Goal: Communication & Community: Answer question/provide support

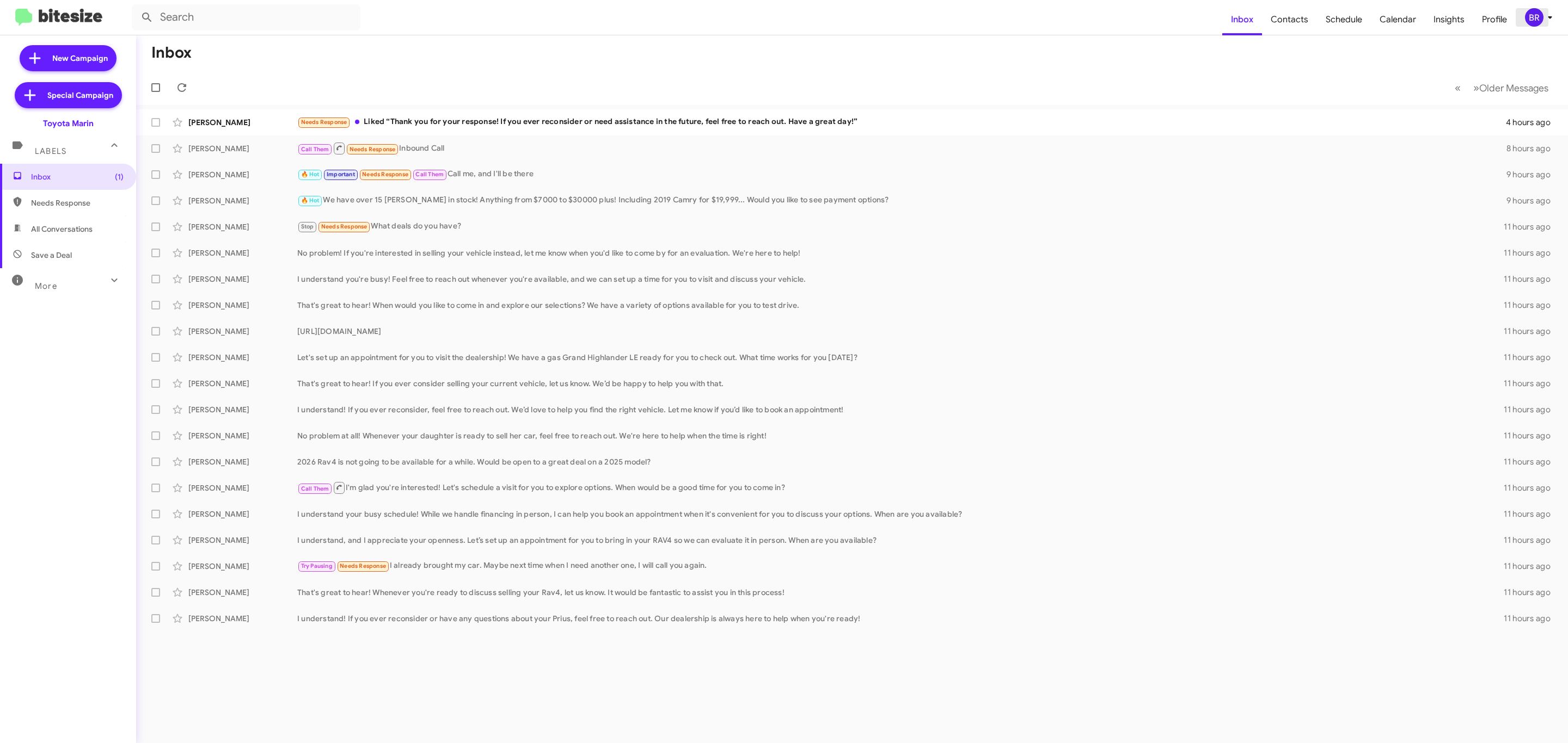
click at [1542, 23] on span "BR" at bounding box center [1541, 18] width 32 height 19
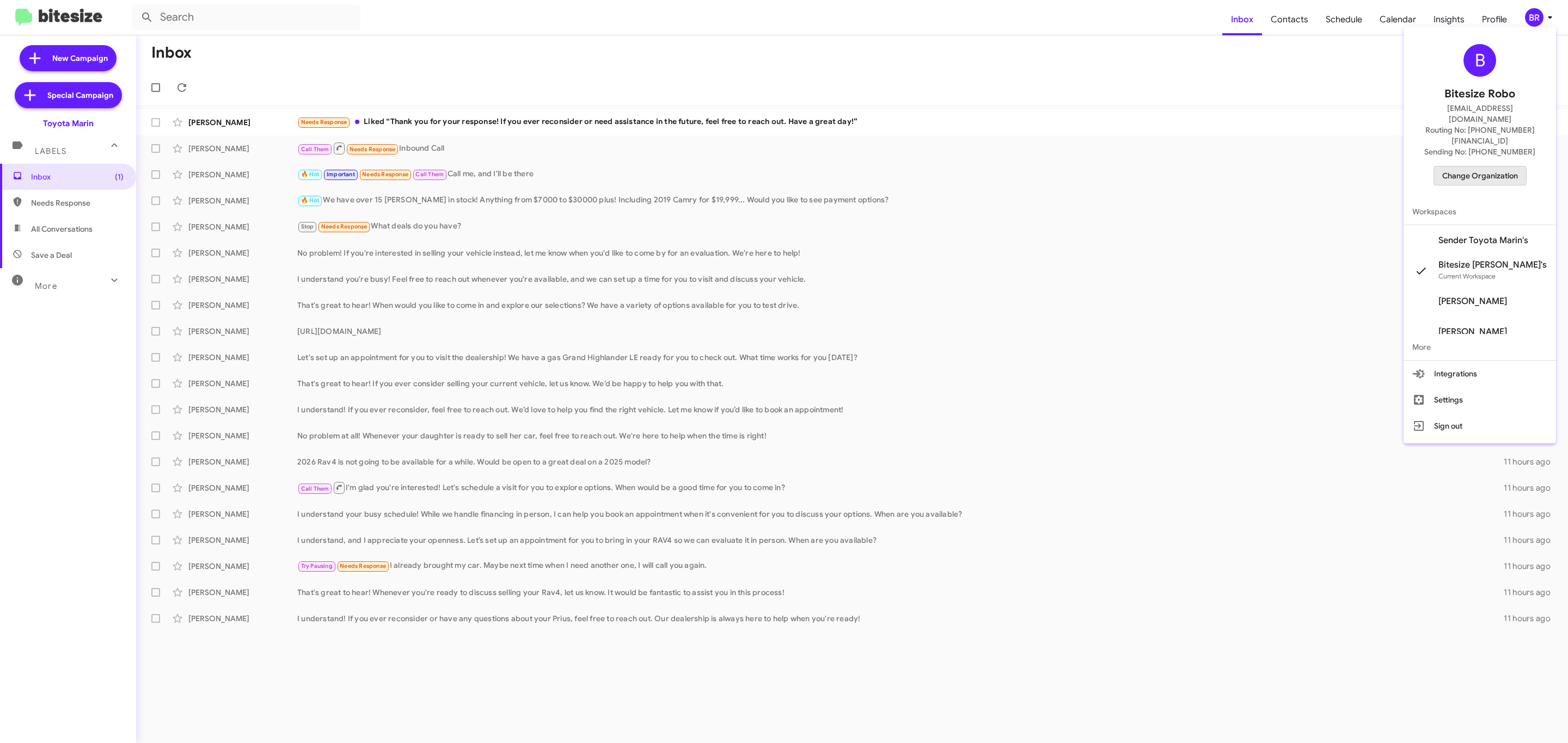
click at [1481, 167] on span "Change Organization" at bounding box center [1480, 176] width 76 height 19
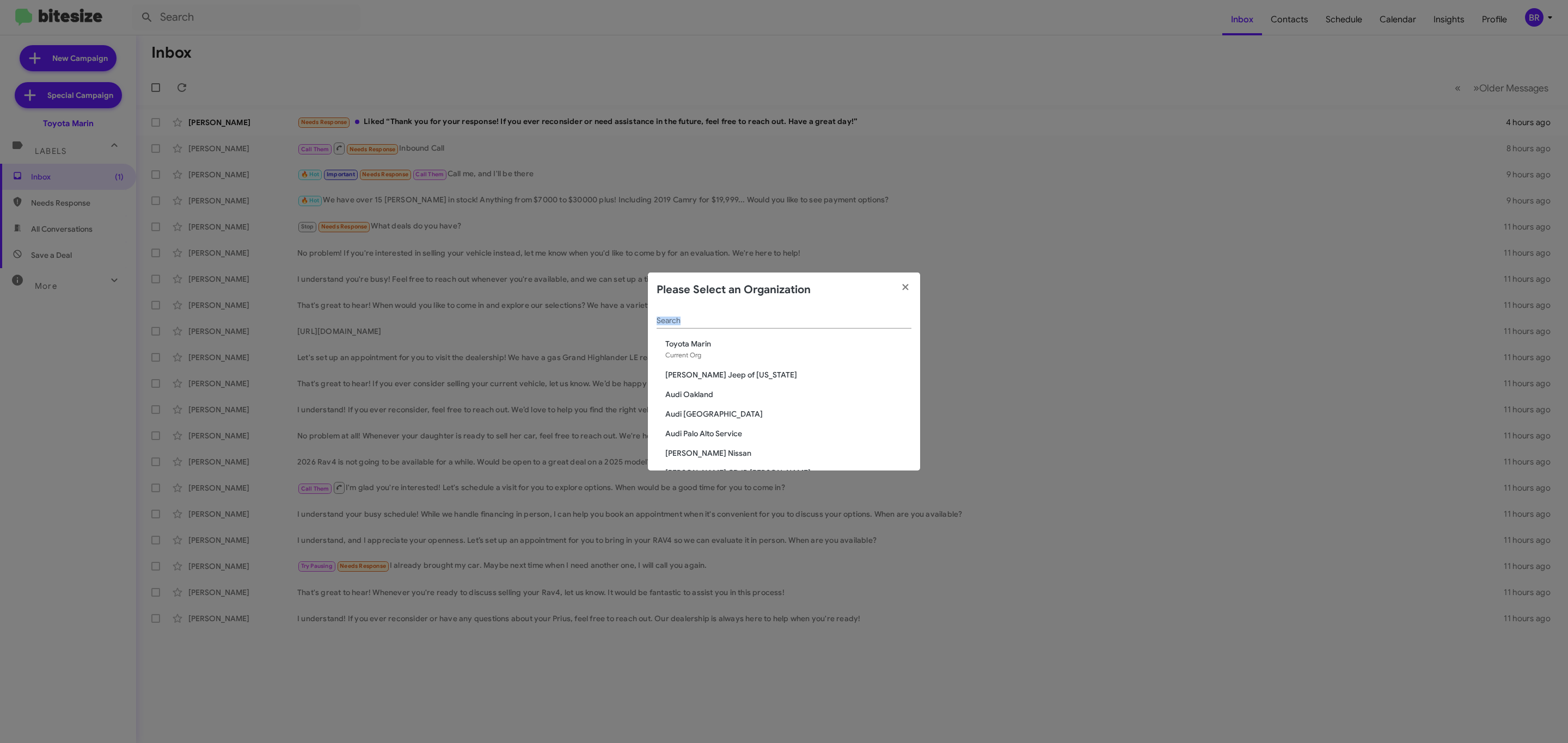
drag, startPoint x: 841, startPoint y: 313, endPoint x: 815, endPoint y: 335, distance: 34.1
click at [815, 335] on div "Search" at bounding box center [784, 323] width 255 height 31
click at [861, 316] on input "Search" at bounding box center [784, 320] width 255 height 8
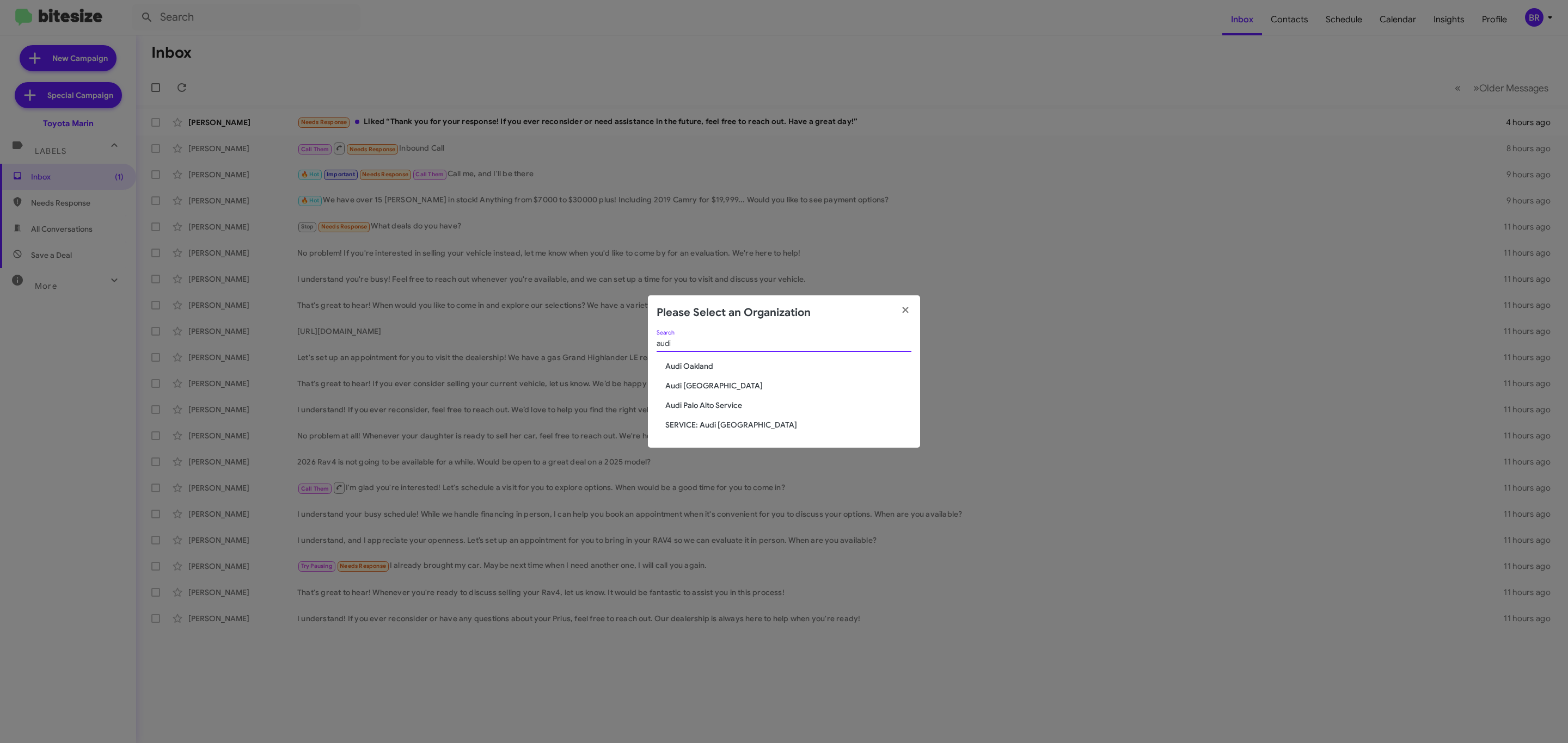
type input "audi"
click at [703, 364] on span "Audi Oakland" at bounding box center [788, 366] width 246 height 11
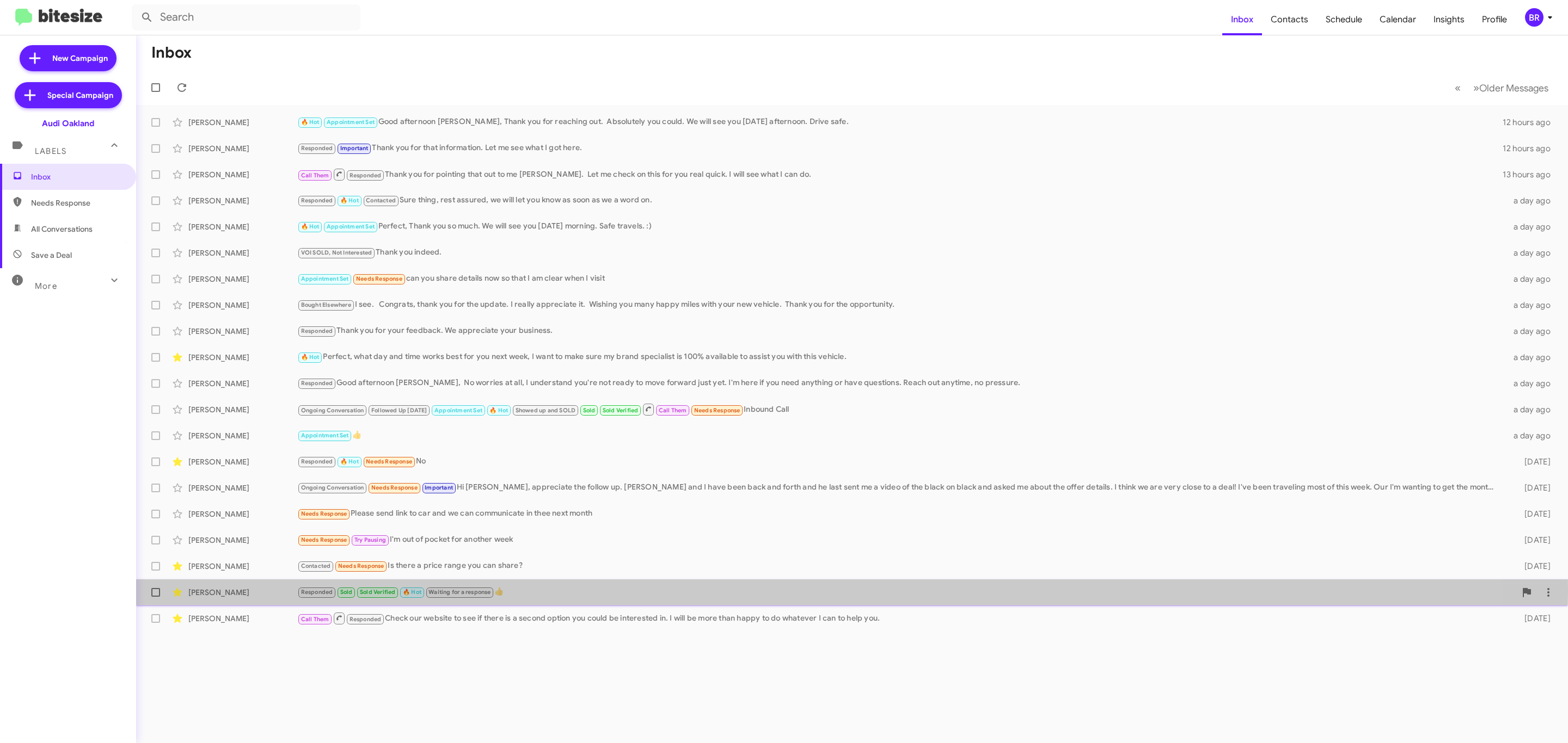
click at [291, 591] on div "Elizabeth Fulton" at bounding box center [243, 593] width 109 height 11
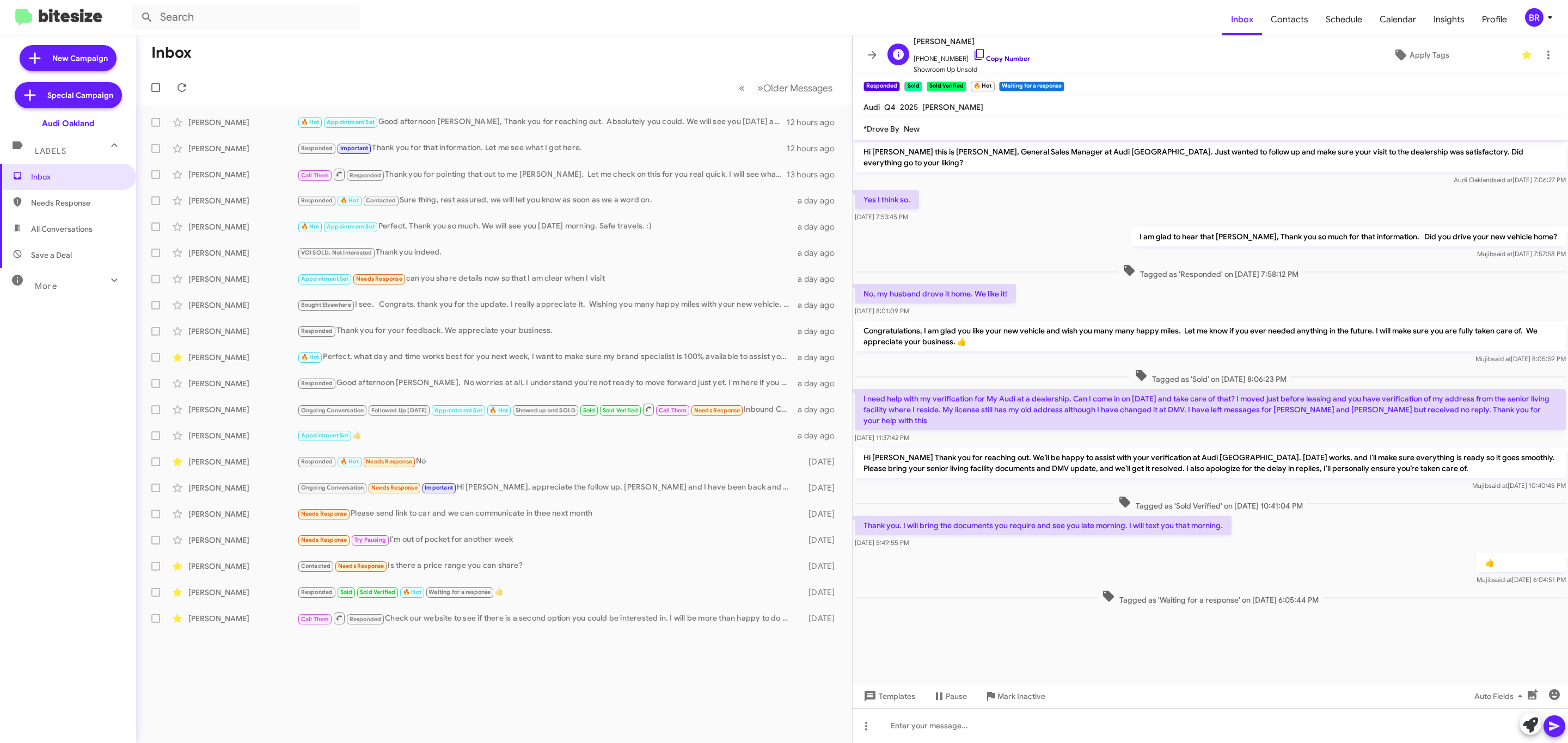
click at [1005, 59] on link "Copy Number" at bounding box center [1002, 58] width 57 height 8
click at [875, 47] on button at bounding box center [873, 55] width 22 height 22
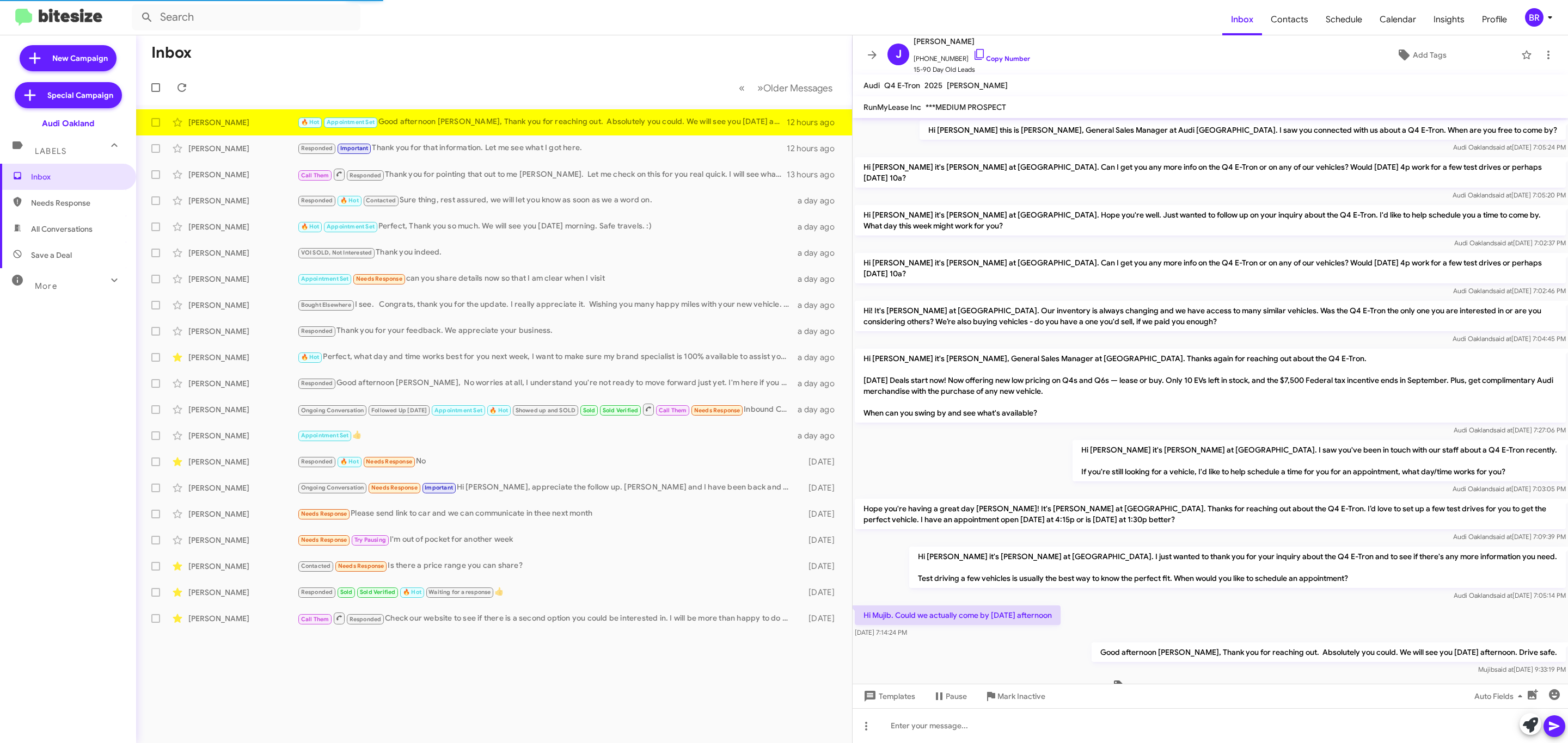
scroll to position [25, 0]
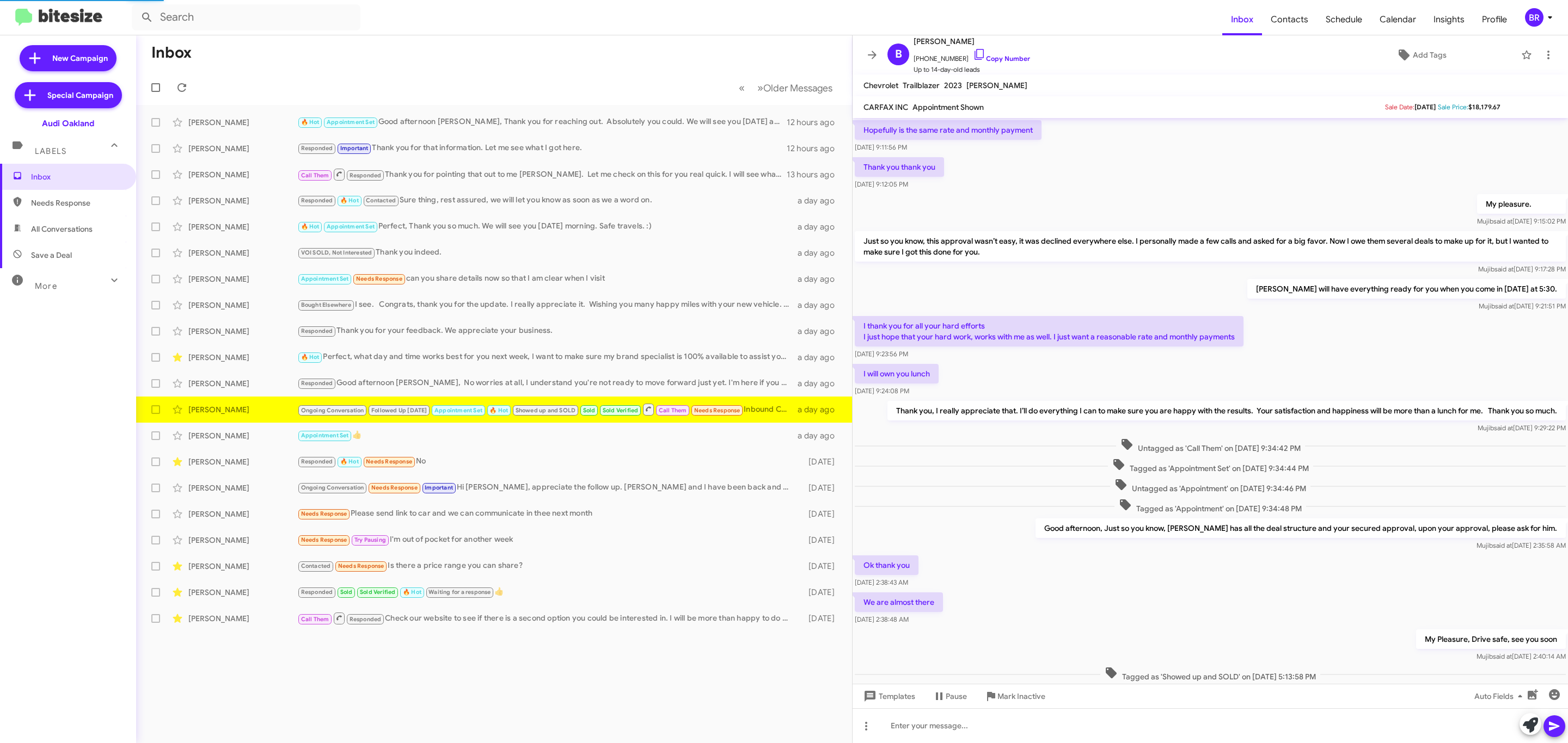
scroll to position [121, 0]
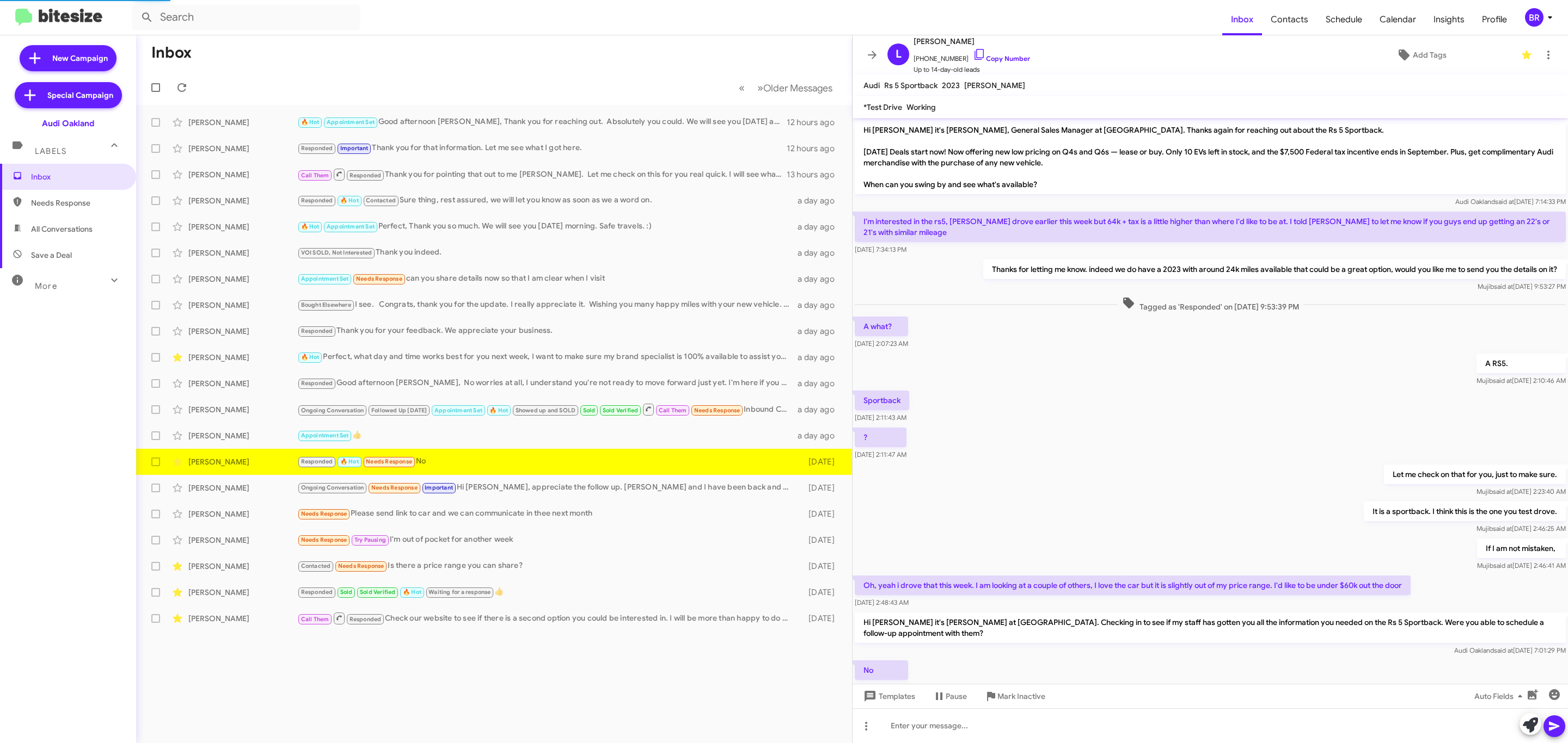
scroll to position [49, 0]
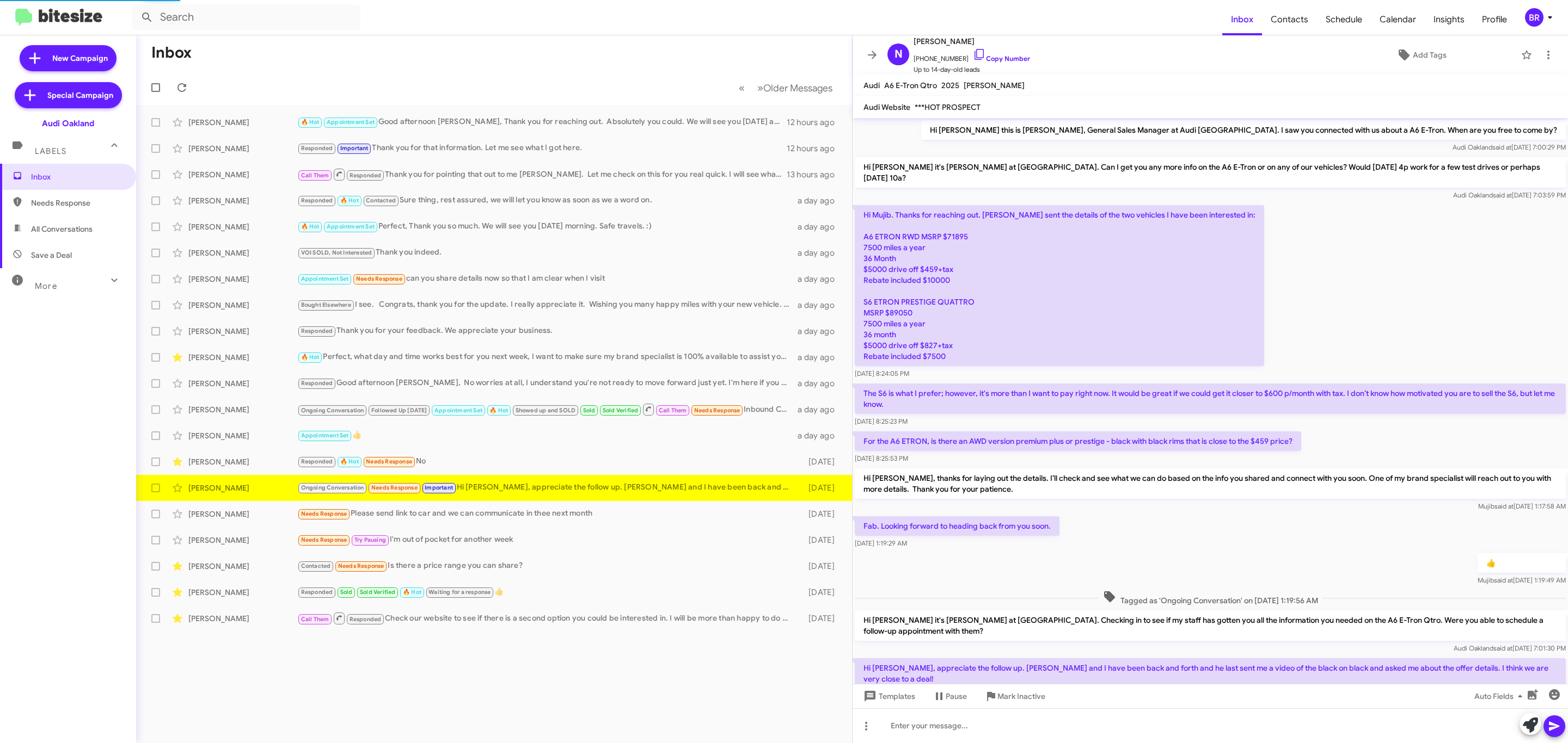
scroll to position [180, 0]
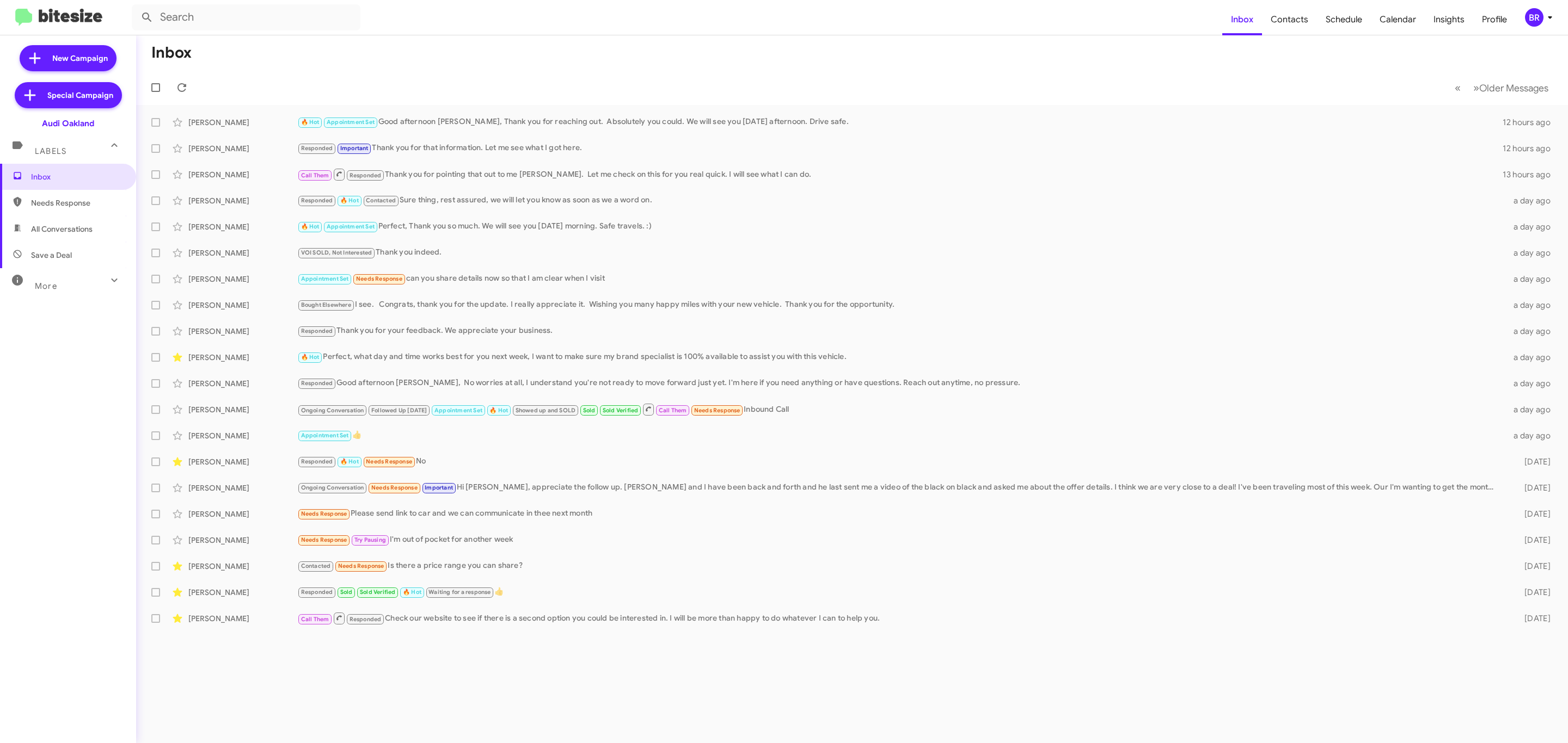
click at [1532, 19] on div "BR" at bounding box center [1534, 18] width 19 height 19
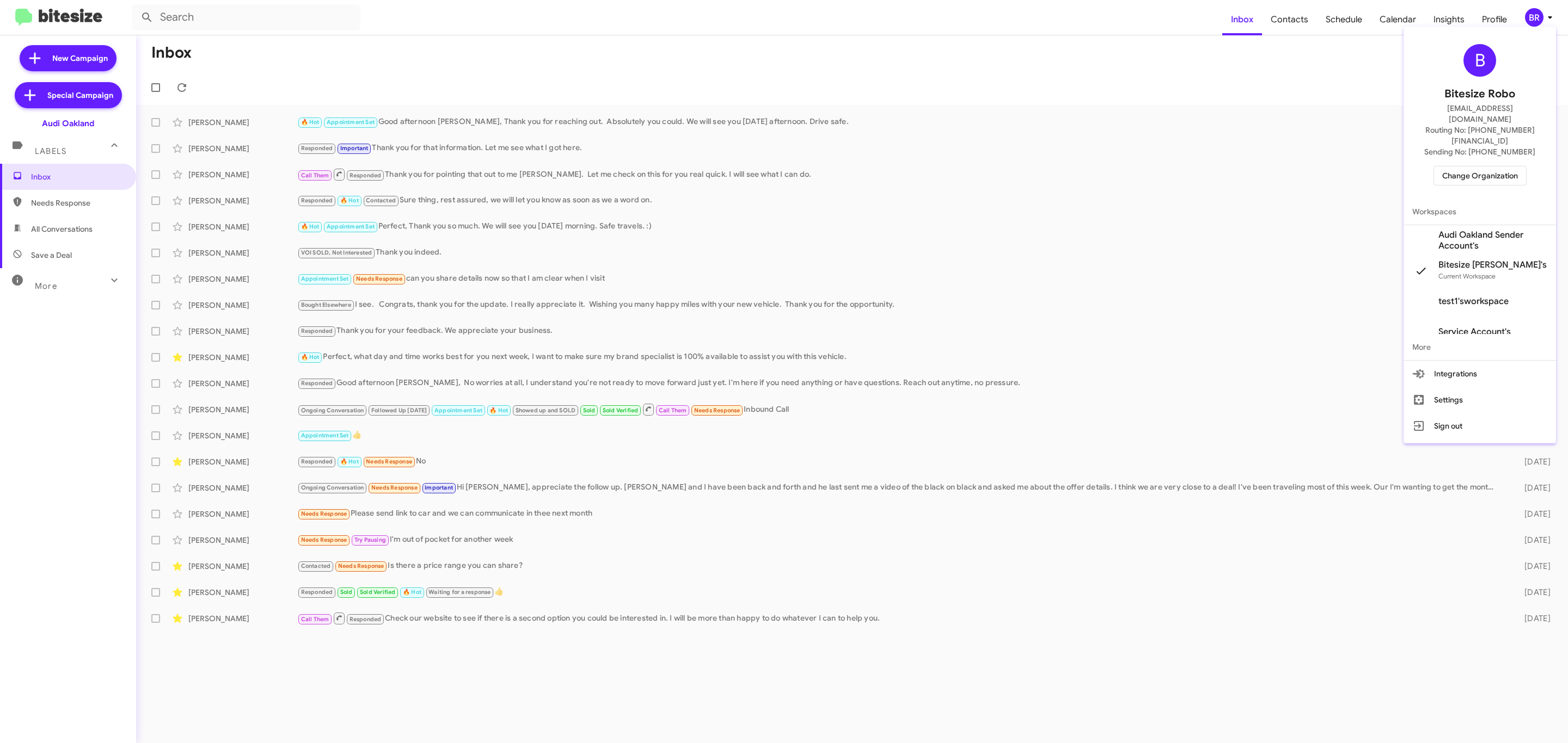
click at [1471, 167] on span "Change Organization" at bounding box center [1480, 176] width 76 height 19
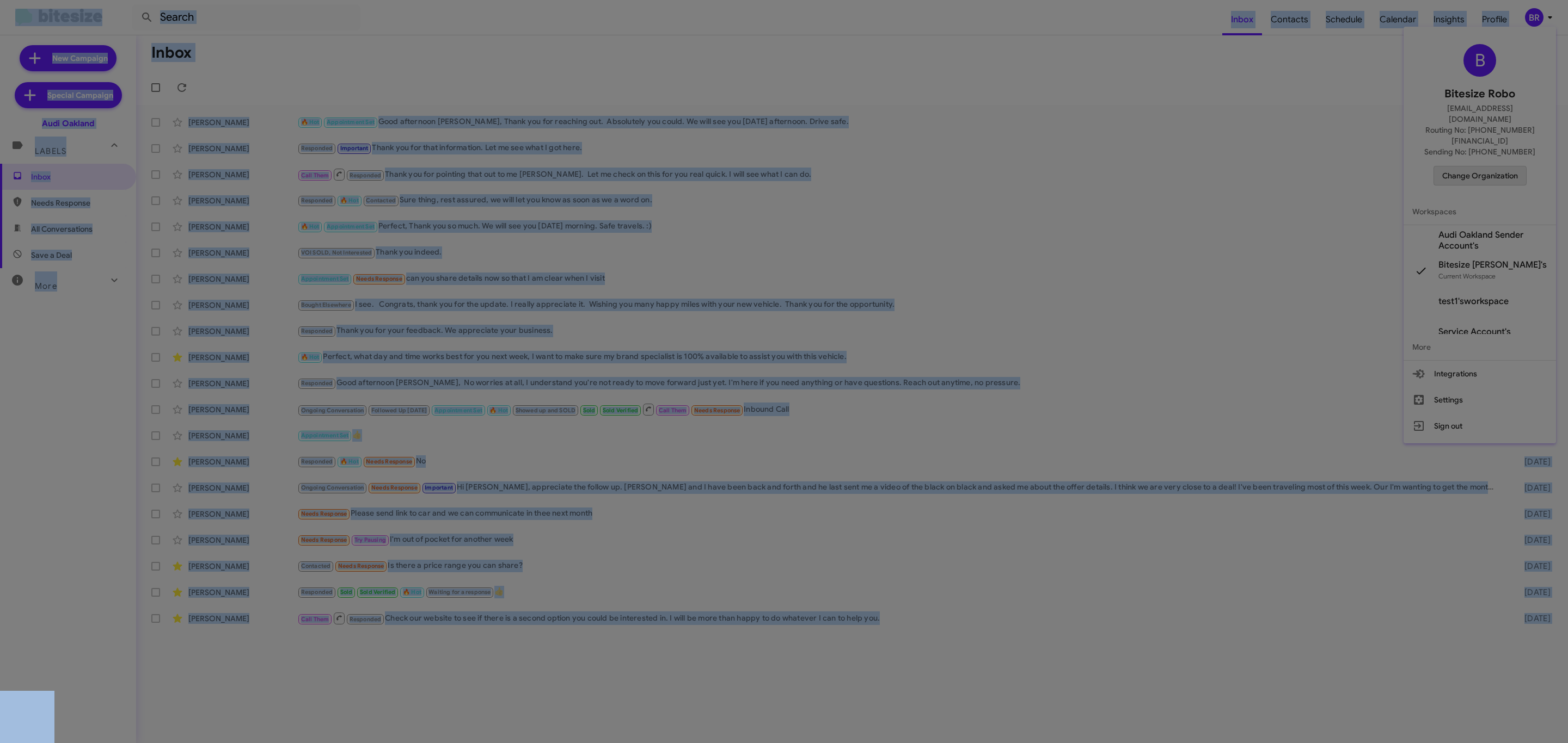
click at [1471, 162] on modal-container "Please Select an Organization Search Audi Oakland Current Org Adams Jeep of Mar…" at bounding box center [784, 372] width 1568 height 743
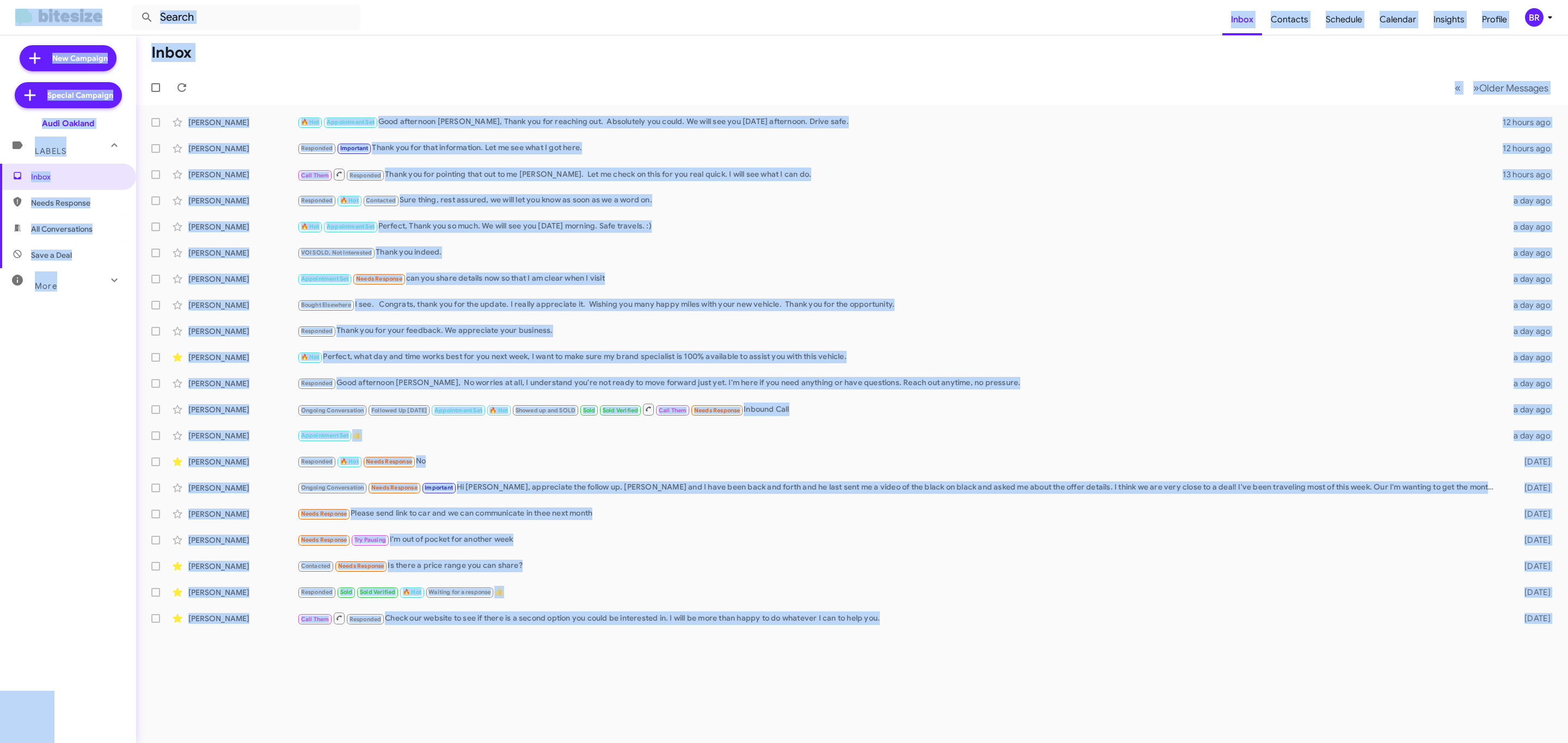
click at [1534, 25] on div "BR" at bounding box center [1534, 18] width 19 height 19
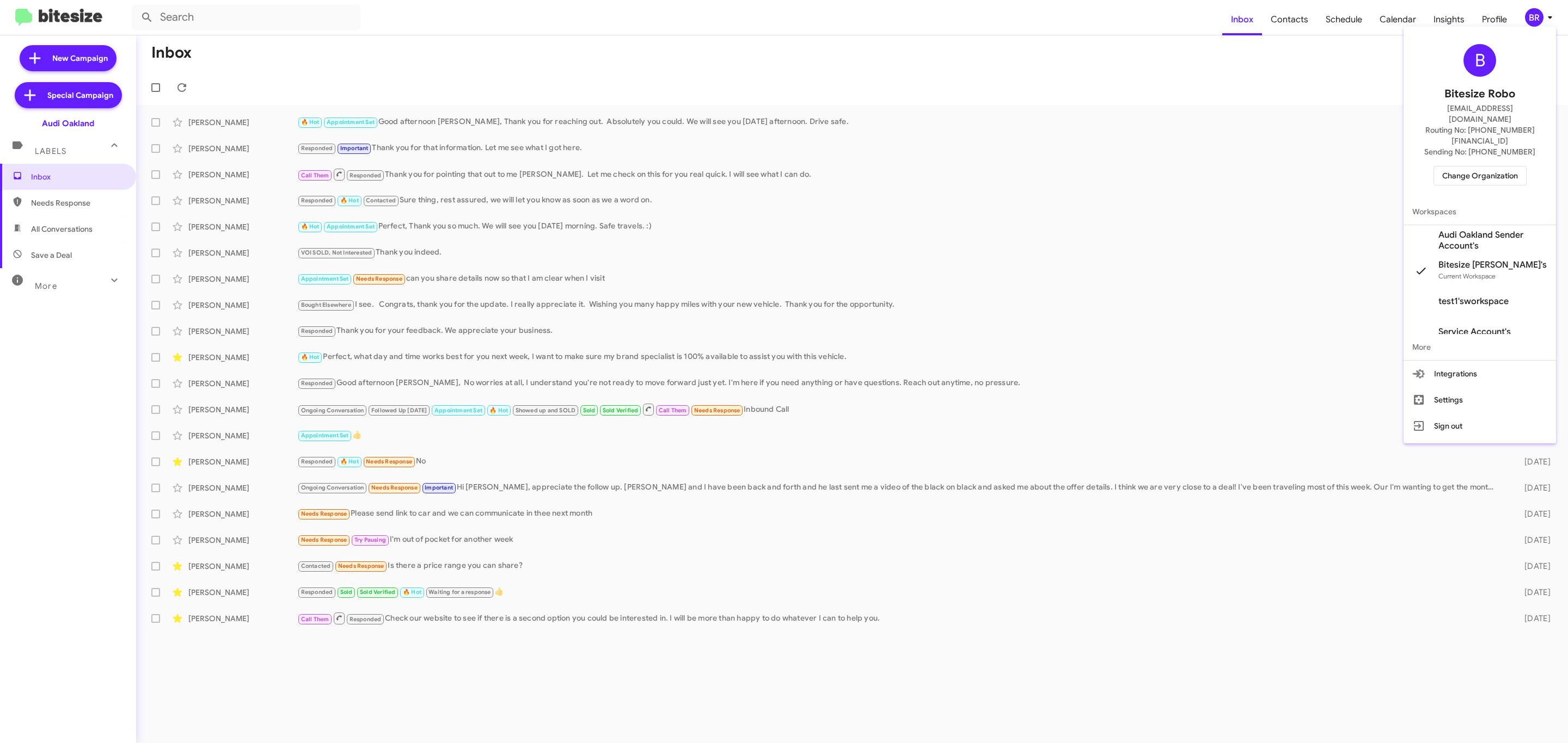
click at [1467, 165] on div "B Bitesize Robo jeks.ocampo1717@gmail.com Routing No: +1 (510) 866-2900 Sending…" at bounding box center [1479, 115] width 152 height 167
click at [1439, 166] on button "Change Organization" at bounding box center [1480, 176] width 93 height 19
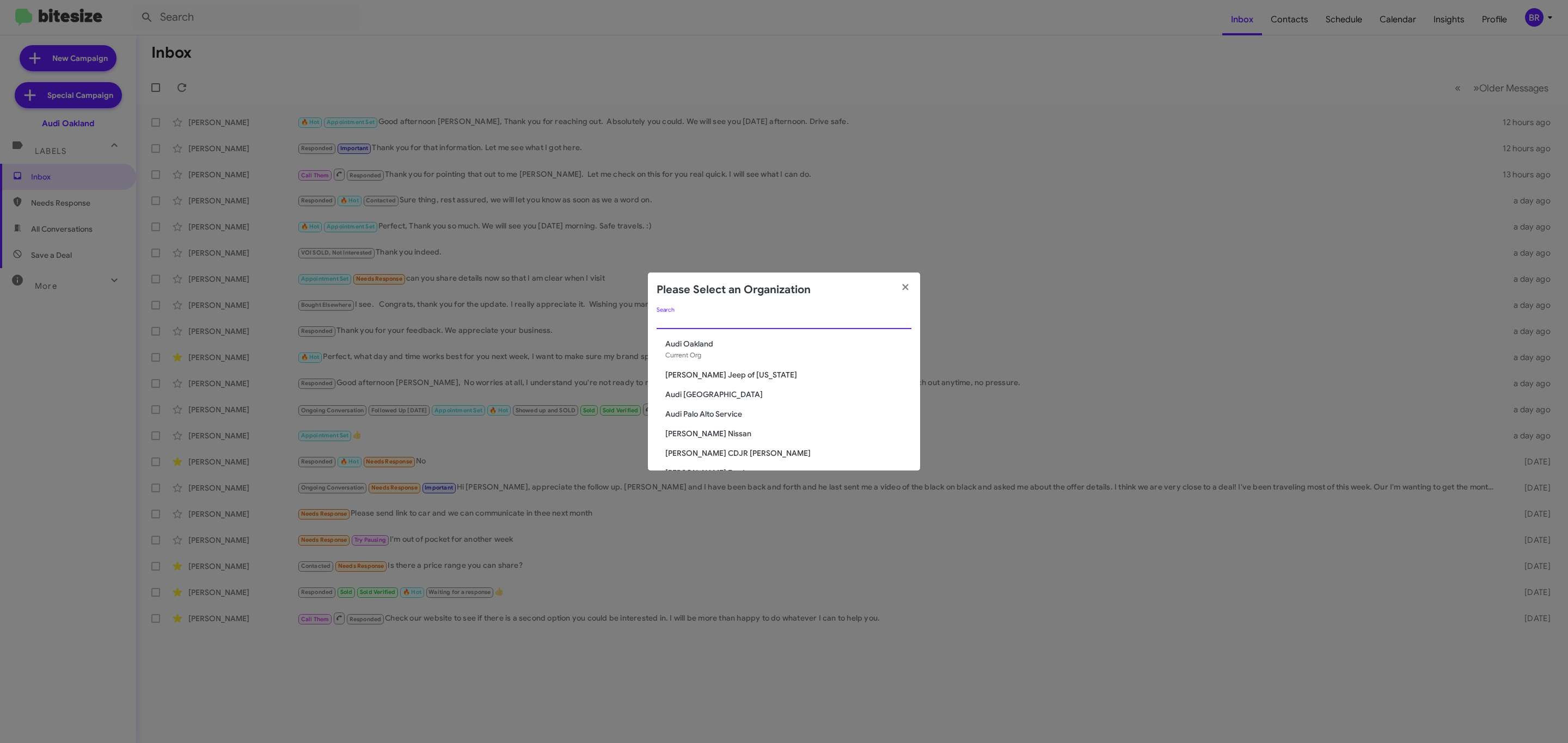
click at [827, 322] on input "Search" at bounding box center [784, 320] width 255 height 8
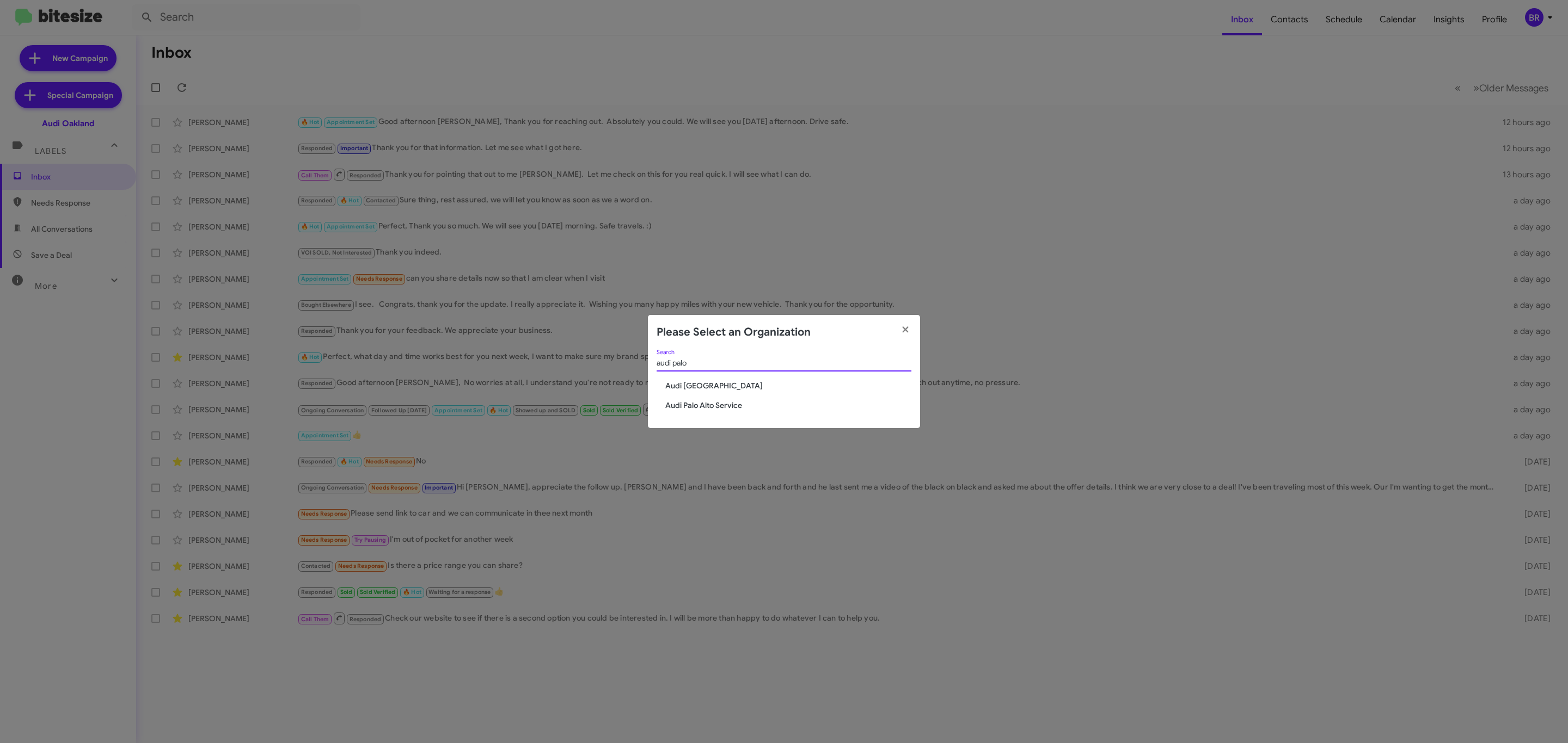
type input "audi palo"
click at [701, 384] on span "Audi [GEOGRAPHIC_DATA]" at bounding box center [788, 386] width 246 height 11
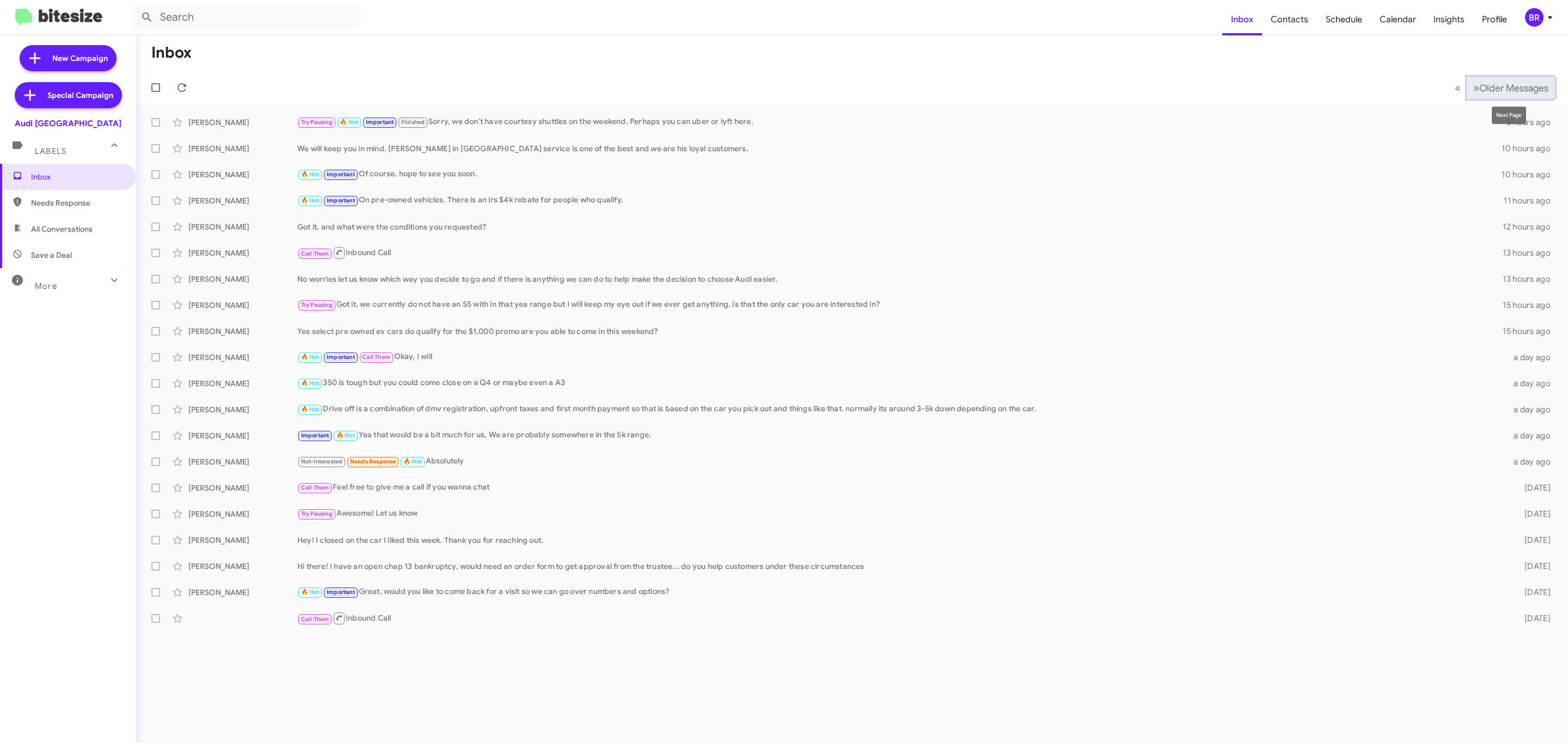
click at [1506, 80] on button "» Next Older Messages" at bounding box center [1511, 88] width 88 height 22
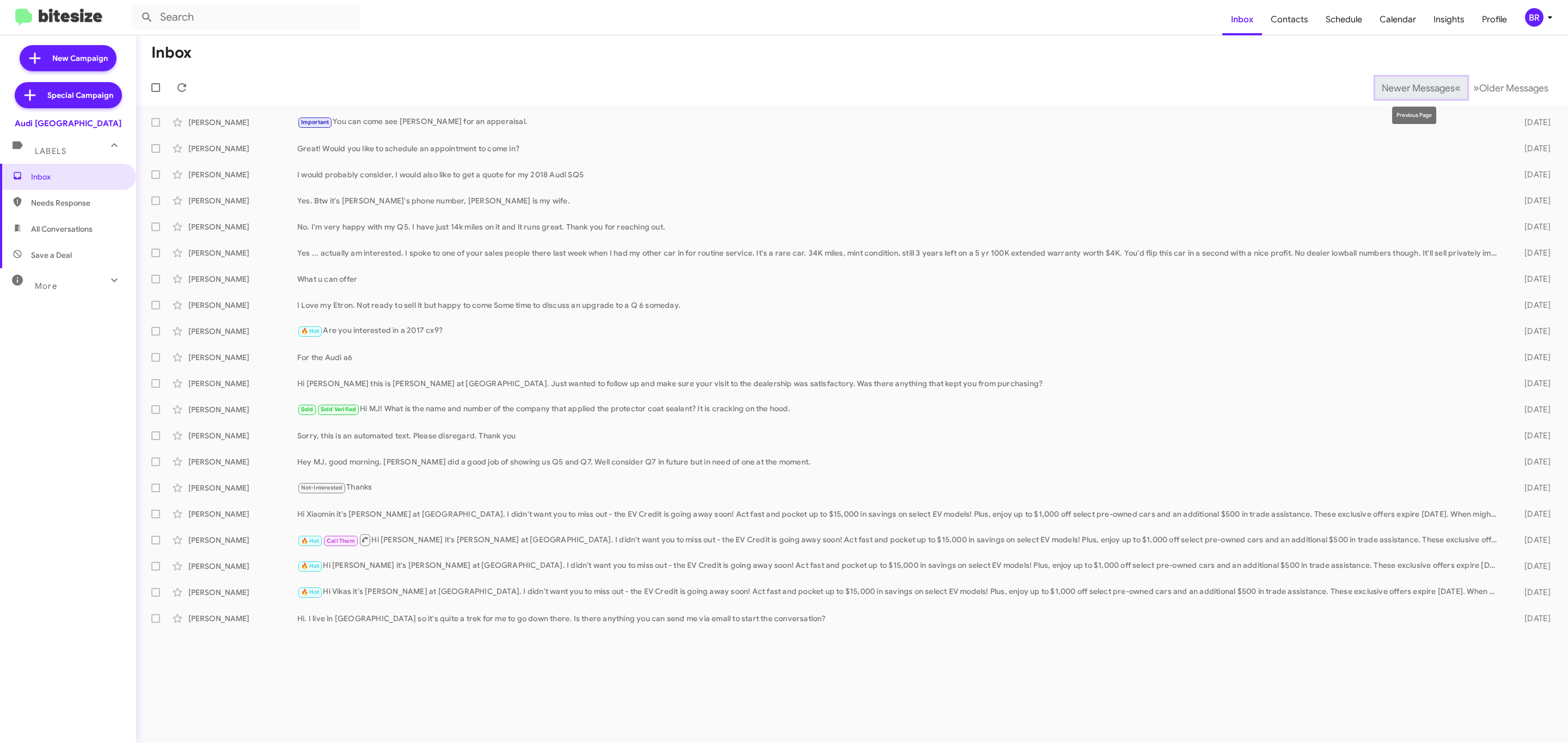
click at [1389, 79] on button "Newer Messages « Previous" at bounding box center [1421, 88] width 92 height 22
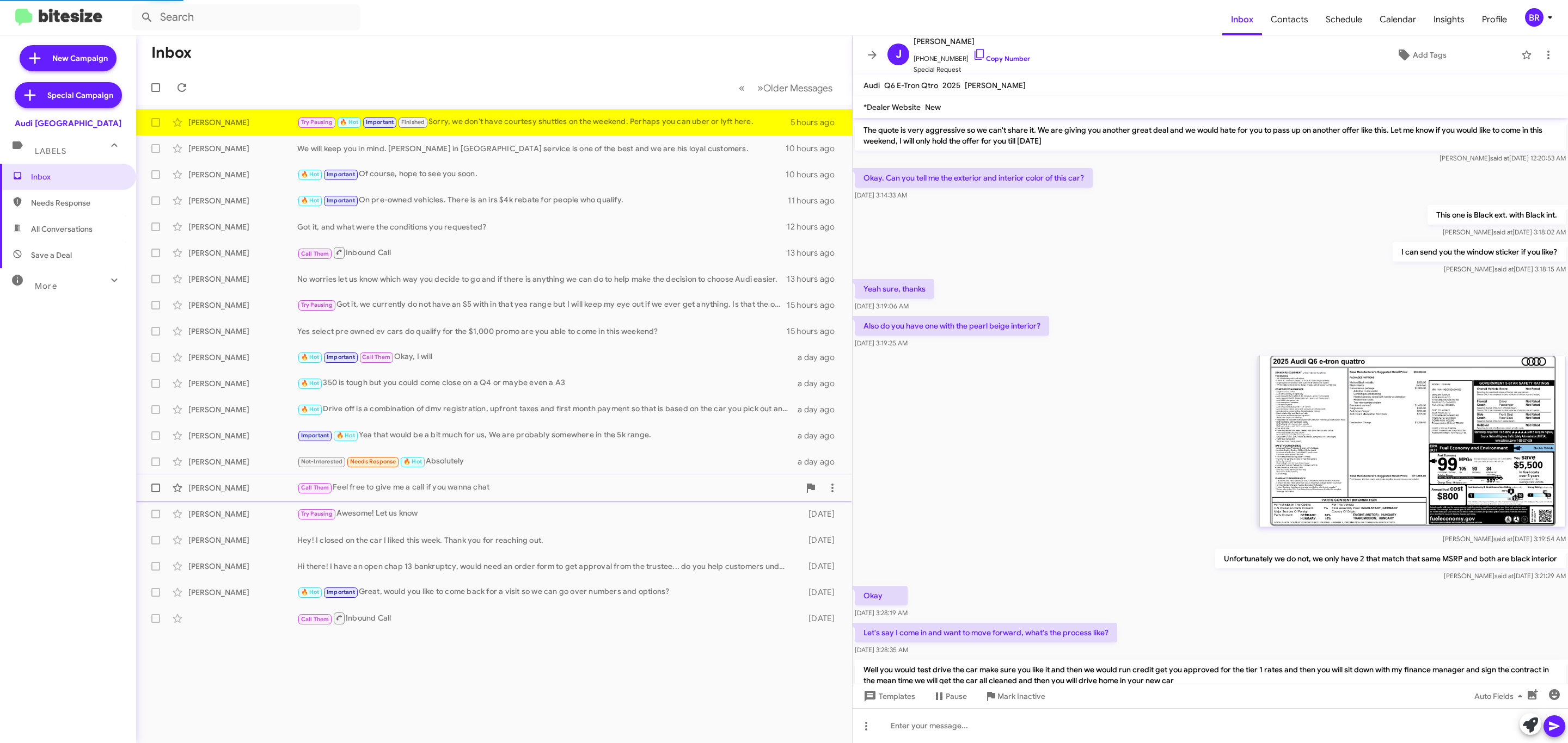
scroll to position [430, 0]
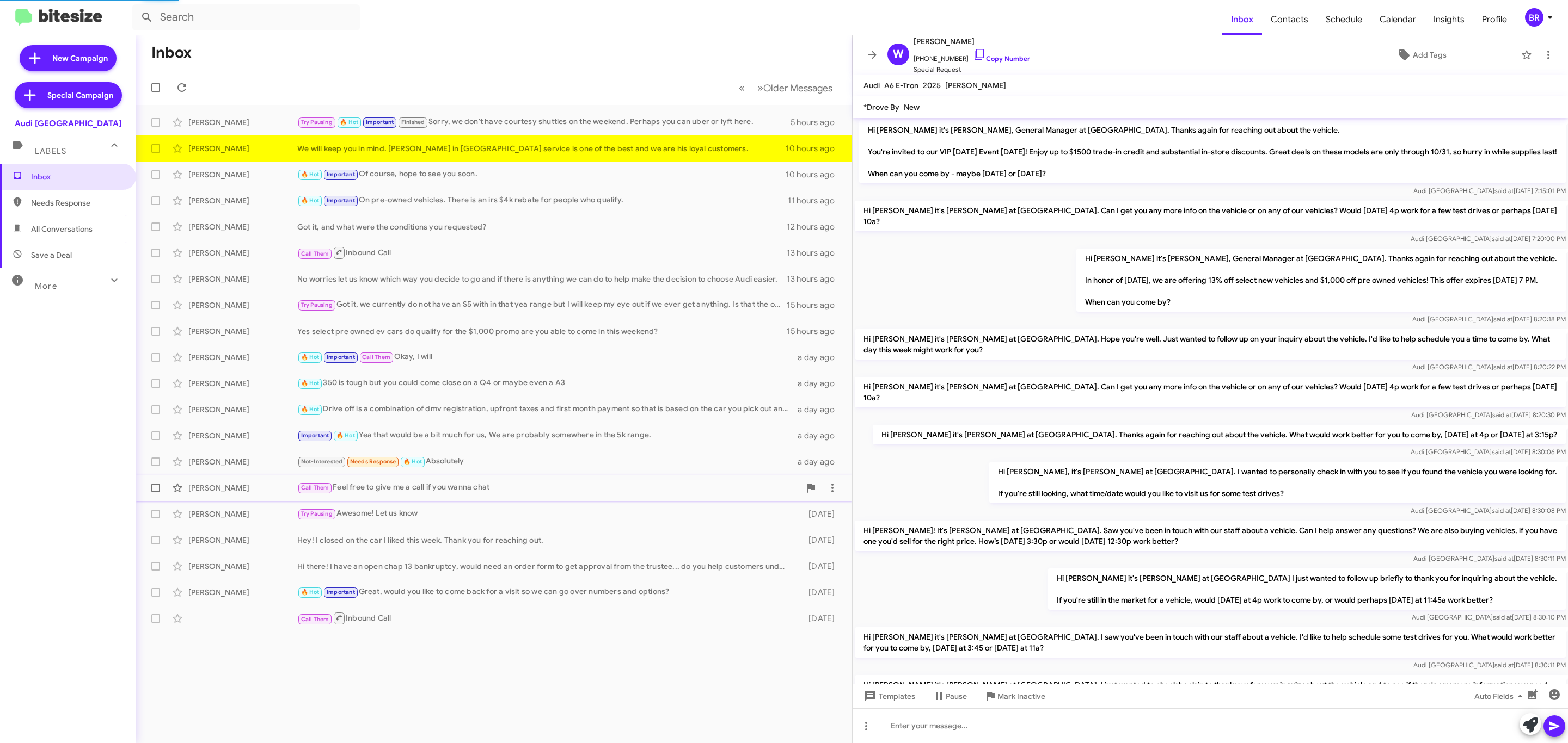
scroll to position [521, 0]
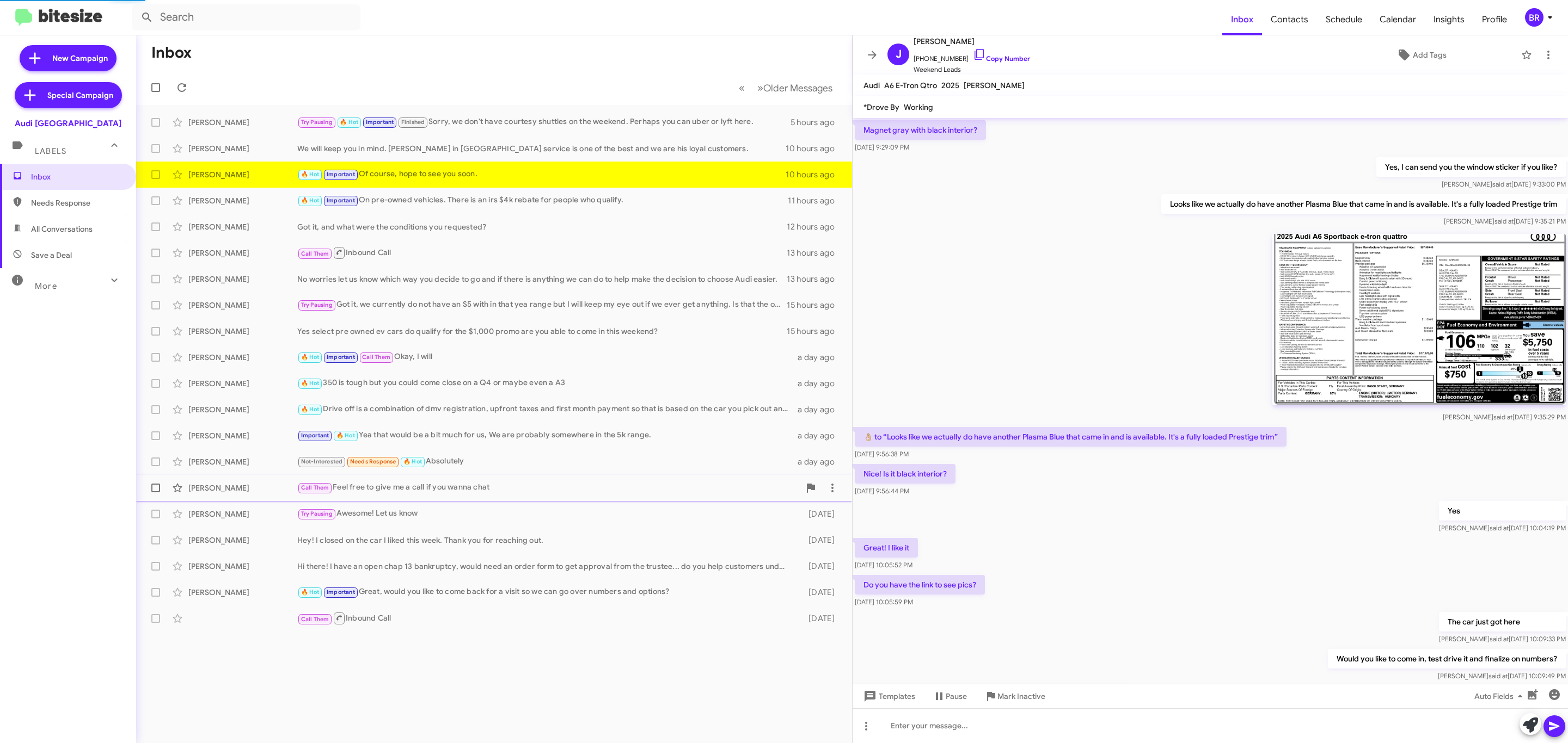
scroll to position [386, 0]
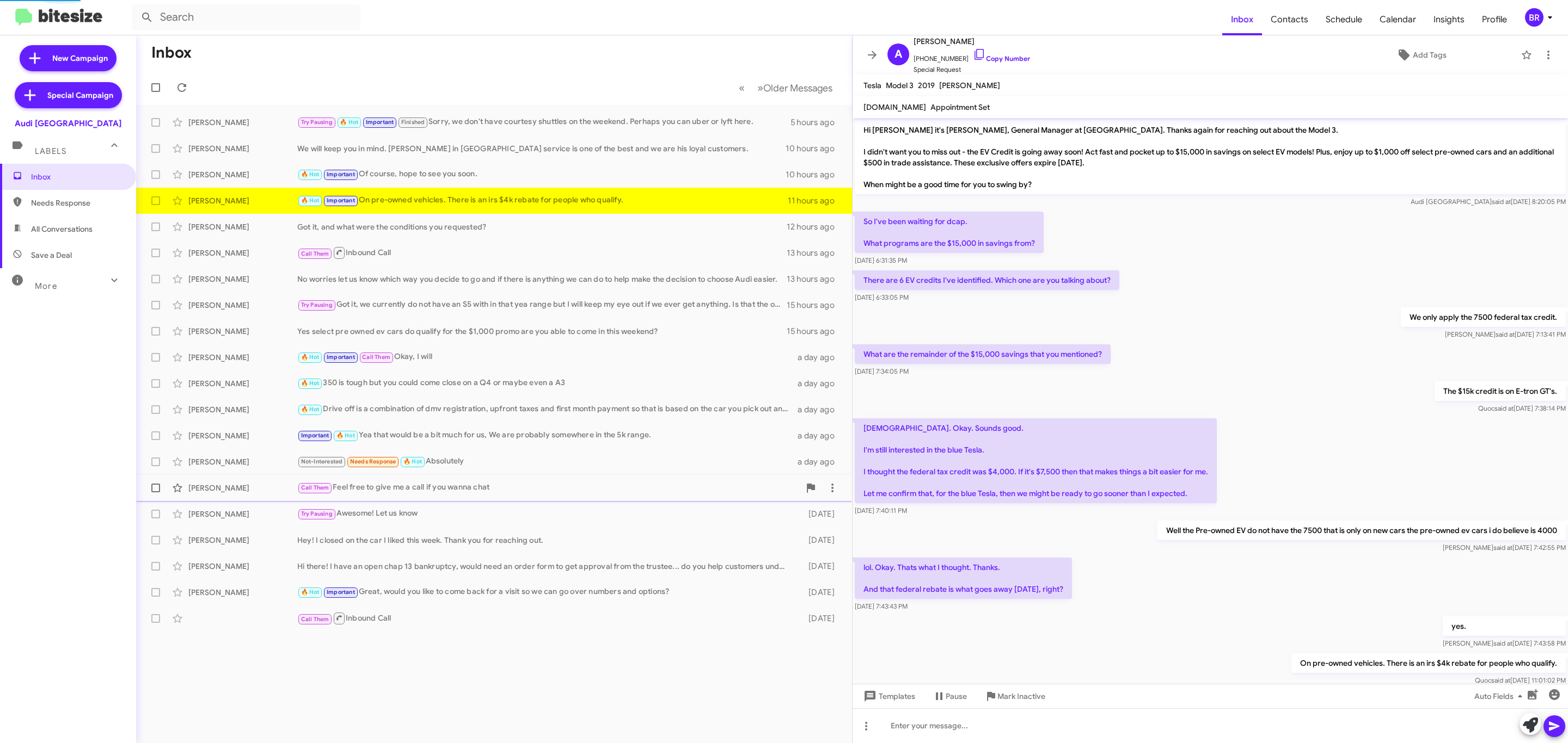
scroll to position [33, 0]
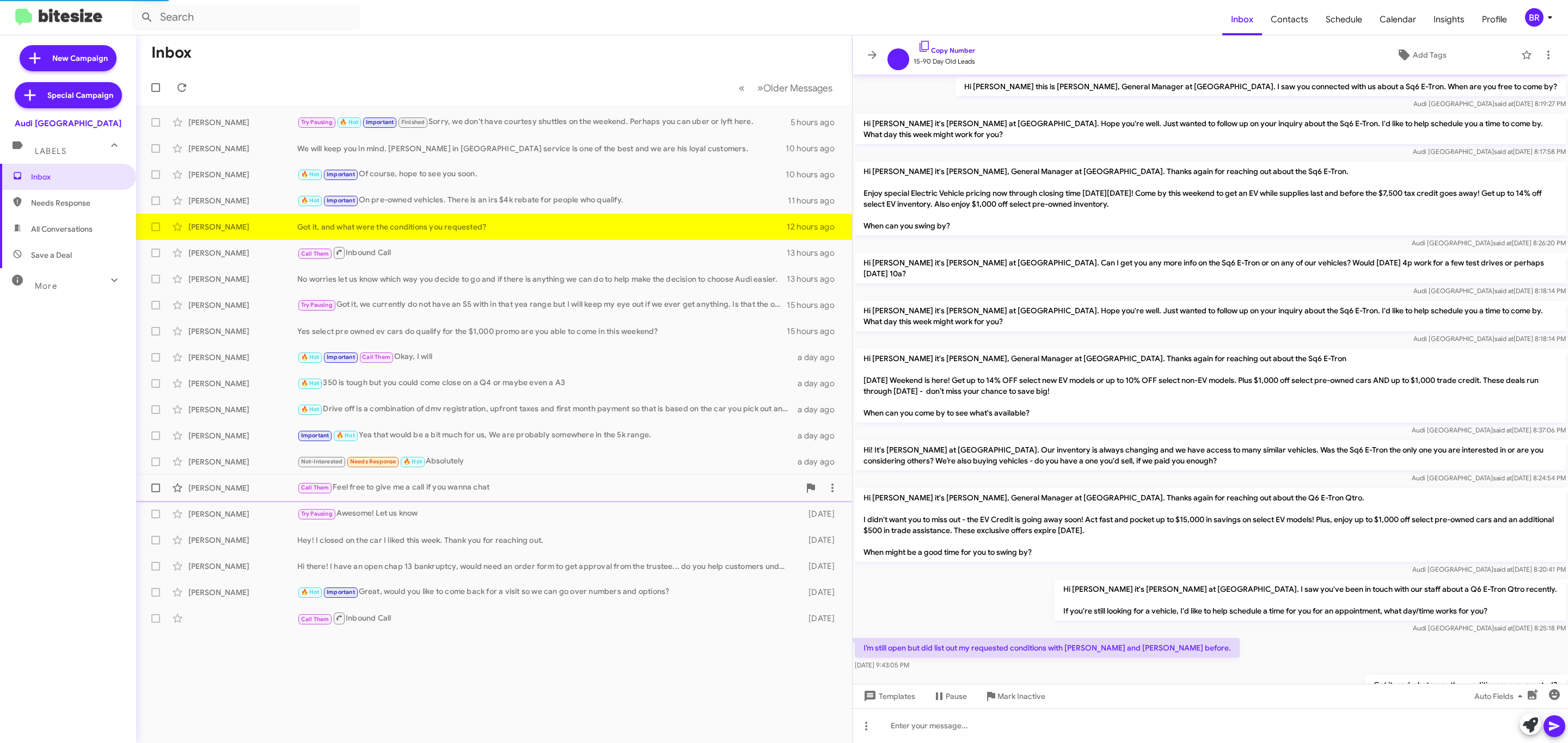
scroll to position [44, 0]
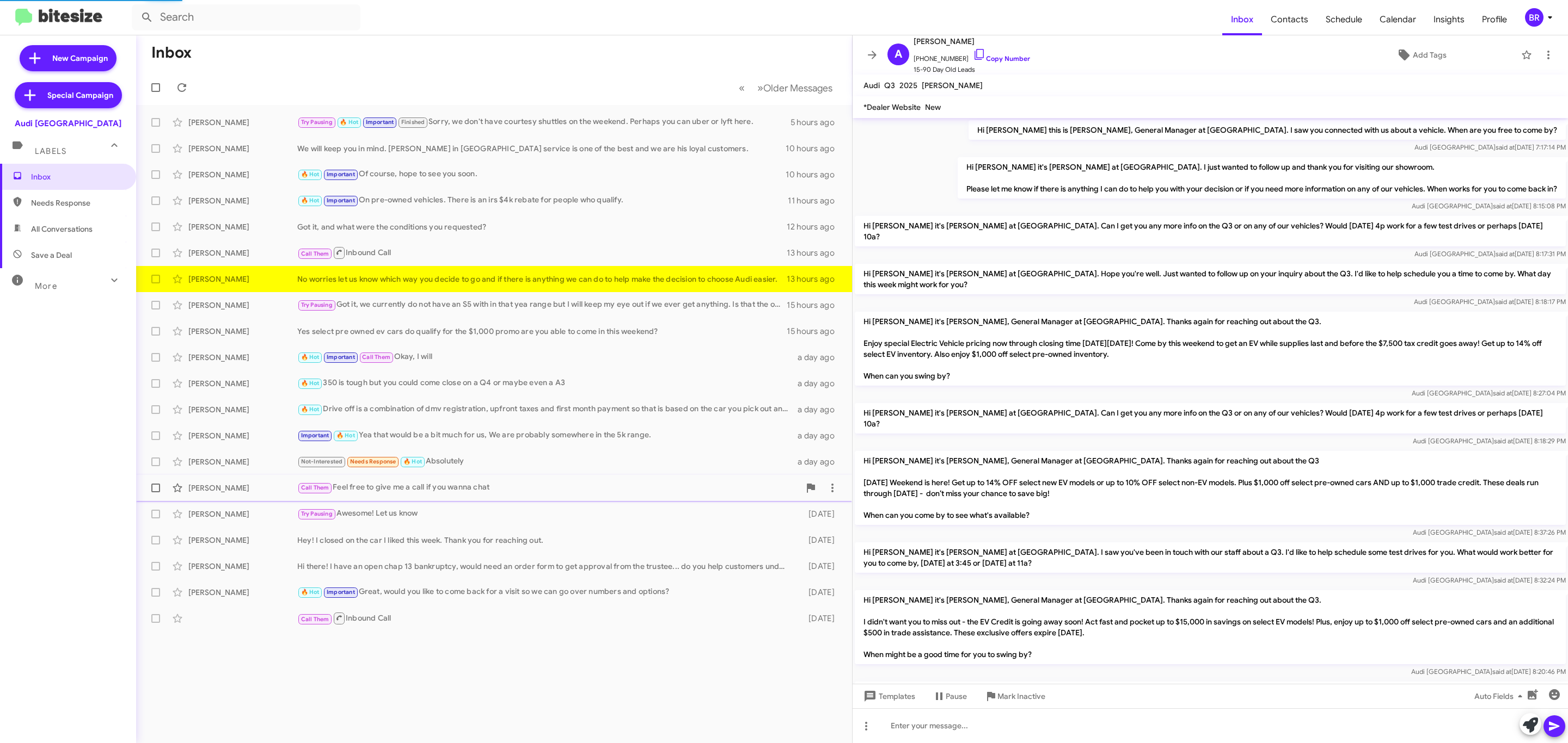
scroll to position [207, 0]
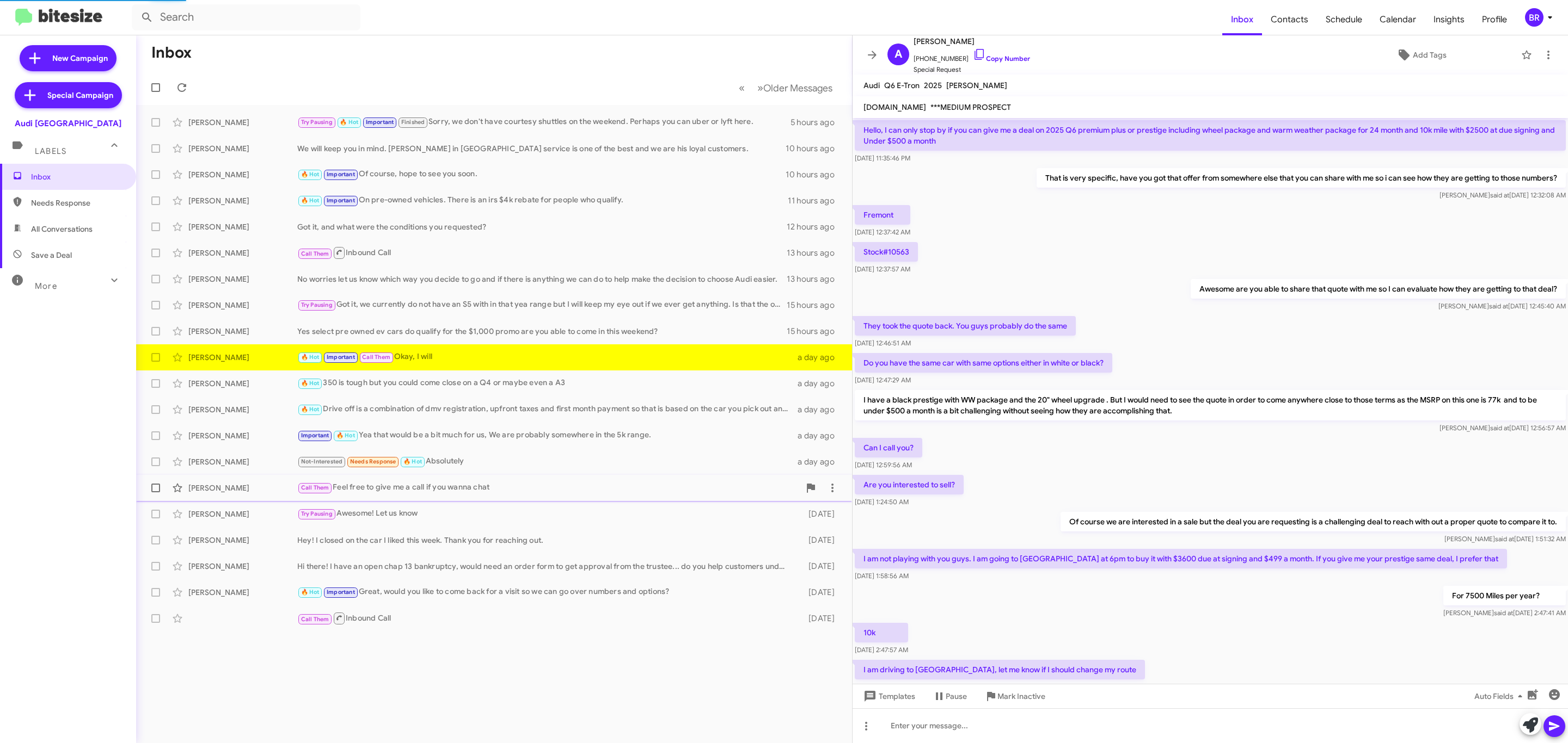
scroll to position [249, 0]
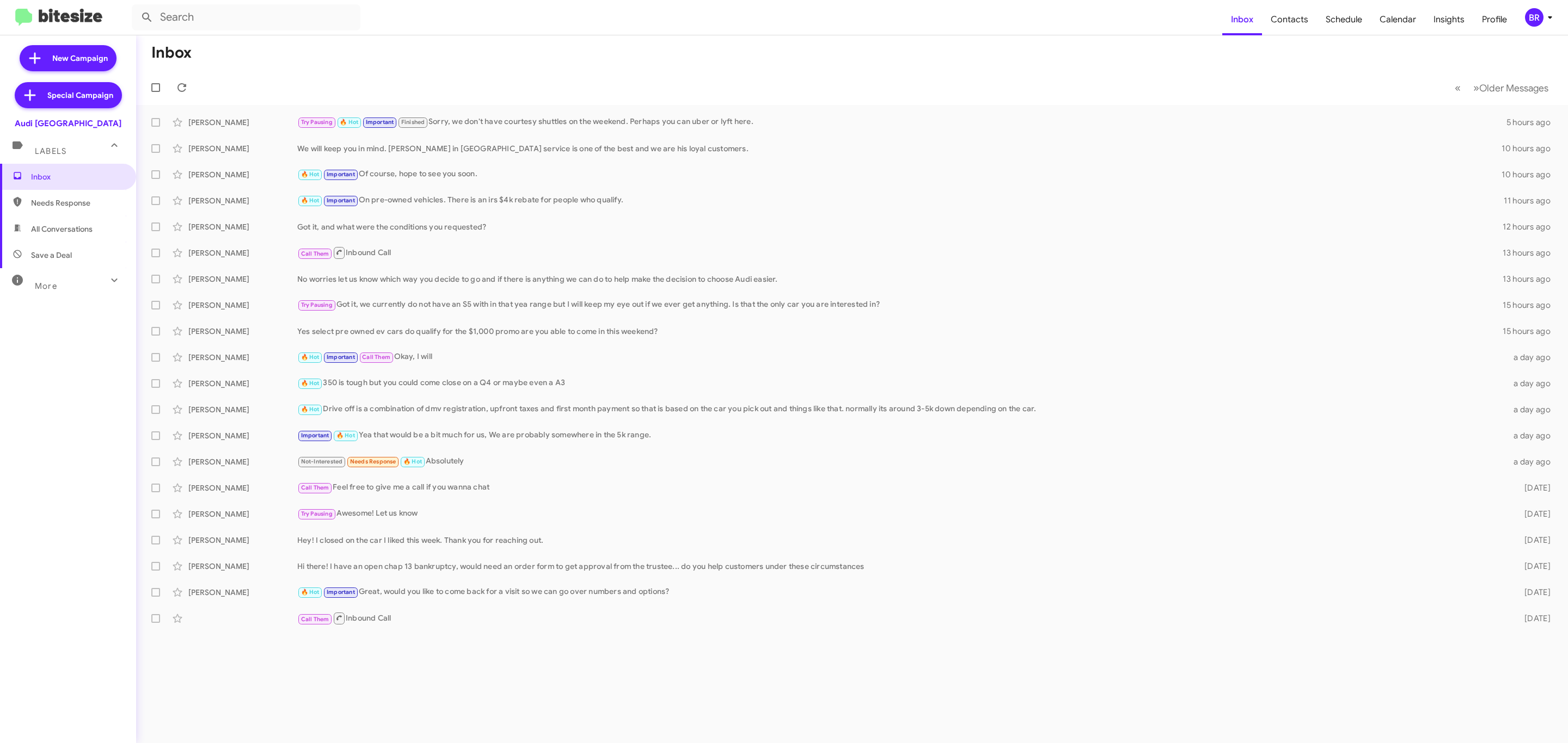
click at [1539, 21] on div "BR" at bounding box center [1534, 18] width 19 height 19
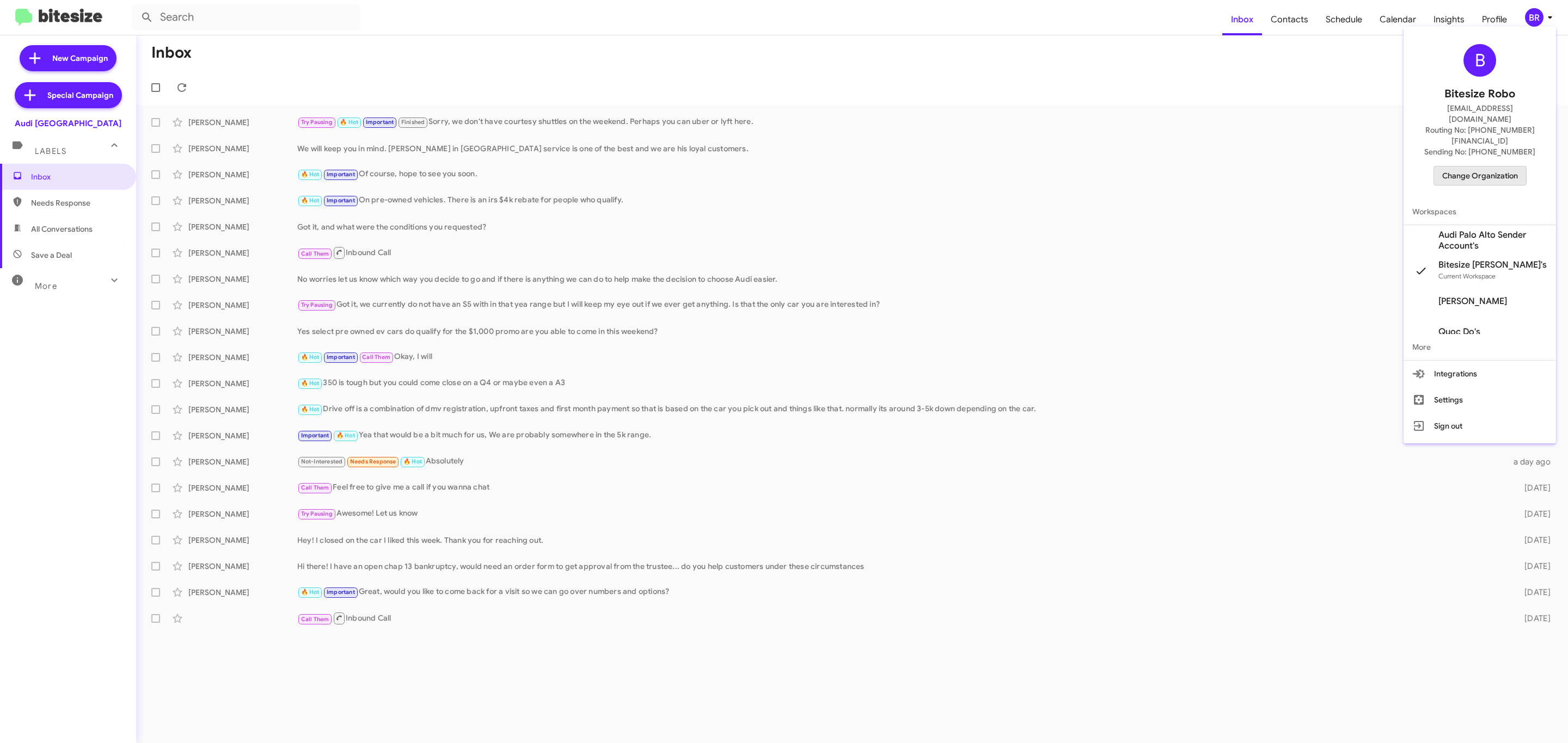
click at [1470, 167] on span "Change Organization" at bounding box center [1480, 176] width 76 height 19
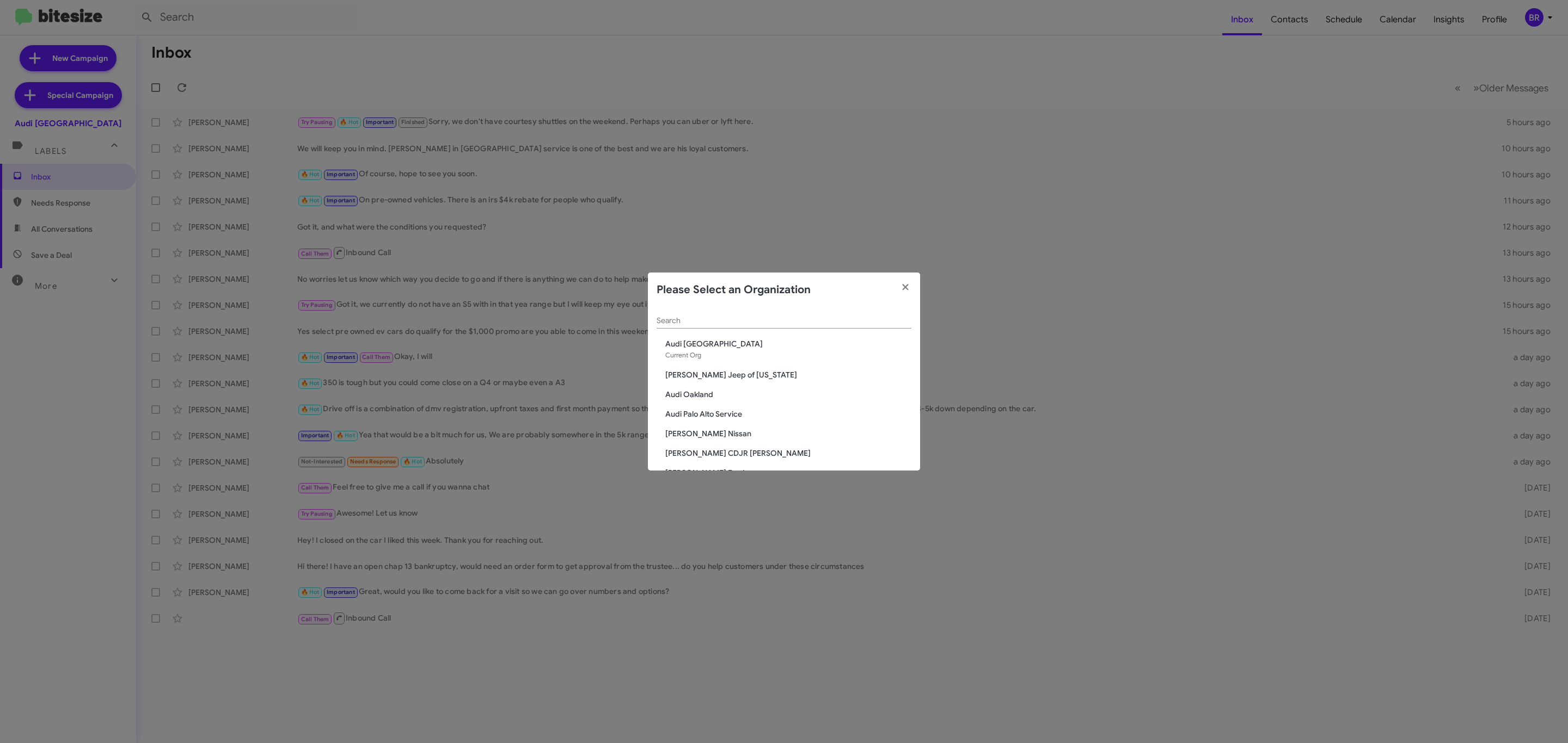
click at [801, 325] on div "Search" at bounding box center [784, 318] width 255 height 21
click at [802, 325] on div "Search" at bounding box center [784, 318] width 255 height 21
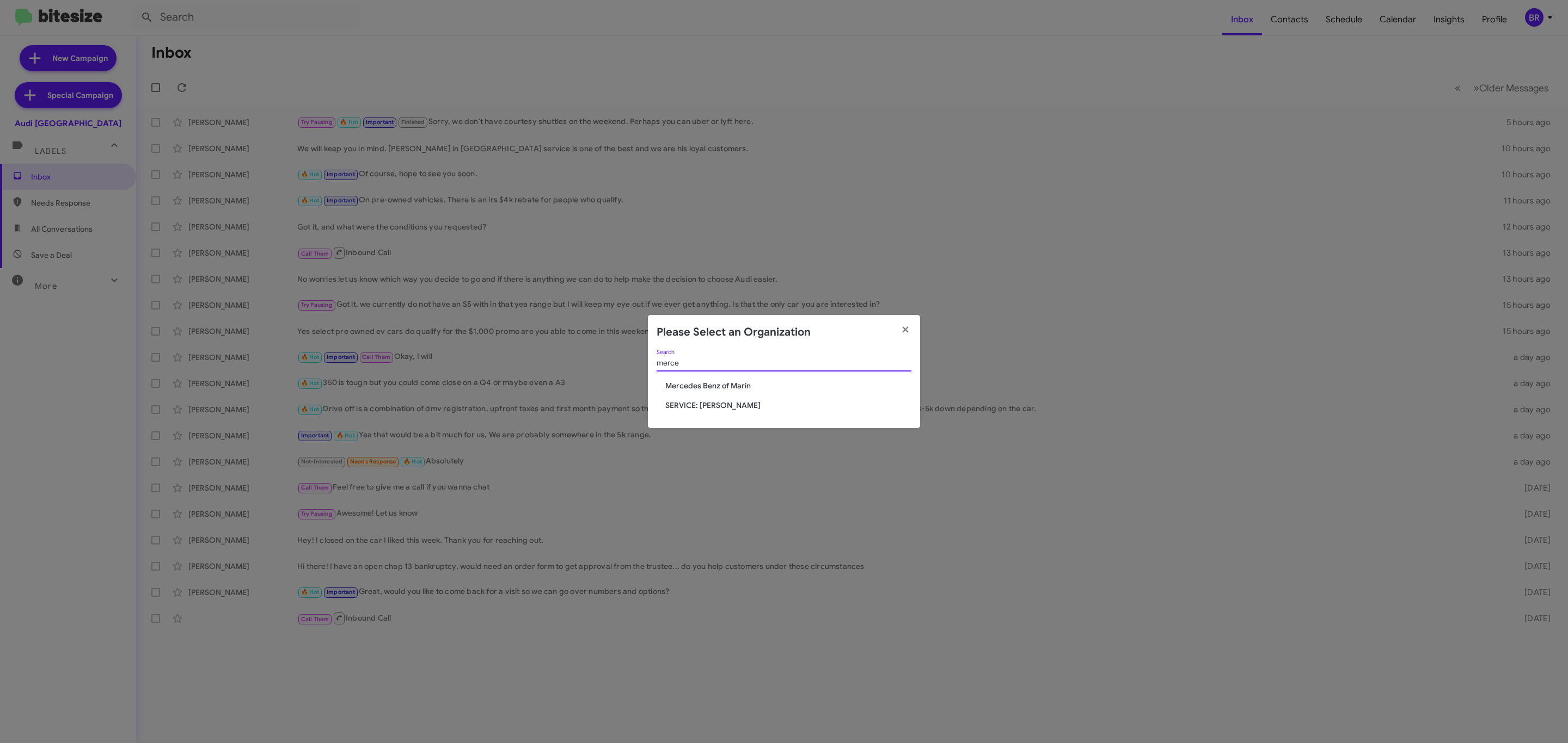
type input "merce"
click at [706, 387] on span "Mercedes Benz of Marin" at bounding box center [788, 386] width 246 height 11
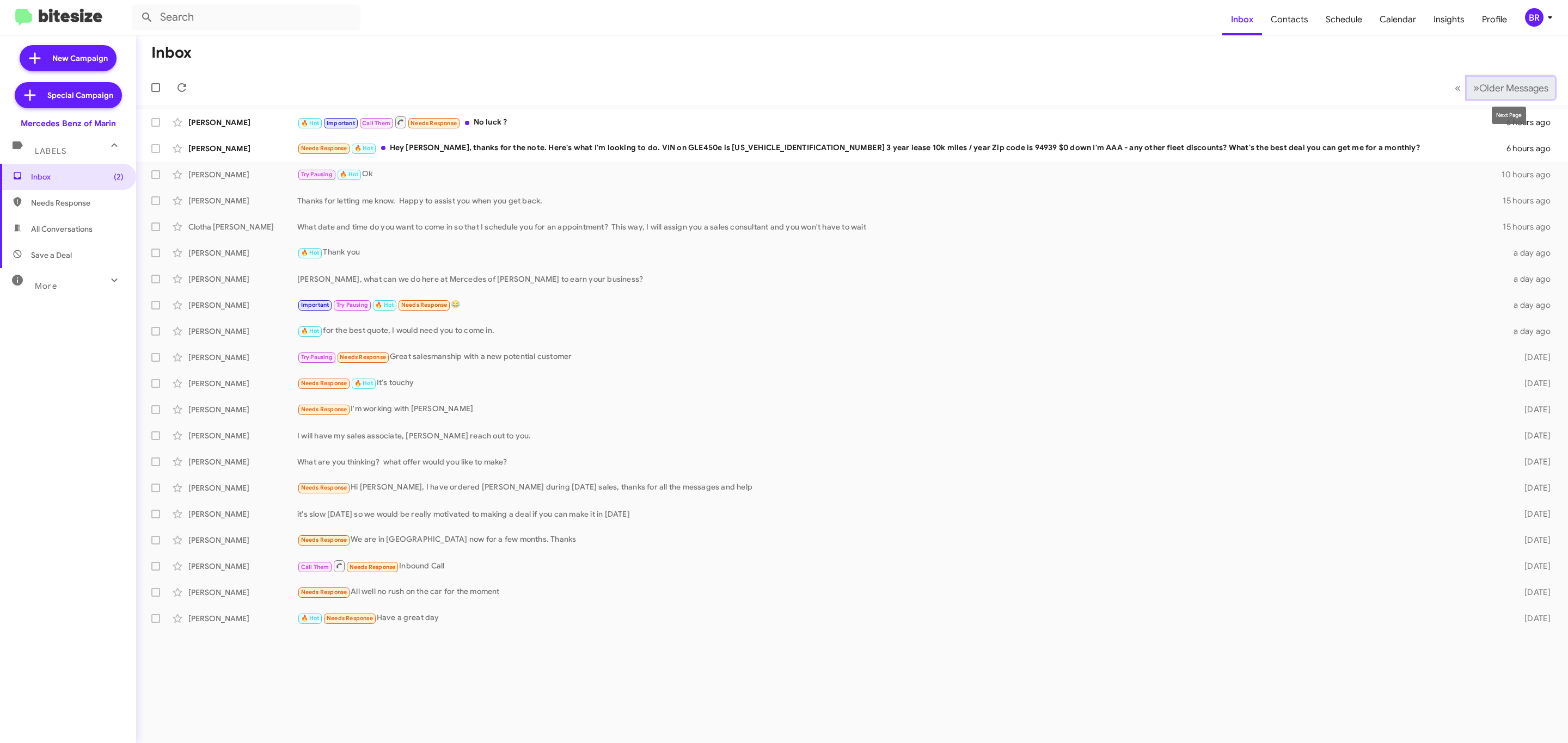
click at [1500, 77] on button "» Next Older Messages" at bounding box center [1511, 88] width 88 height 22
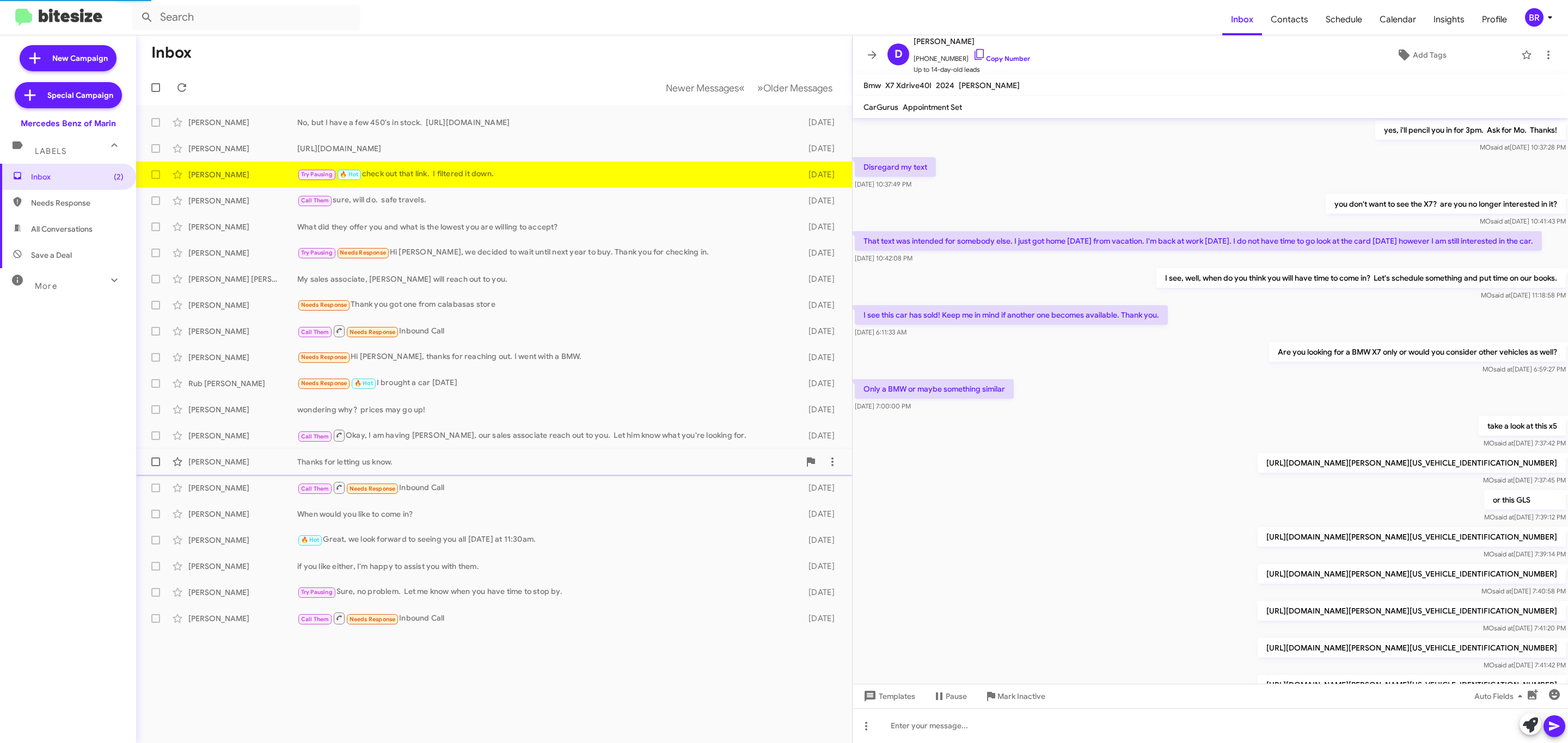
scroll to position [228, 0]
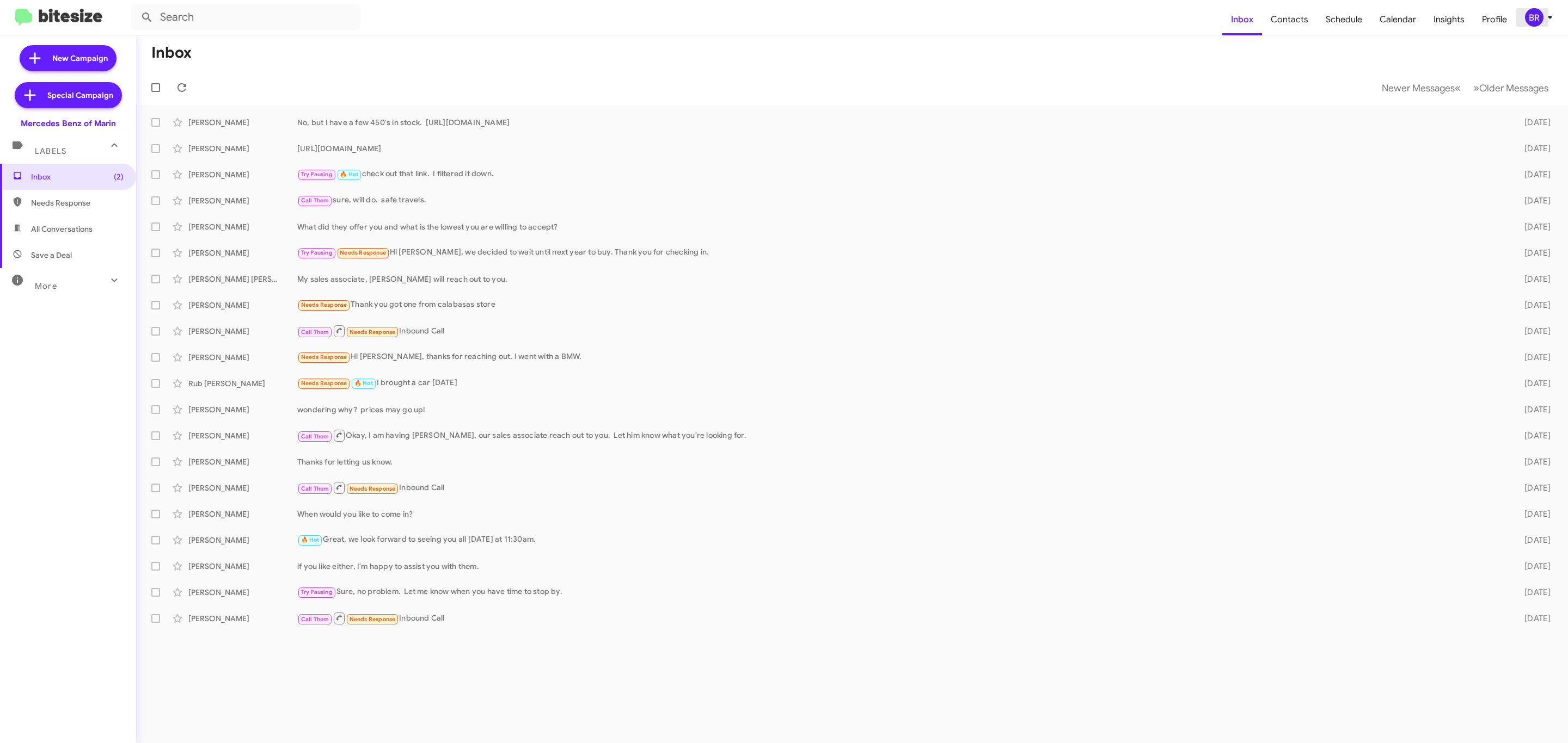
click at [1542, 18] on div "BR" at bounding box center [1534, 18] width 19 height 19
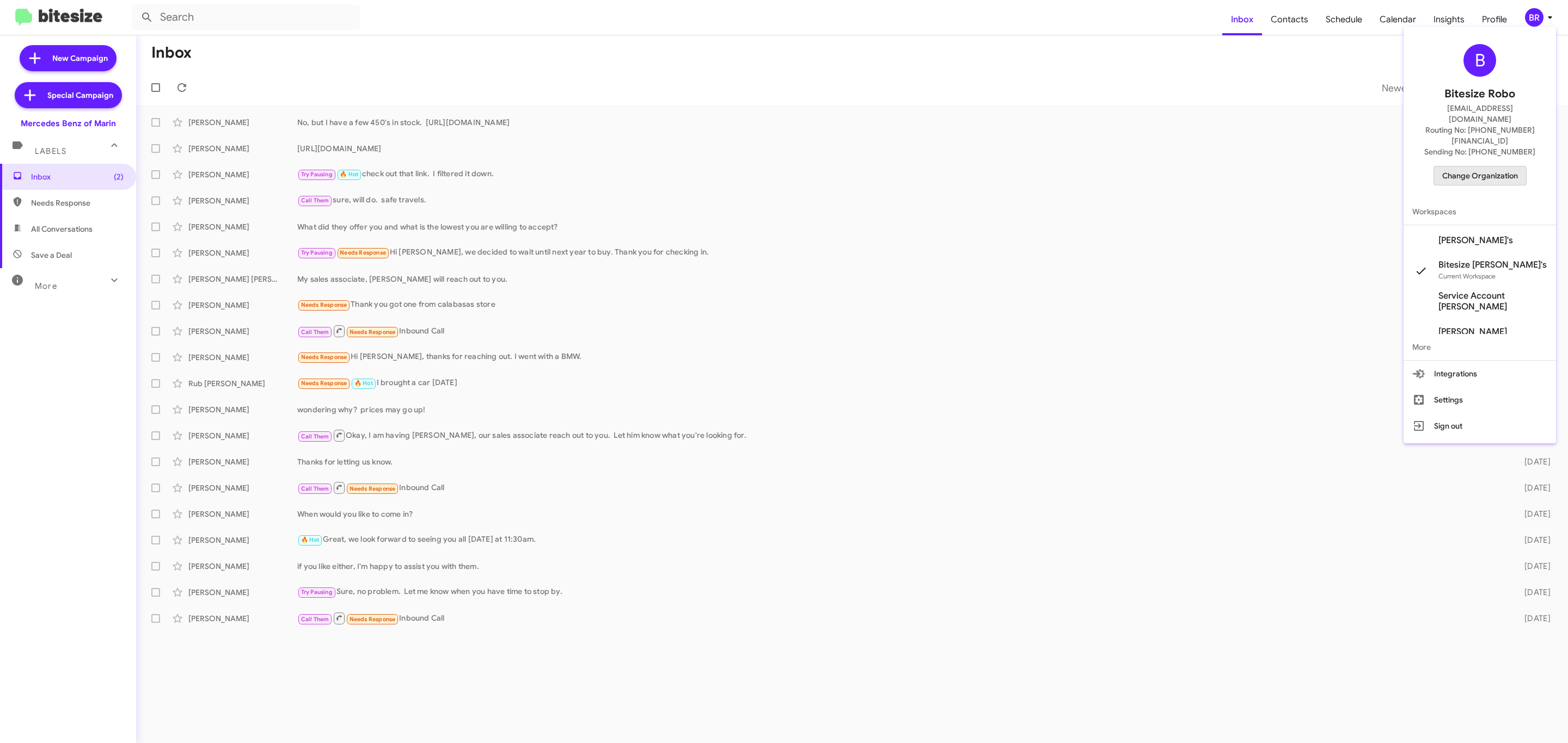
click at [1447, 167] on span "Change Organization" at bounding box center [1480, 176] width 76 height 19
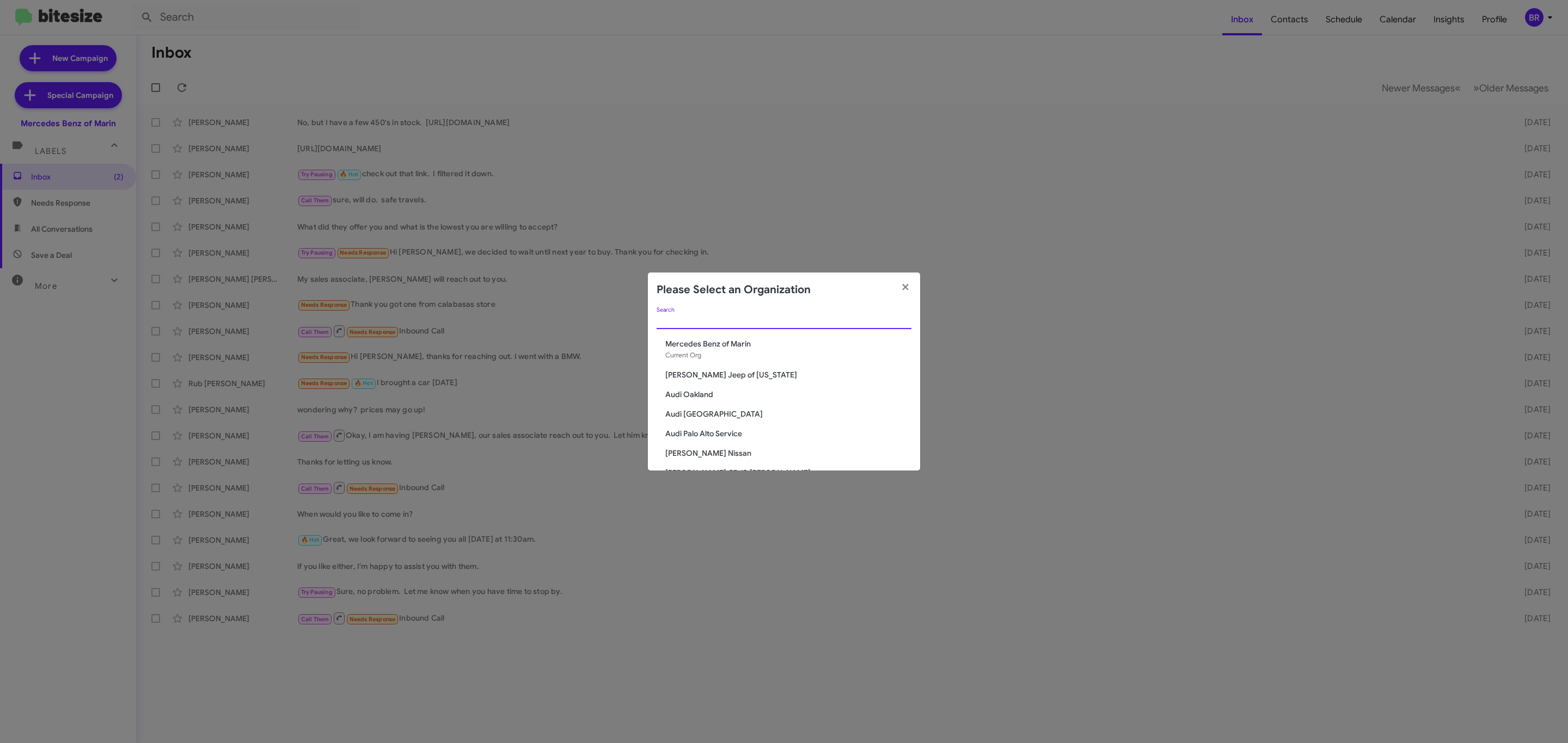
click at [777, 320] on input "Search" at bounding box center [784, 320] width 255 height 8
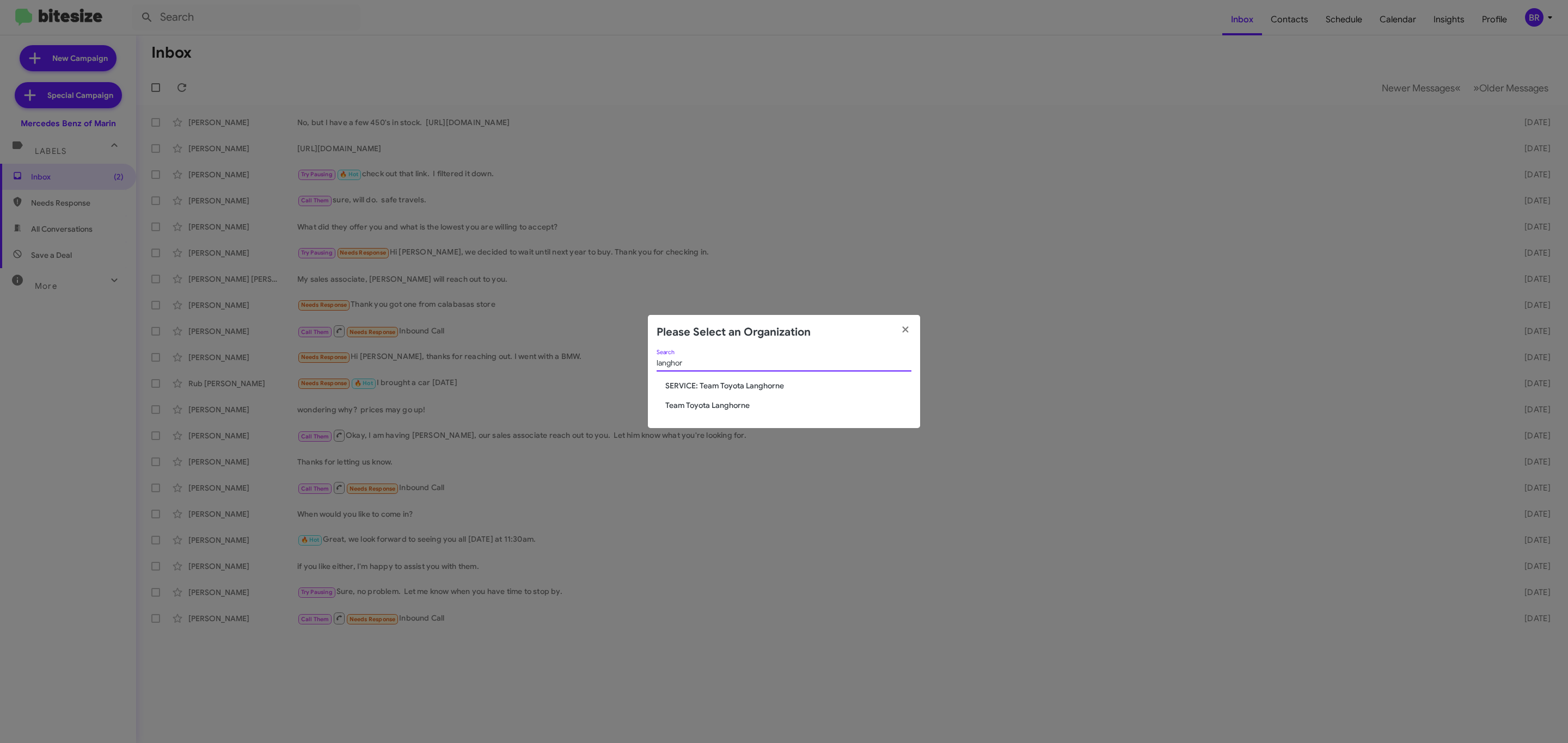
type input "langhor"
click at [713, 401] on span "Team Toyota Langhorne" at bounding box center [788, 405] width 246 height 11
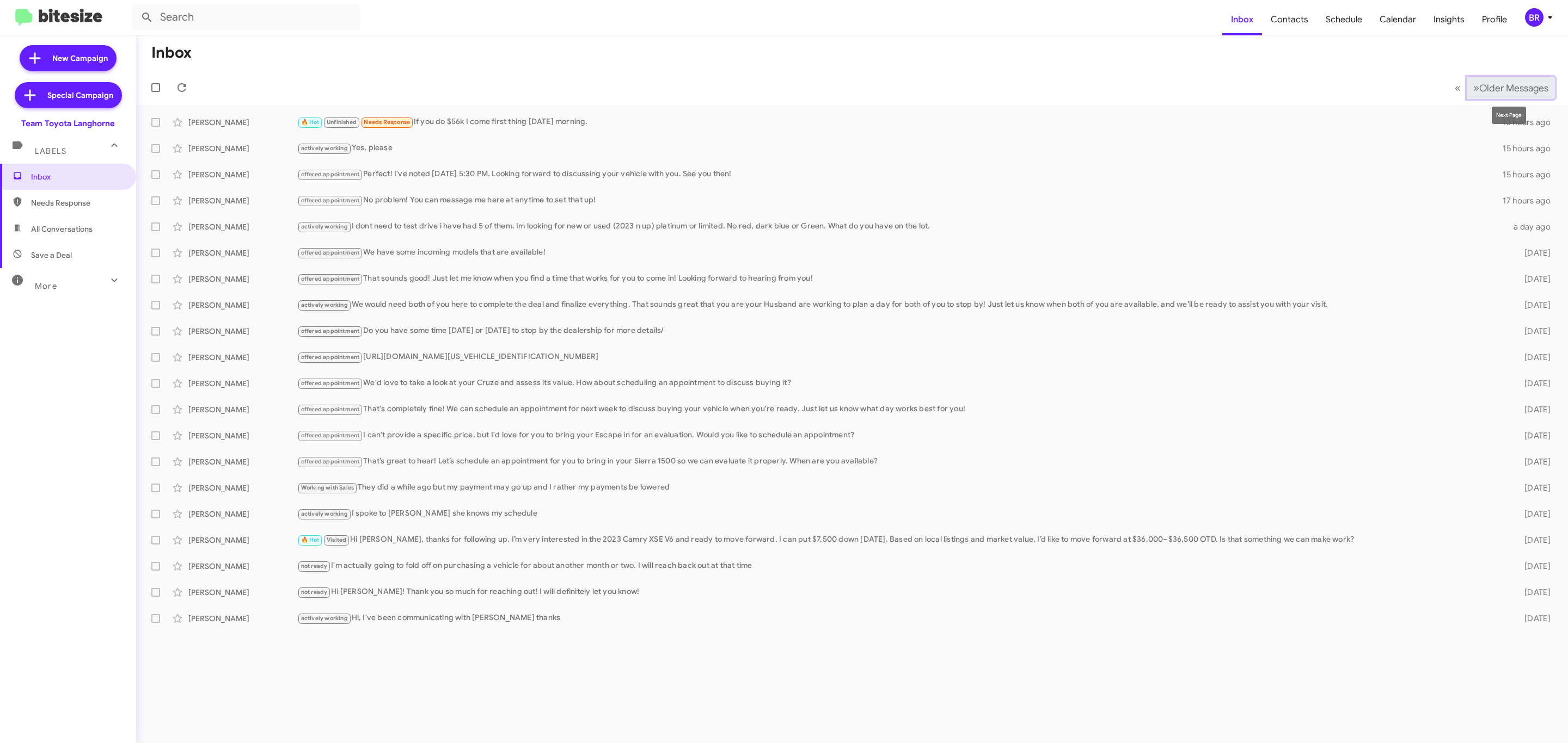
click at [1504, 98] on button "» Next Older Messages" at bounding box center [1511, 88] width 88 height 22
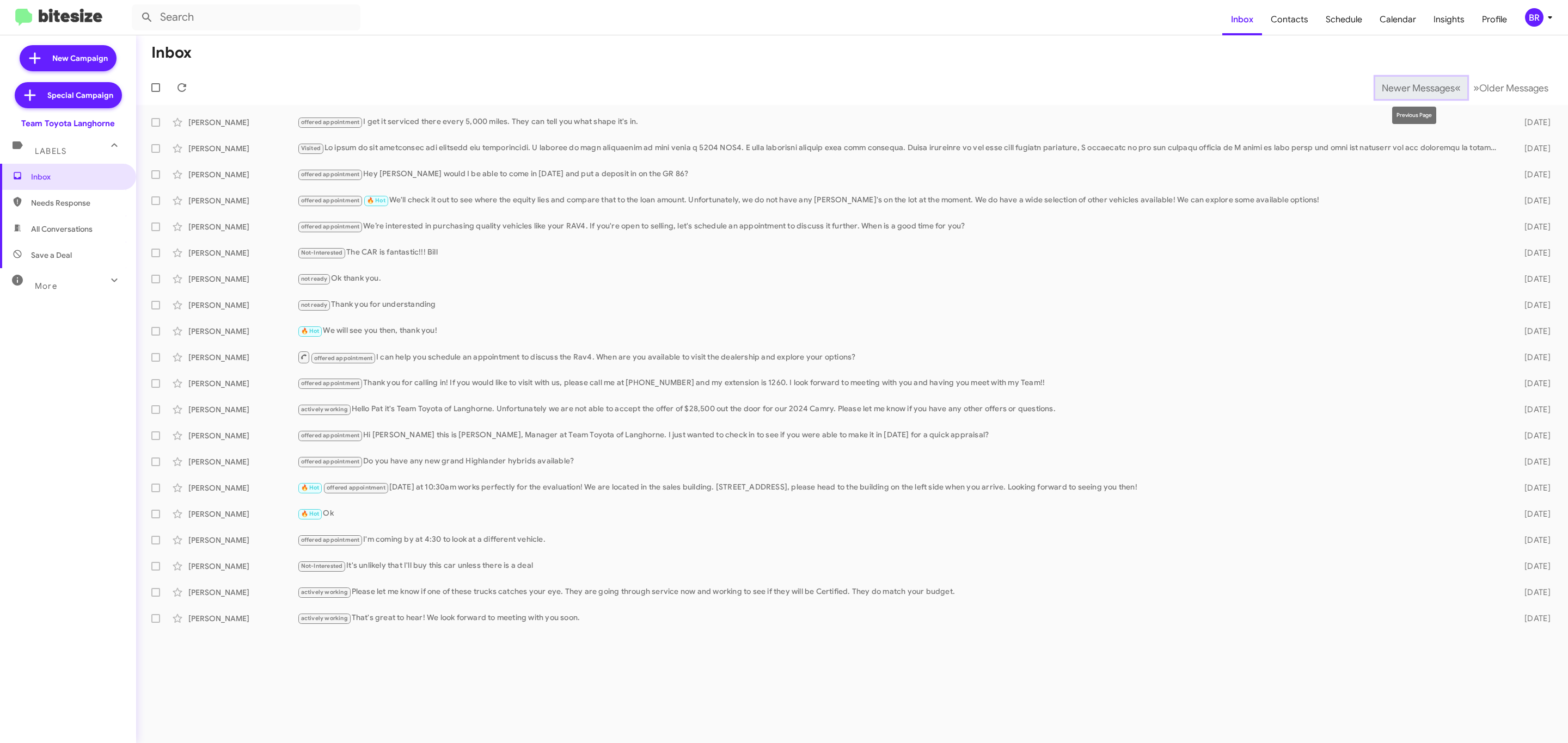
click at [1387, 82] on span "Newer Messages" at bounding box center [1418, 88] width 73 height 12
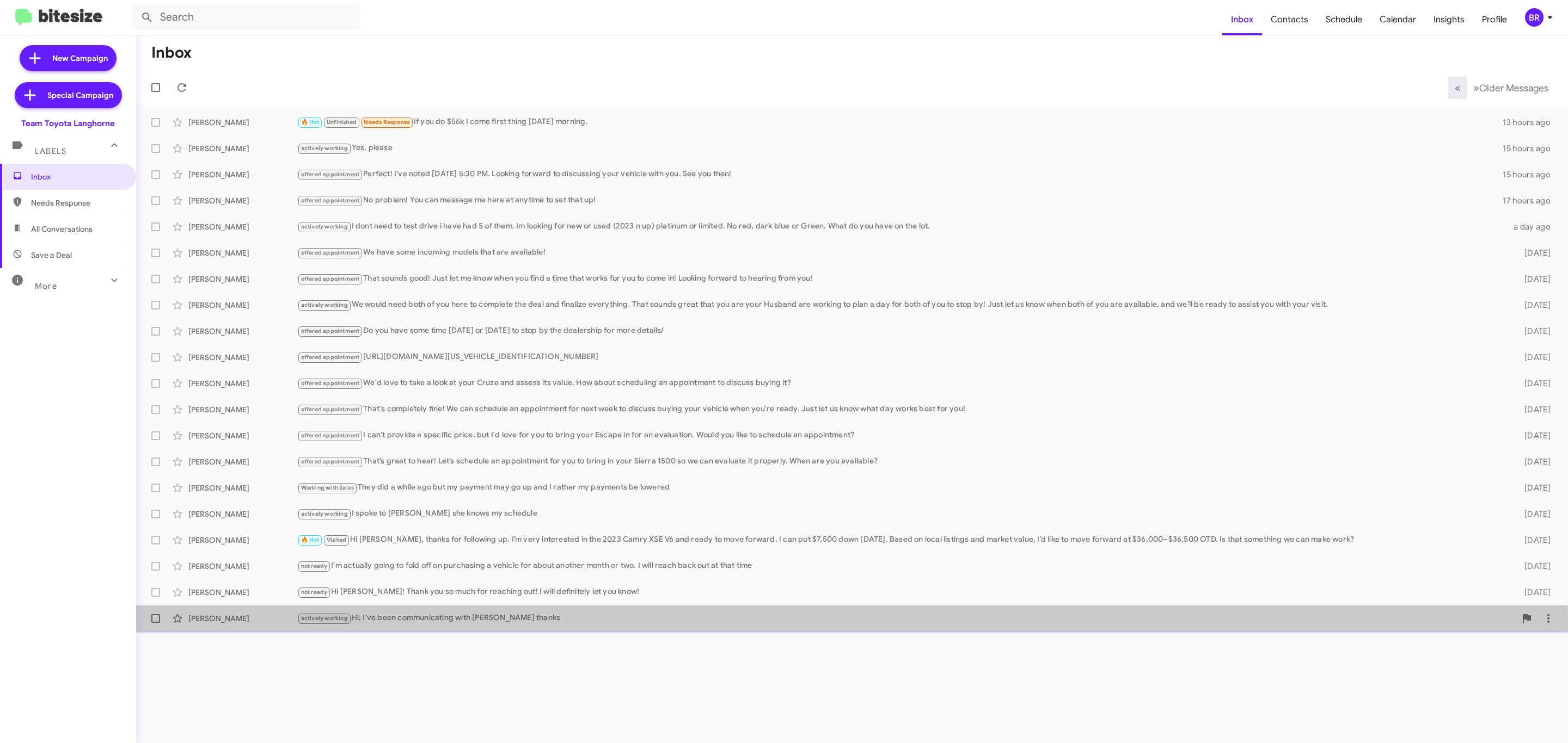
click at [480, 621] on div "actively working Hi, I've been communicating with Karina thanks" at bounding box center [906, 618] width 1218 height 12
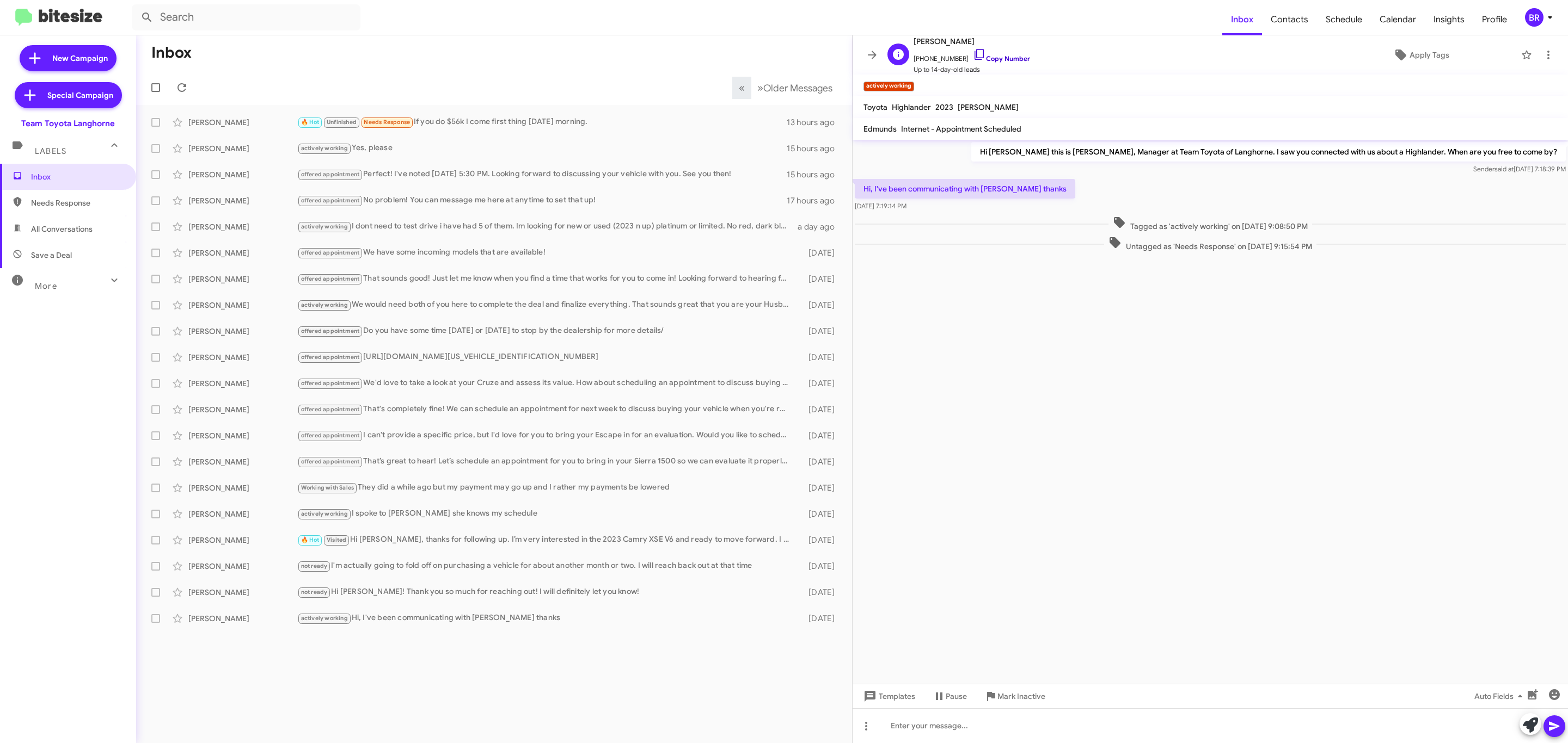
click at [997, 58] on link "Copy Number" at bounding box center [1002, 58] width 57 height 8
click at [880, 51] on span at bounding box center [873, 55] width 22 height 13
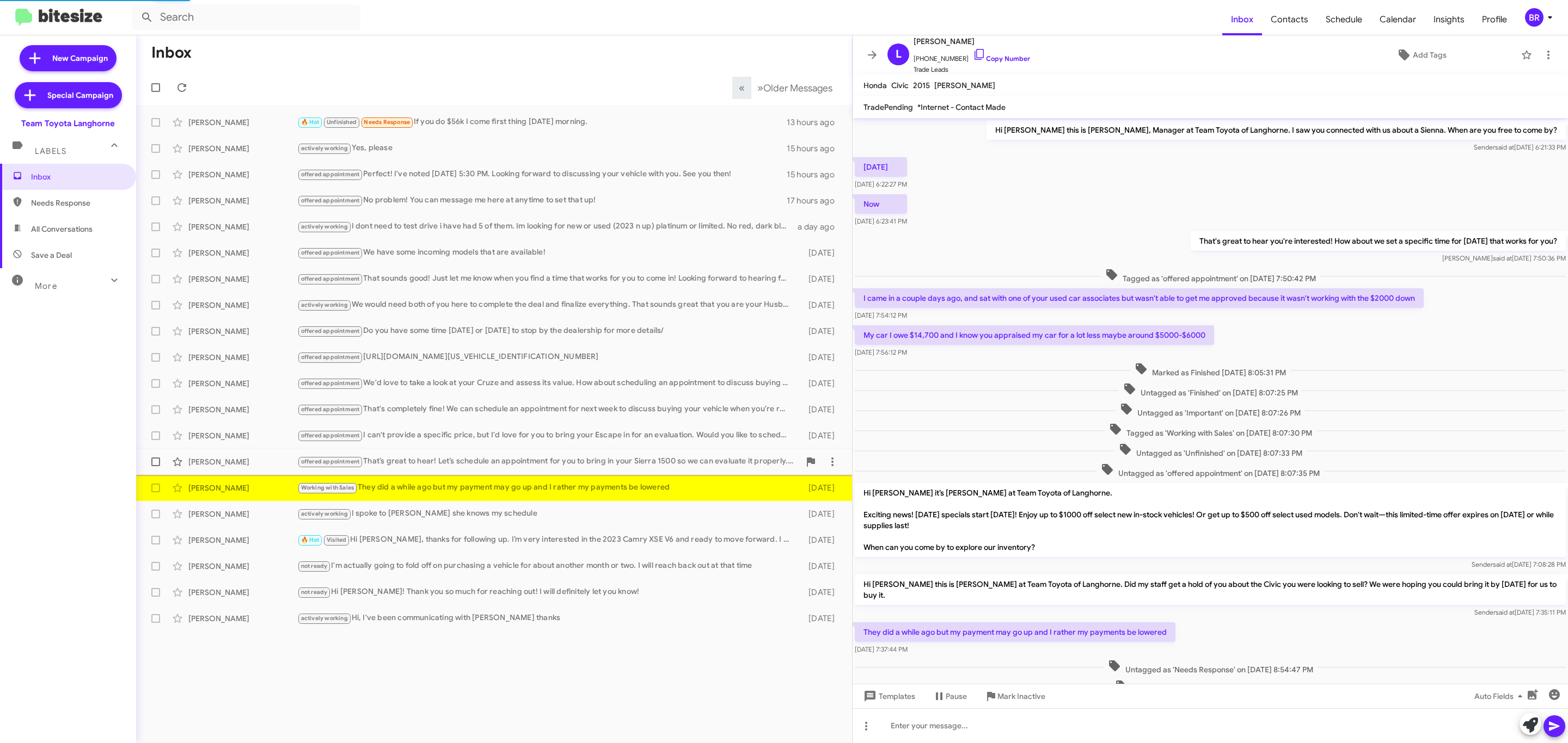
scroll to position [58, 0]
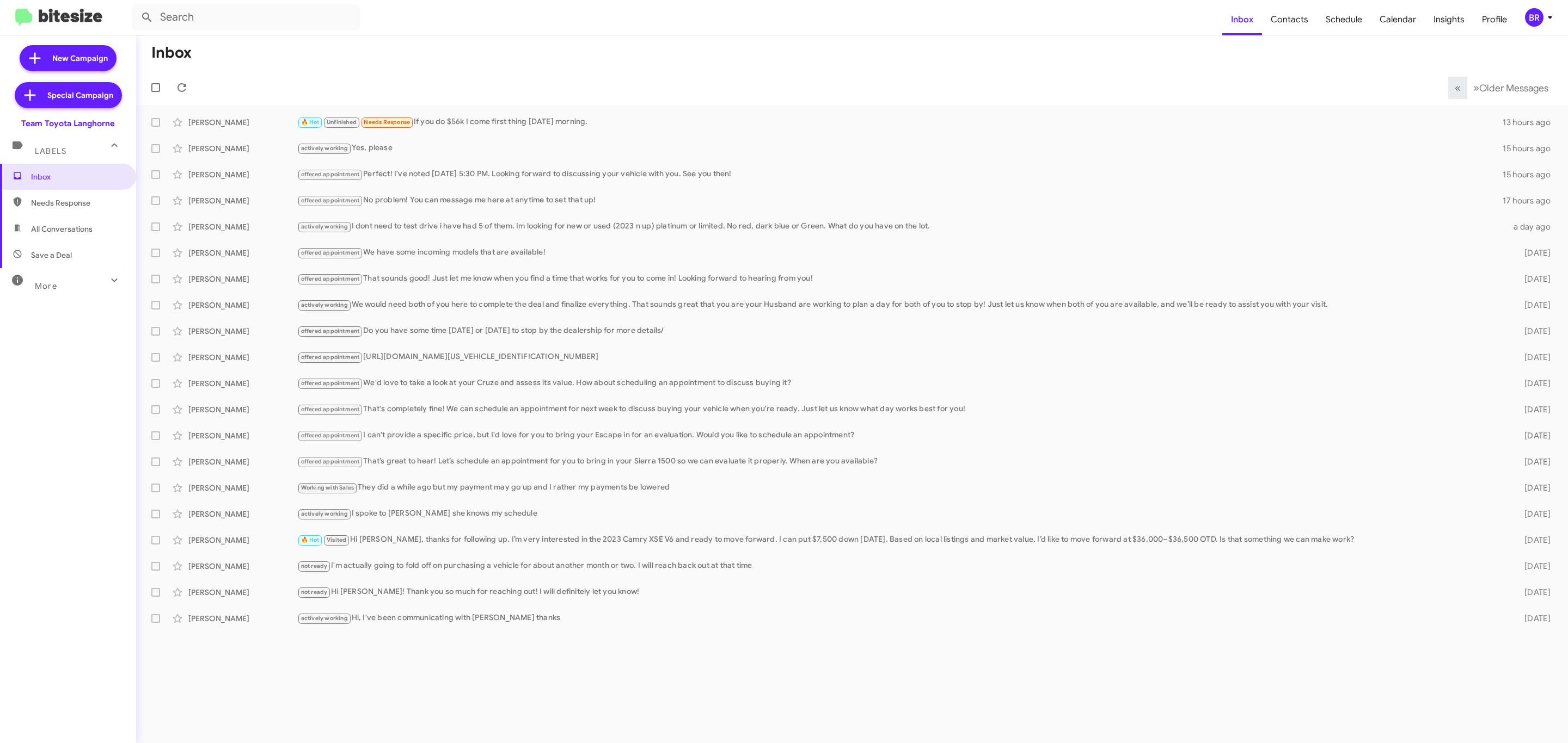
drag, startPoint x: 1545, startPoint y: 26, endPoint x: 1529, endPoint y: 23, distance: 16.3
click at [1529, 23] on span "BR" at bounding box center [1541, 18] width 32 height 19
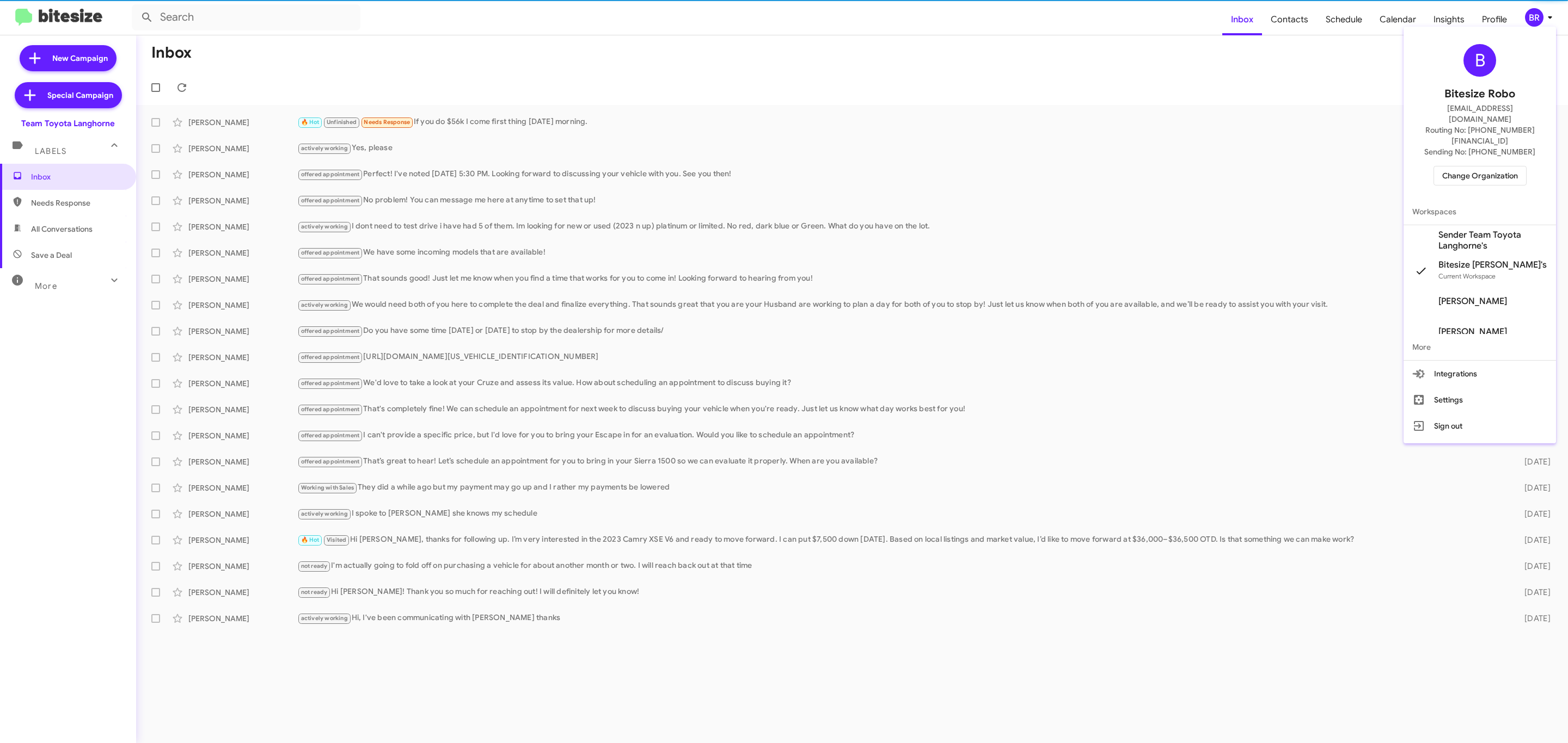
click at [1529, 23] on div at bounding box center [784, 372] width 1568 height 743
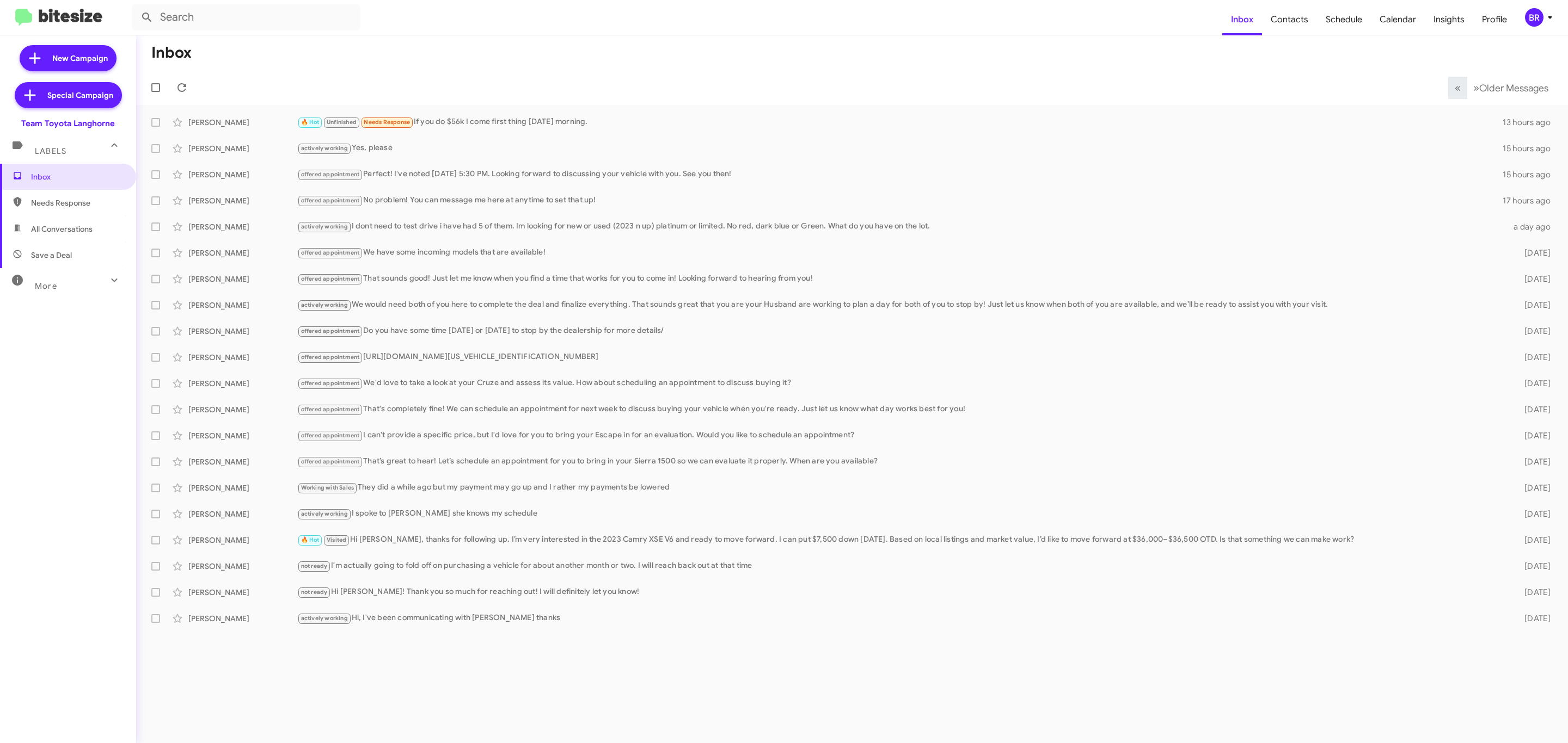
click at [1526, 21] on div "BR" at bounding box center [1534, 18] width 19 height 19
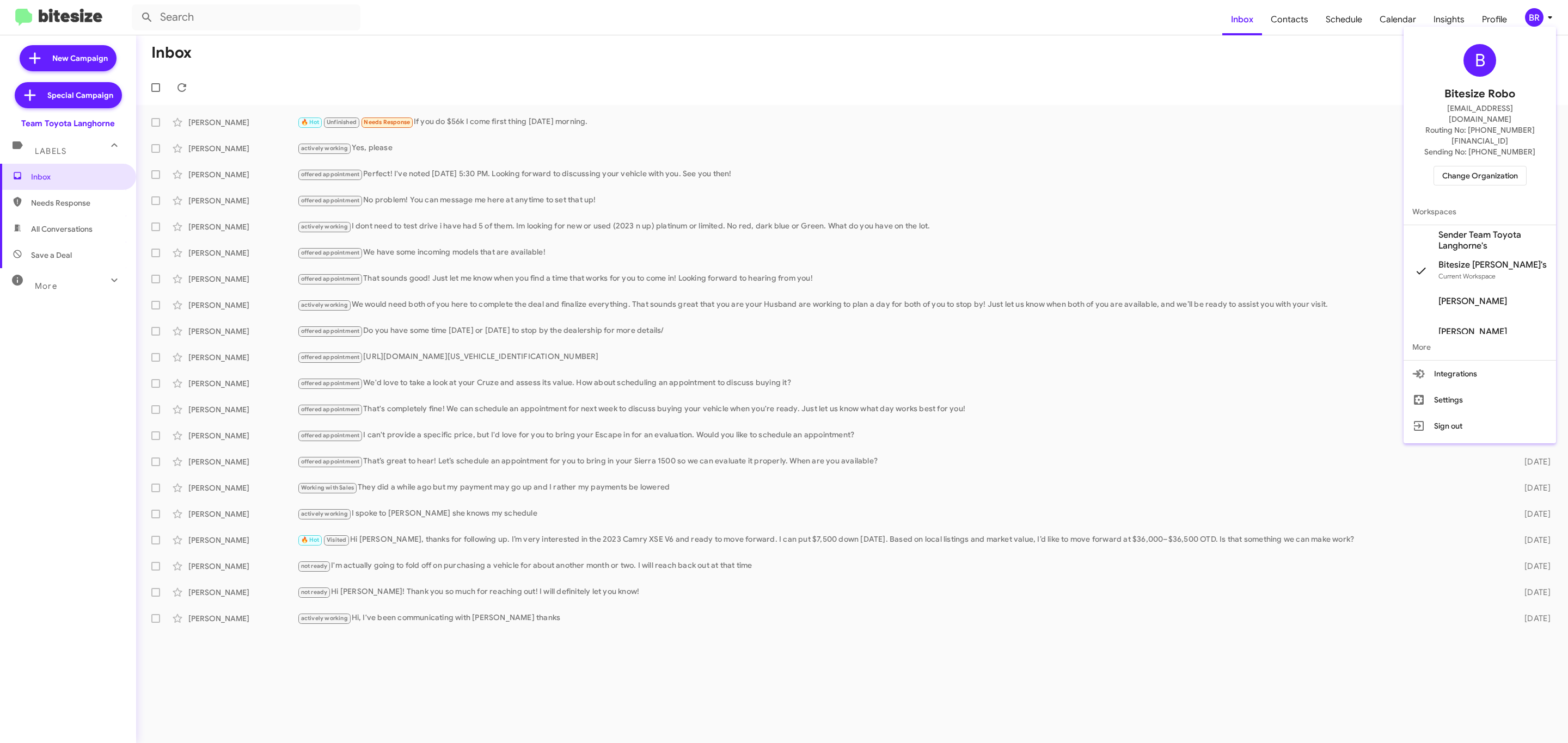
drag, startPoint x: 1471, startPoint y: 165, endPoint x: 1481, endPoint y: 159, distance: 11.7
click at [1481, 159] on div "B Bitesize Robo jeks.ocampo1717@gmail.com Routing No: +1 (215) 398-6213 Sending…" at bounding box center [1479, 115] width 152 height 167
click at [1481, 167] on span "Change Organization" at bounding box center [1480, 176] width 76 height 19
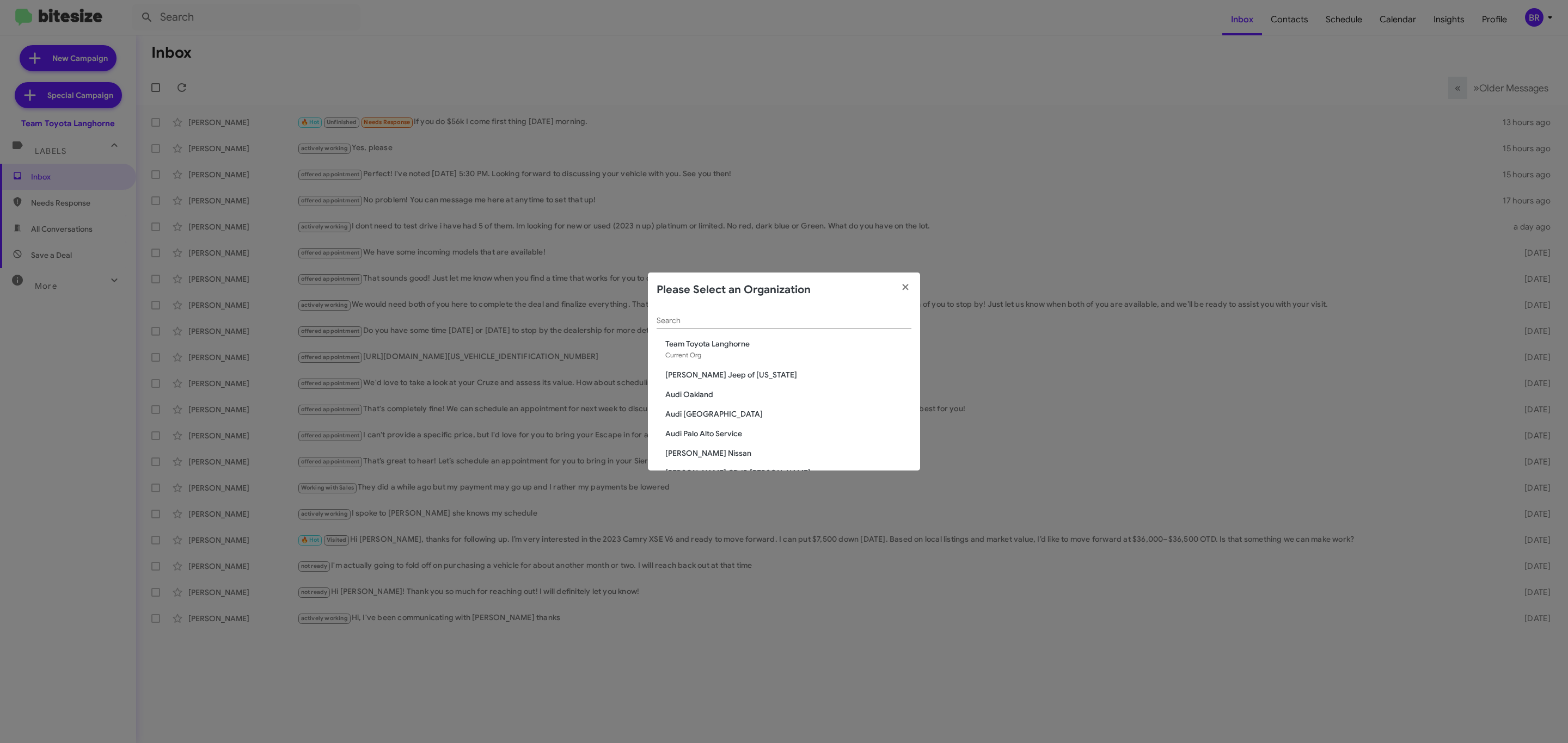
click at [808, 322] on input "Search" at bounding box center [784, 320] width 255 height 8
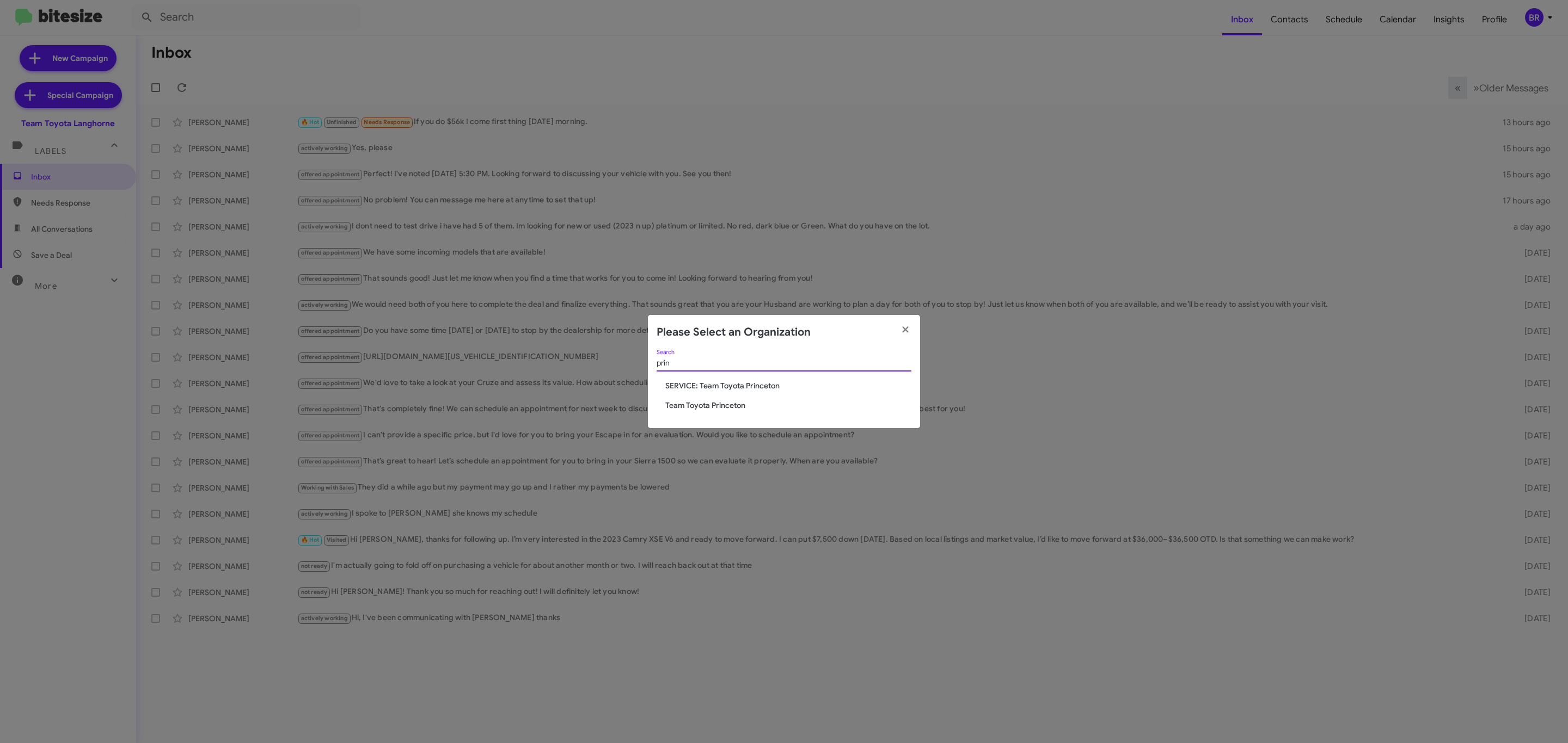
type input "prin"
click at [705, 400] on span "Team Toyota Princeton" at bounding box center [788, 405] width 246 height 11
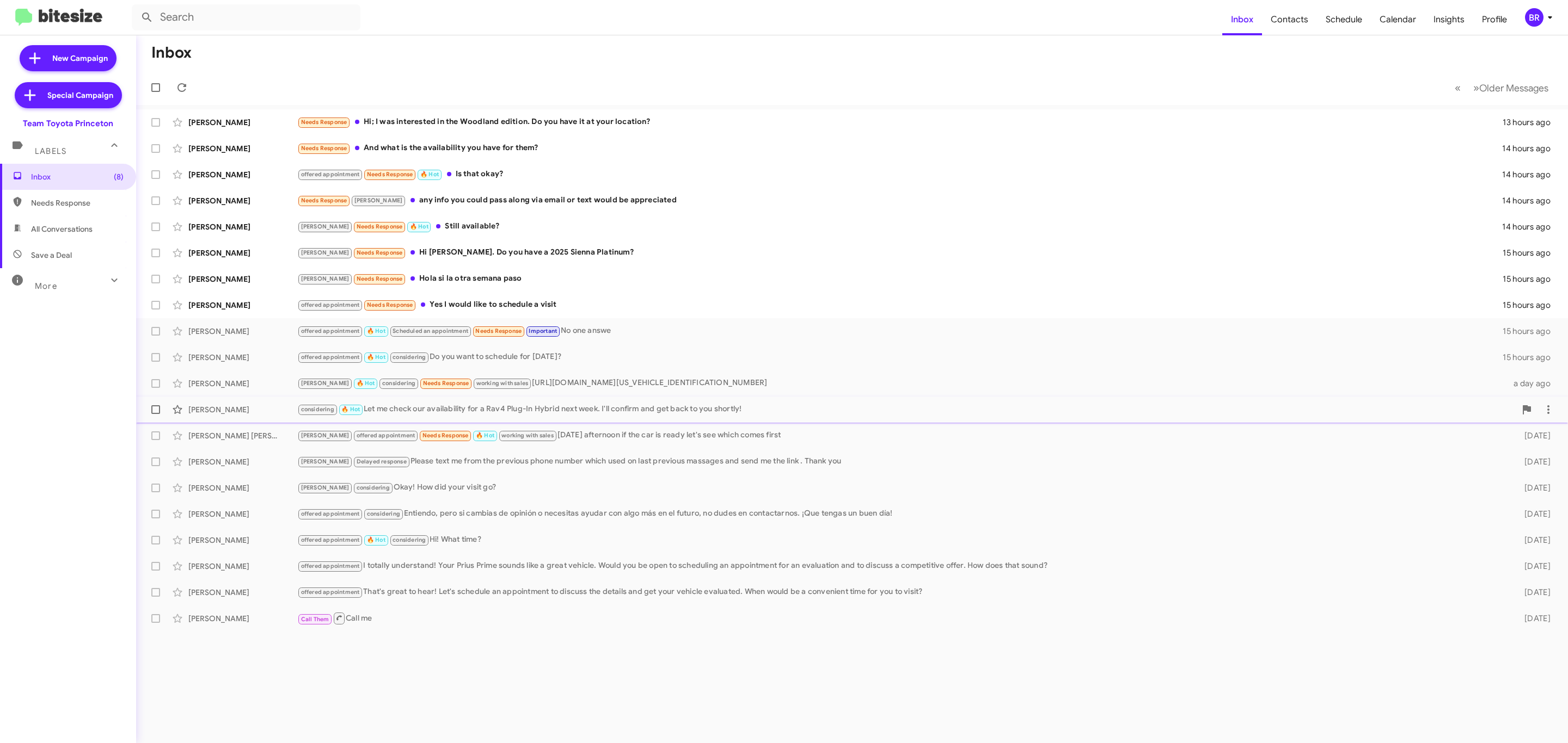
click at [498, 411] on div "considering 🔥 Hot Let me check our availability for a Rav4 Plug-In Hybrid next …" at bounding box center [906, 409] width 1218 height 12
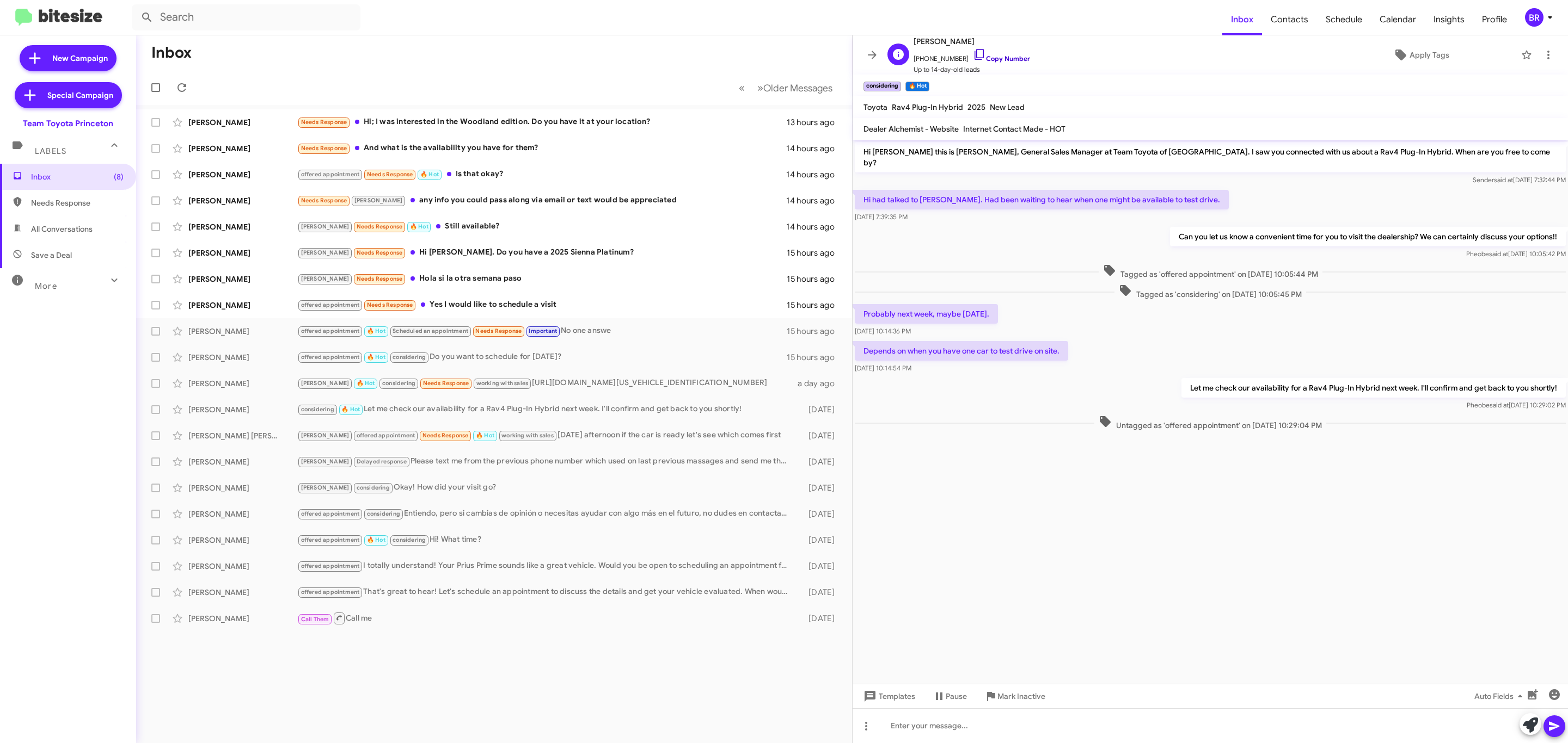
click at [998, 62] on link "Copy Number" at bounding box center [1002, 58] width 57 height 8
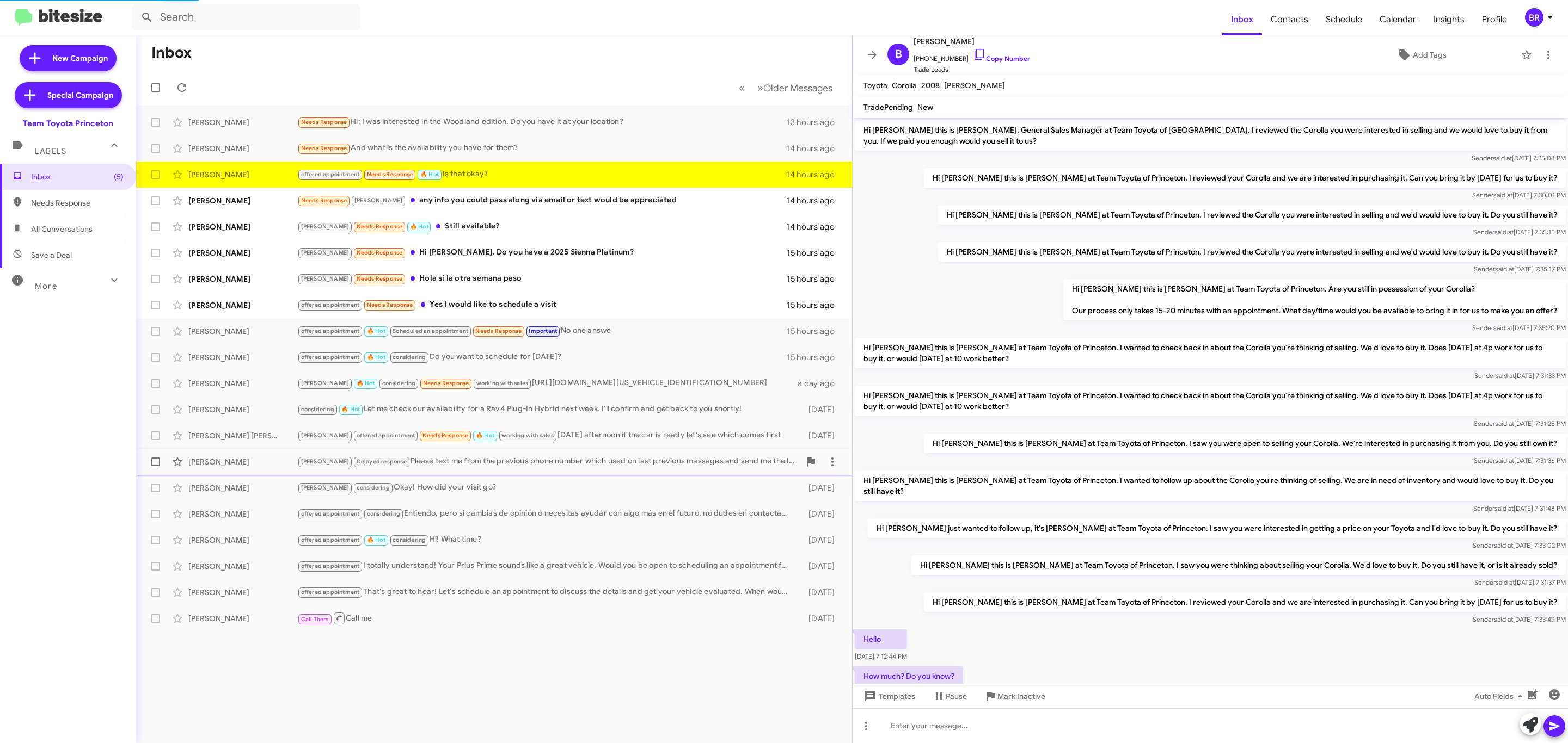
scroll to position [198, 0]
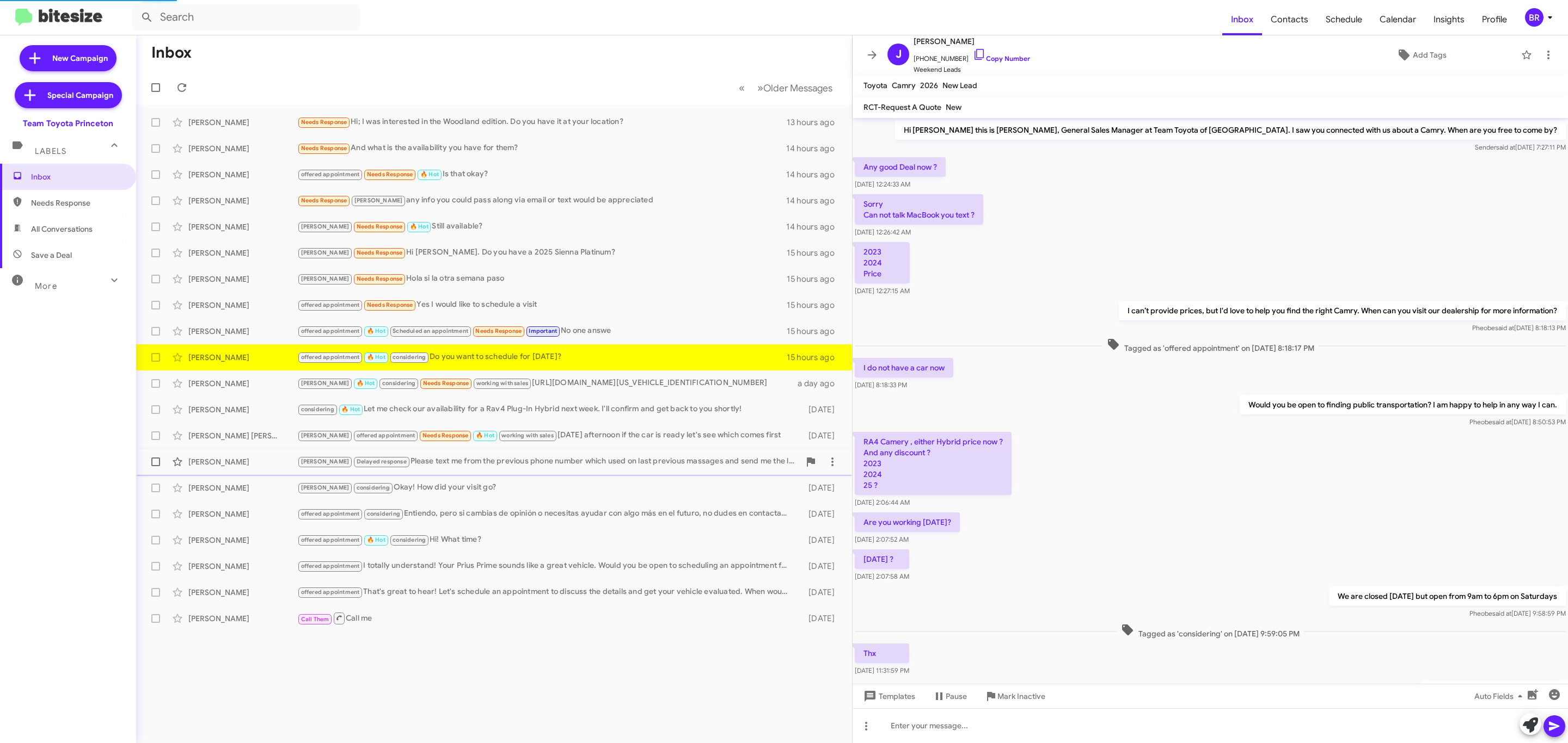
scroll to position [121, 0]
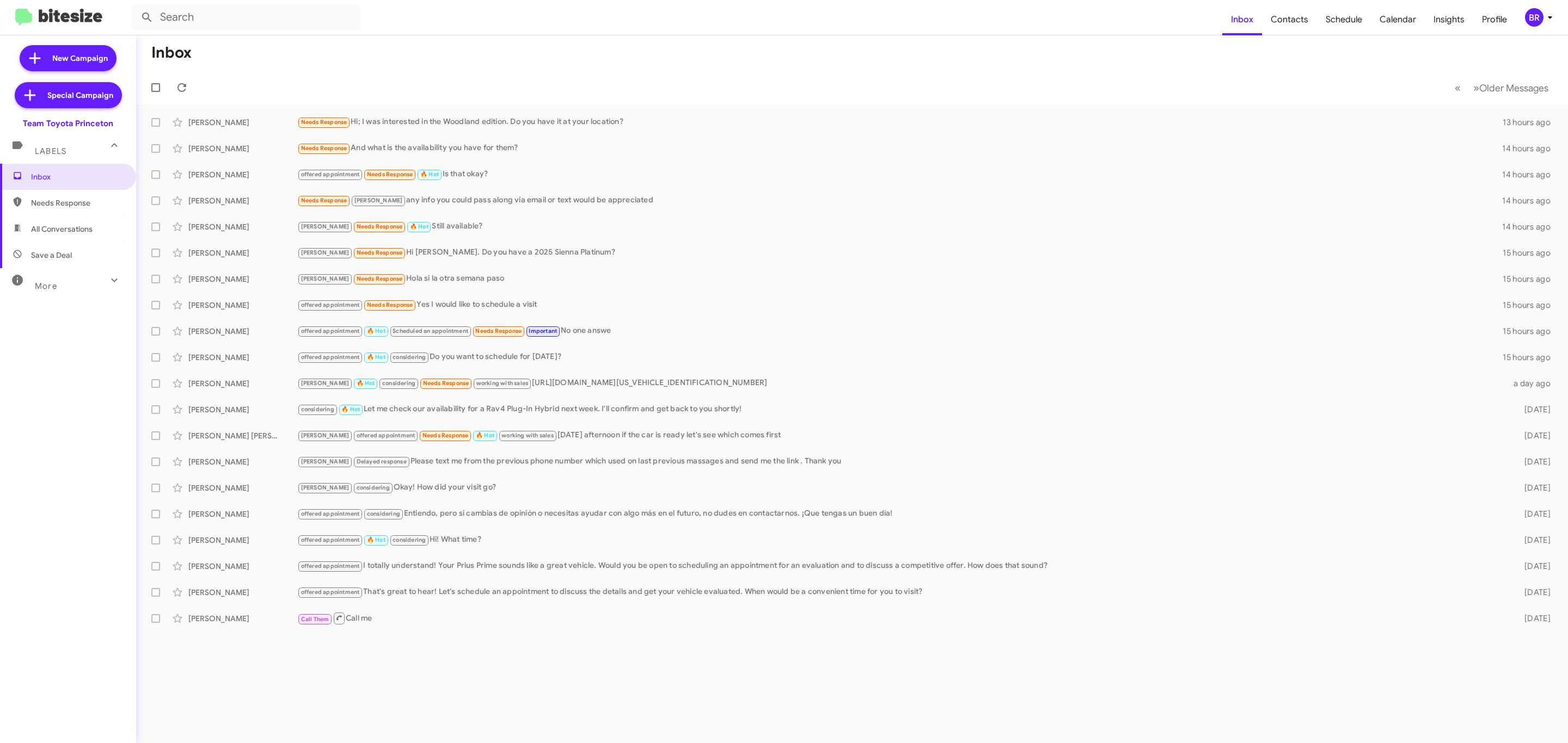
click at [1534, 17] on div "BR" at bounding box center [1534, 18] width 19 height 19
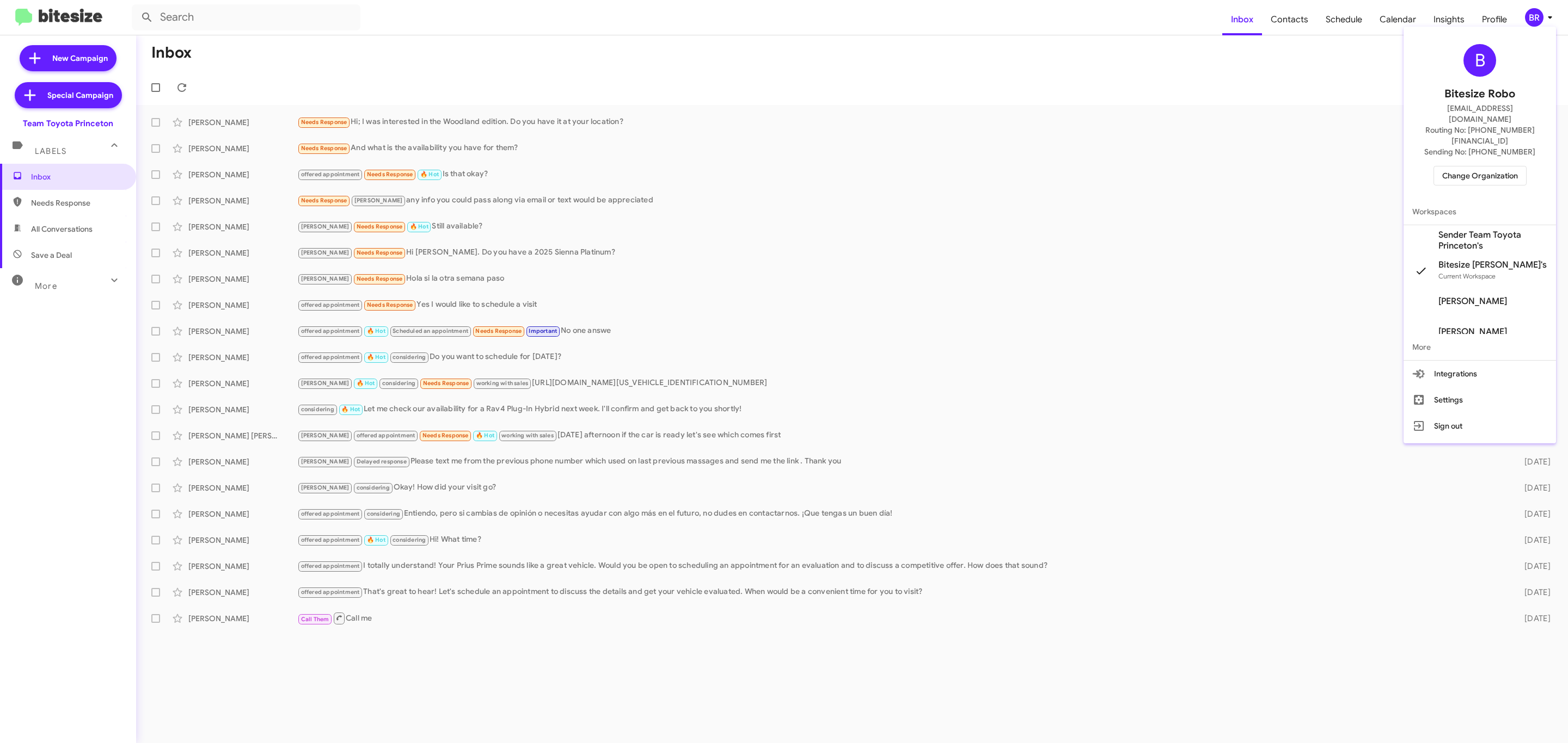
click at [1480, 167] on span "Change Organization" at bounding box center [1480, 176] width 76 height 19
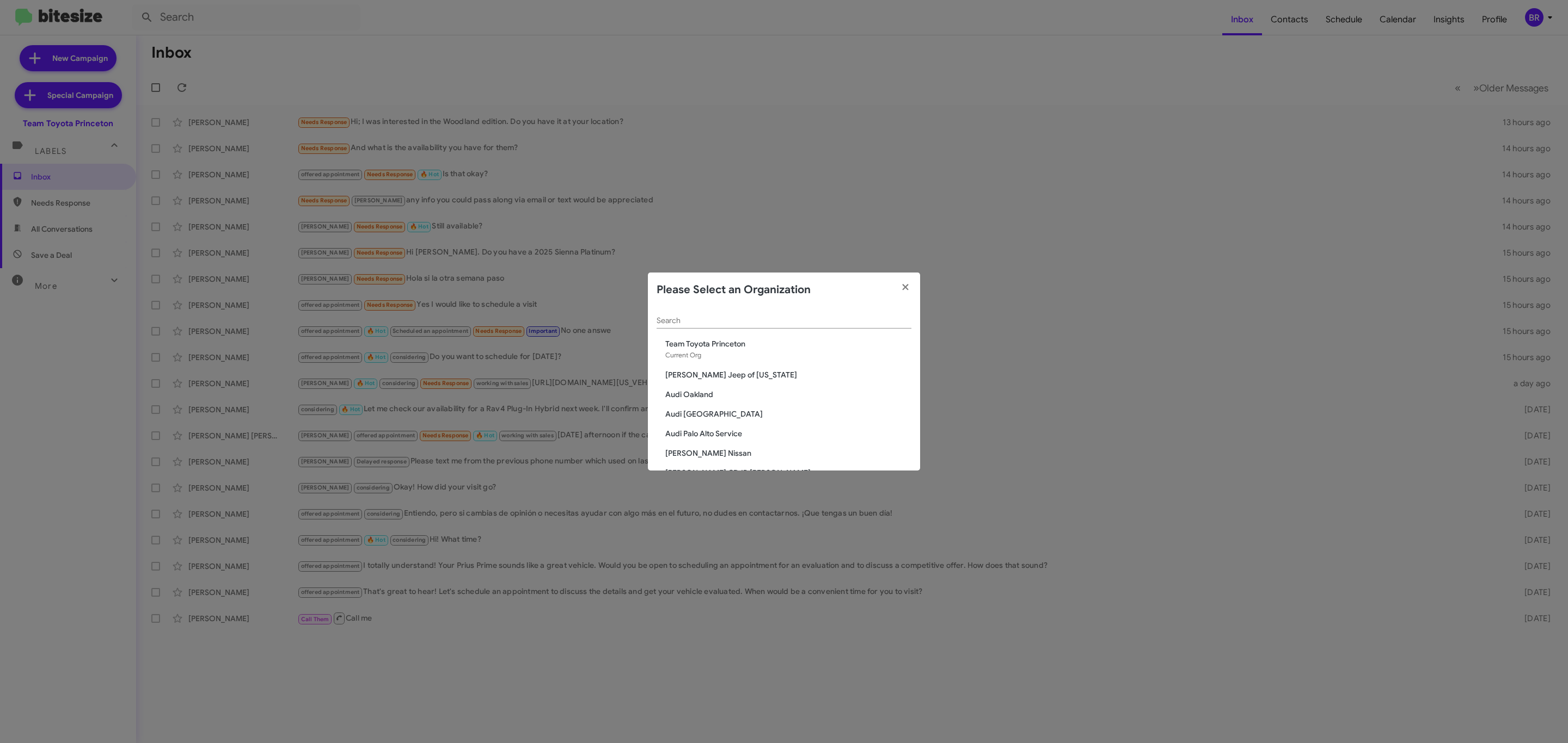
click at [828, 322] on input "Search" at bounding box center [784, 320] width 255 height 8
click at [821, 323] on input "Search" at bounding box center [784, 320] width 255 height 8
click at [827, 318] on input "Search" at bounding box center [784, 320] width 255 height 8
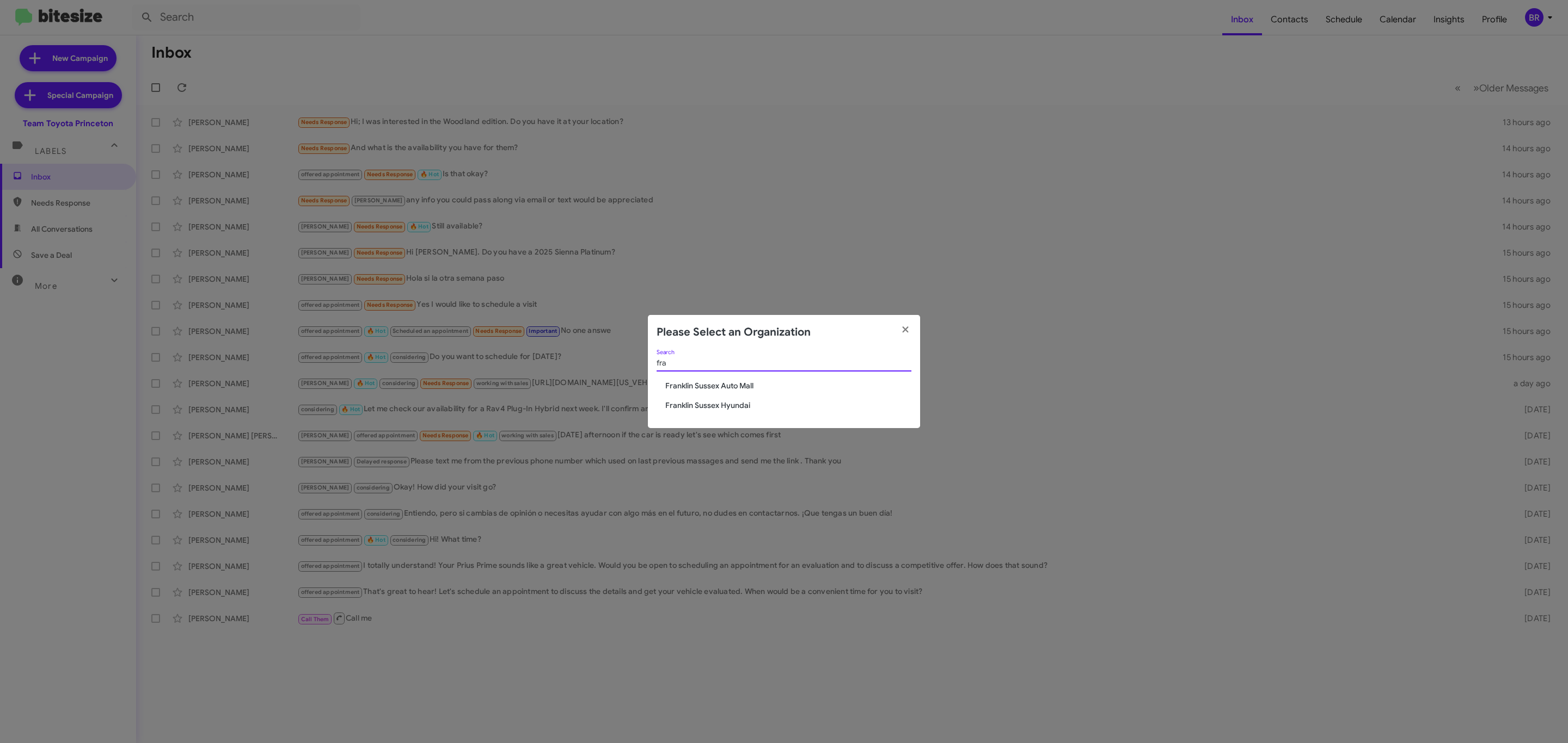
type input "fra"
click at [770, 386] on span "Franklin Sussex Auto Mall" at bounding box center [788, 386] width 246 height 11
click at [736, 383] on span "Franklin Sussex Auto Mall" at bounding box center [788, 386] width 246 height 11
click at [736, 383] on span "Franklin Sussex Auto Mall" at bounding box center [788, 386] width 246 height 11
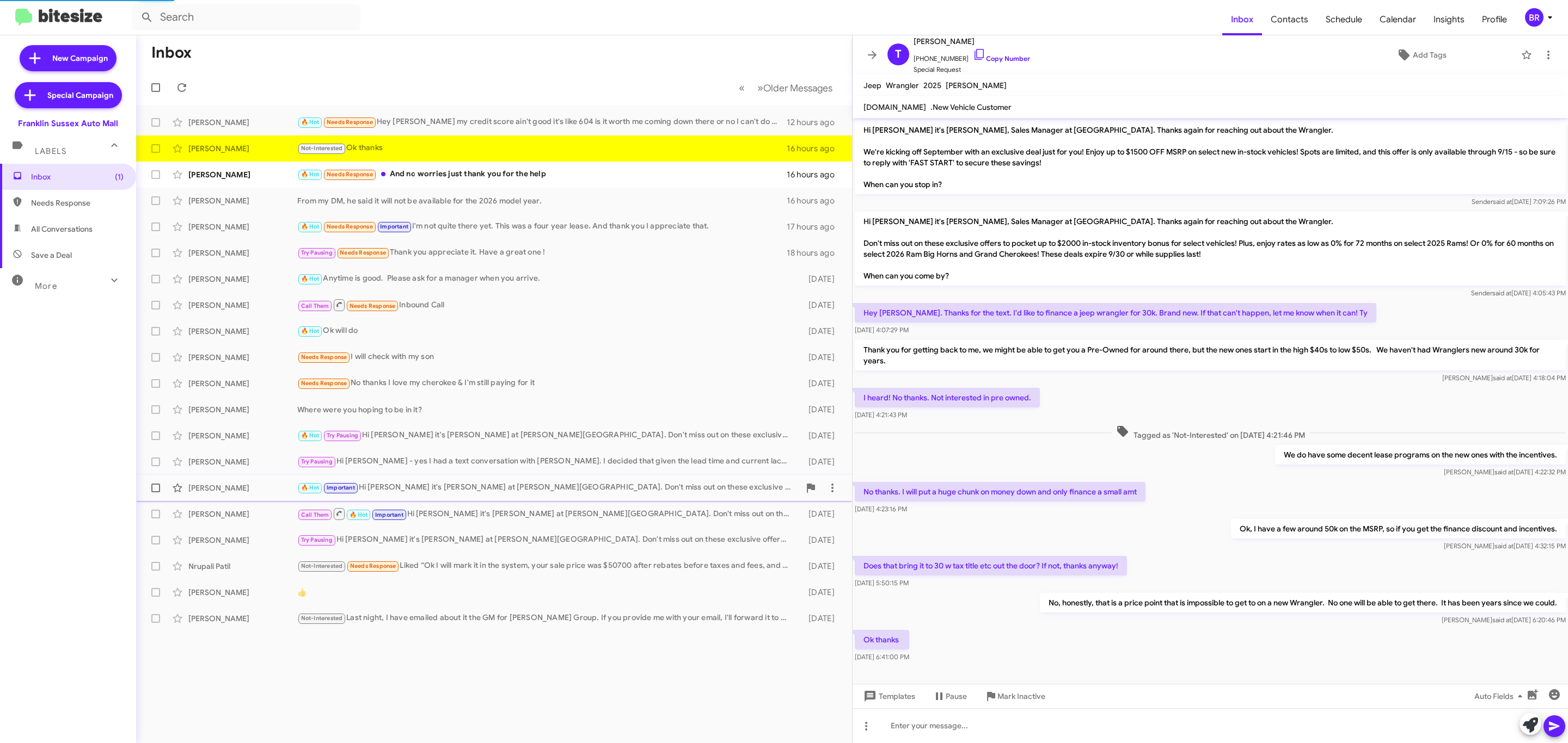
scroll to position [14, 0]
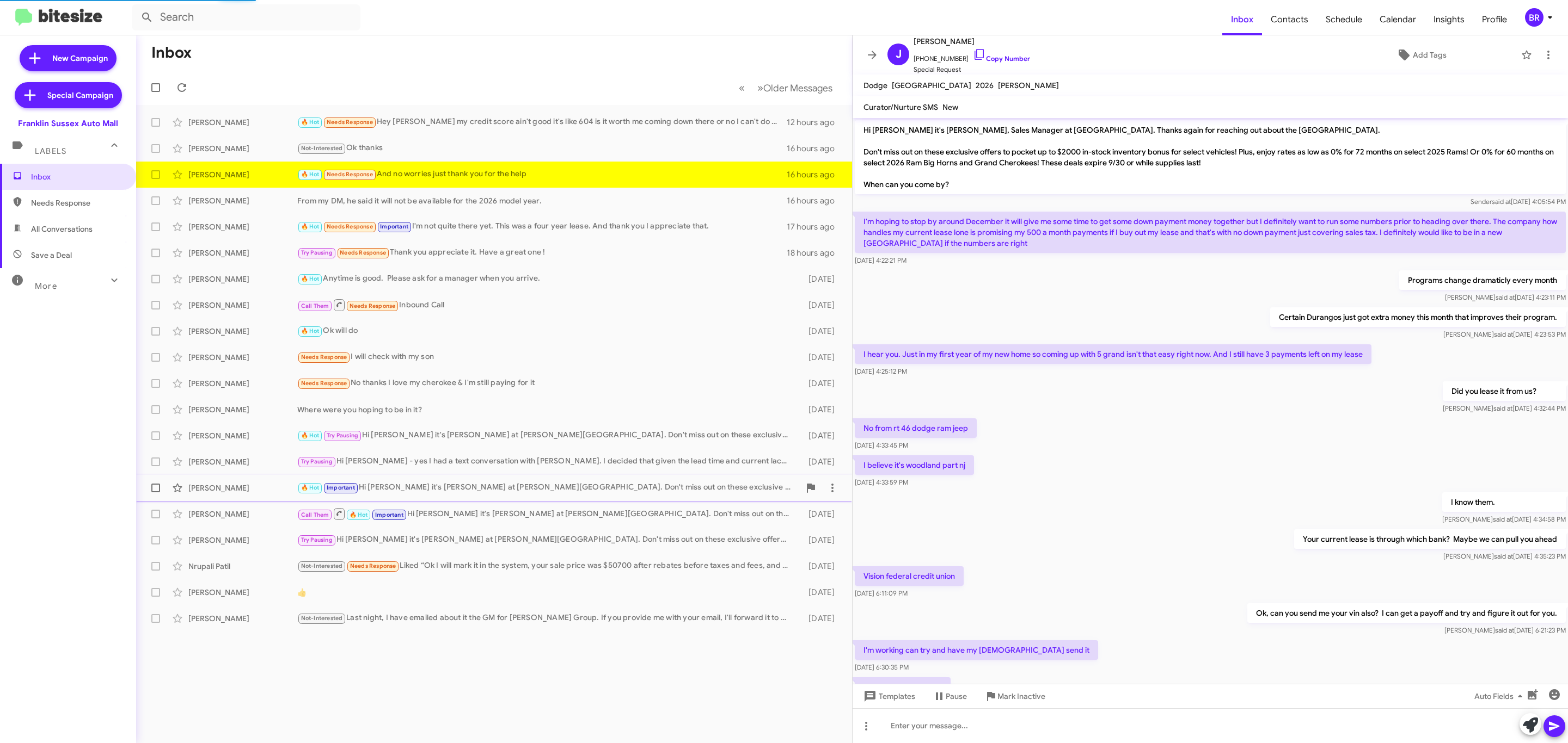
scroll to position [263, 0]
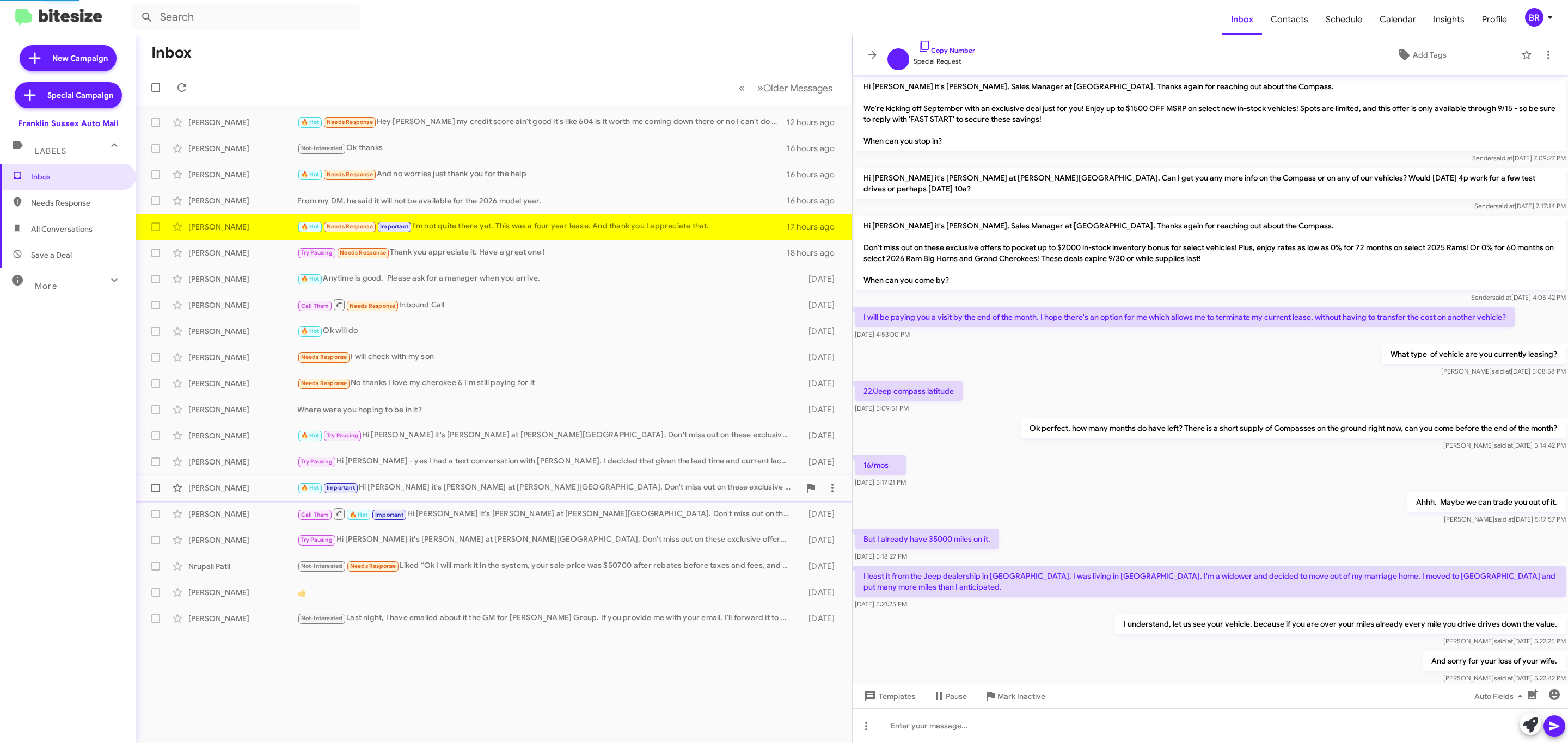
scroll to position [87, 0]
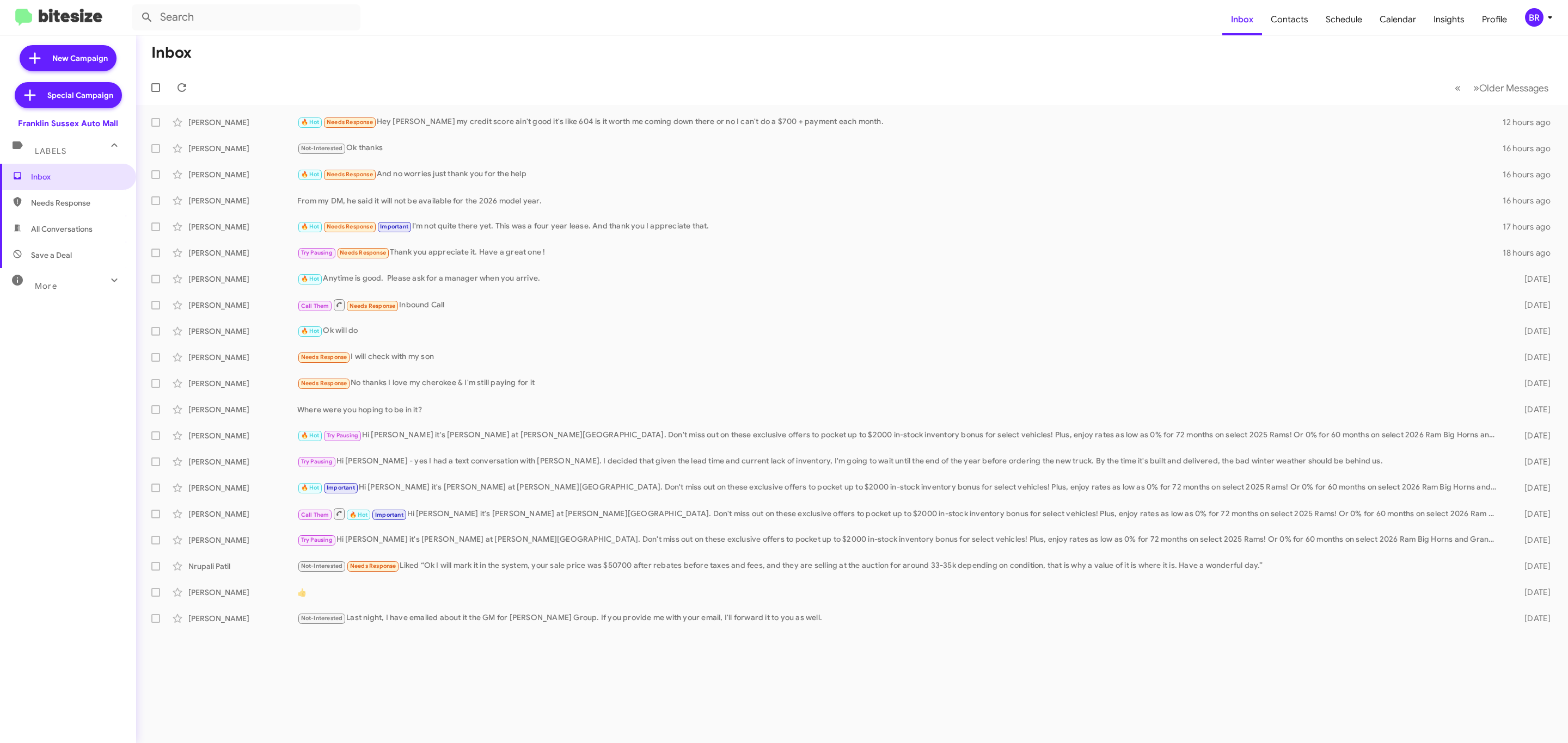
click at [1534, 17] on div "BR" at bounding box center [1534, 18] width 19 height 19
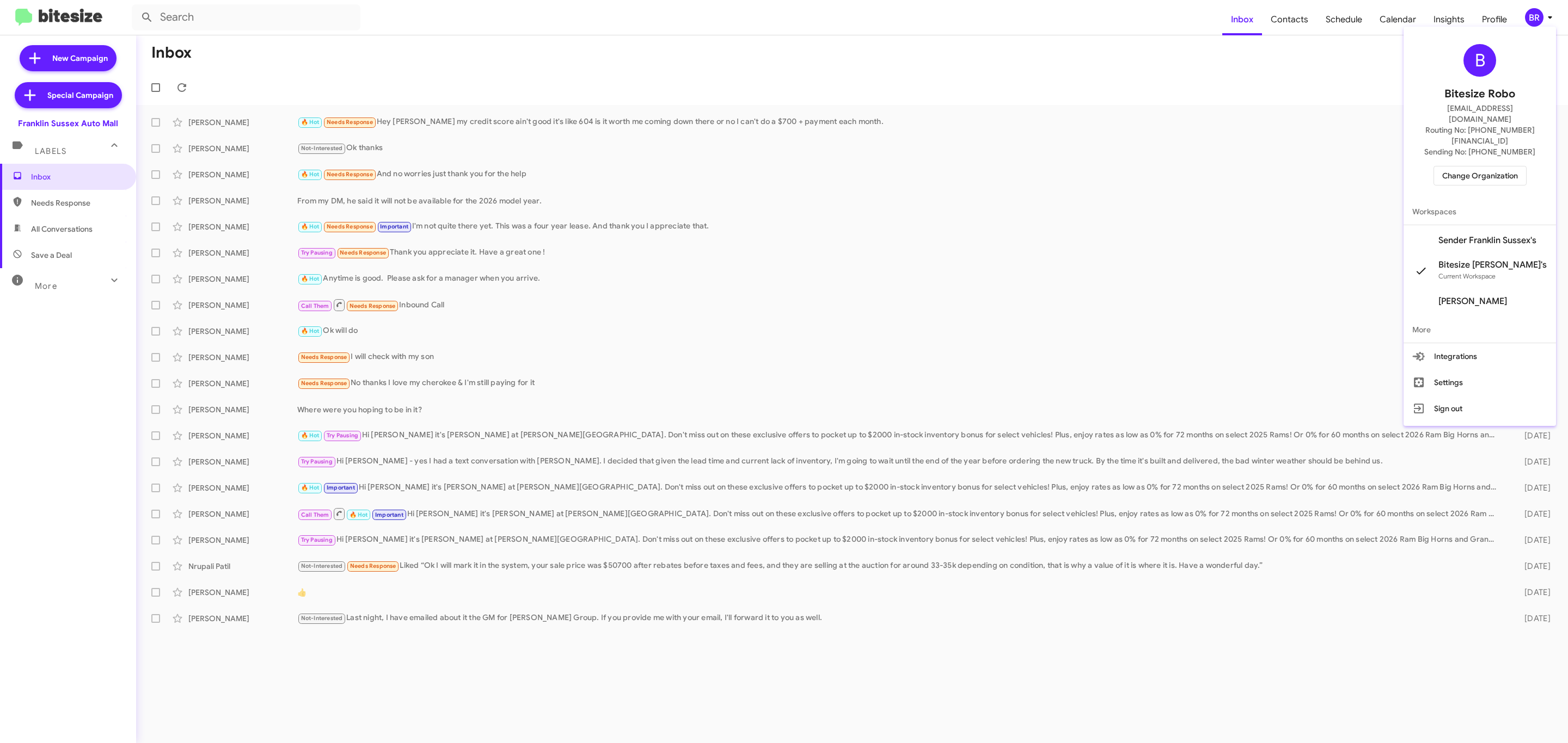
click at [1478, 167] on span "Change Organization" at bounding box center [1480, 176] width 76 height 19
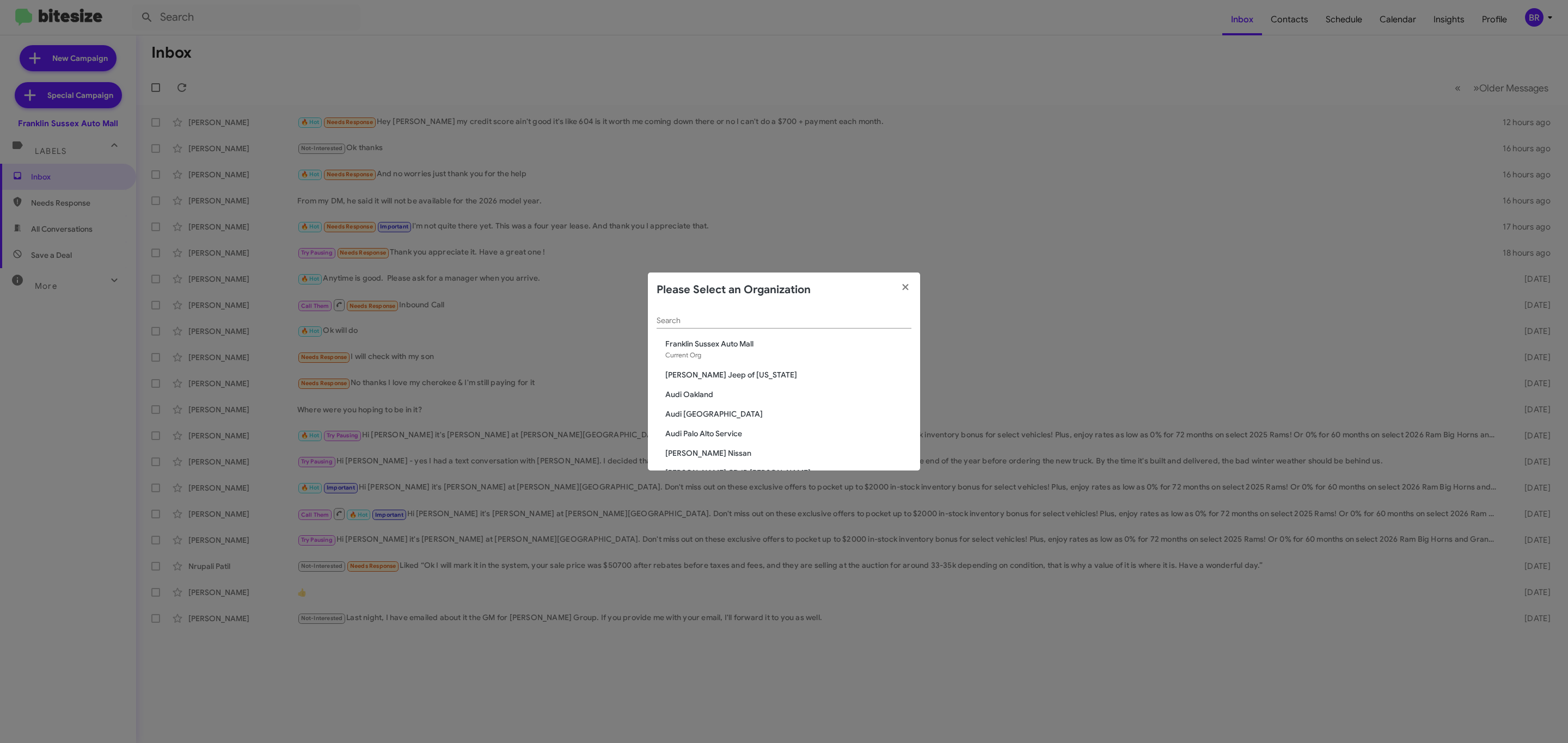
click at [814, 324] on input "Search" at bounding box center [784, 320] width 255 height 8
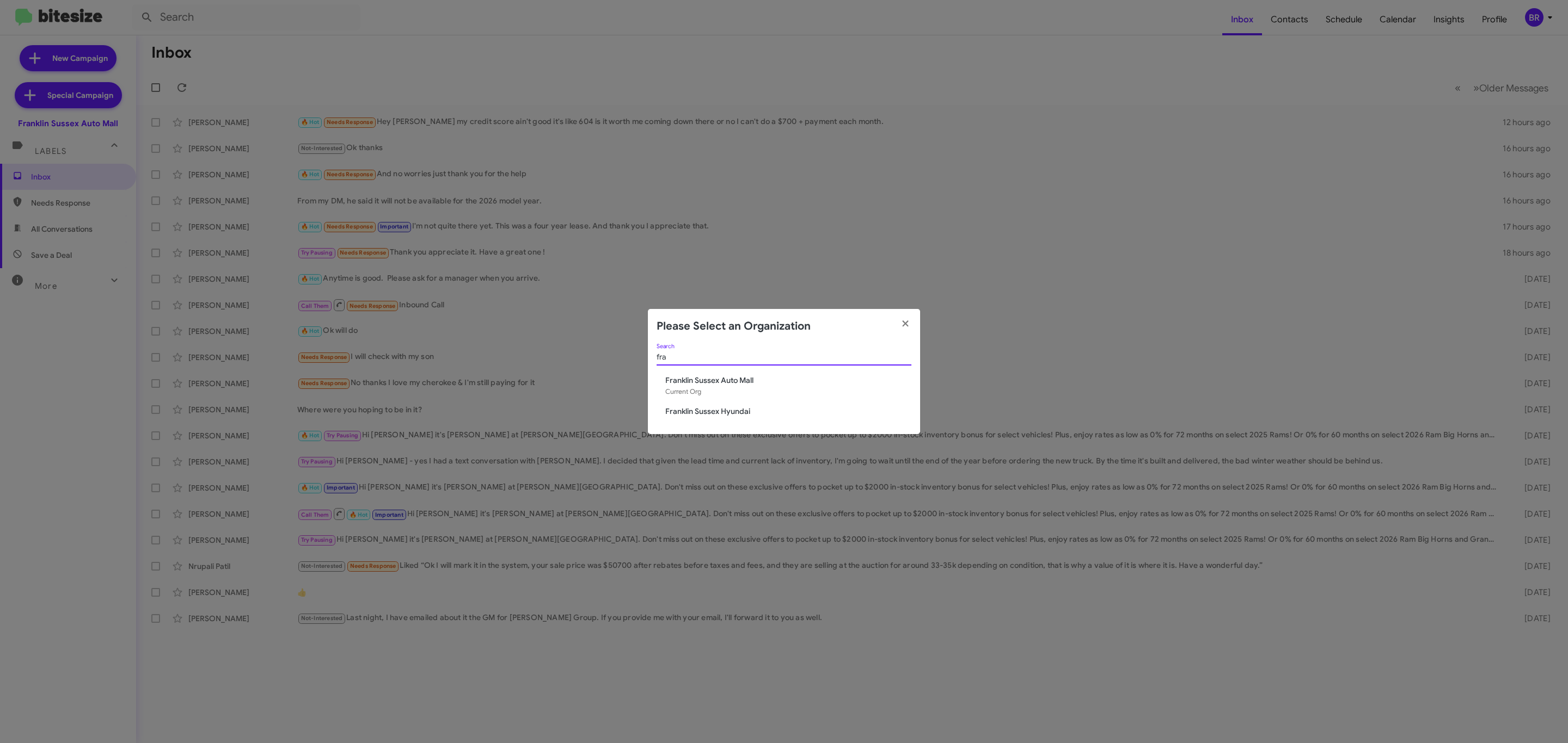
type input "fra"
click at [751, 410] on span "Franklin Sussex Hyundai" at bounding box center [788, 411] width 246 height 11
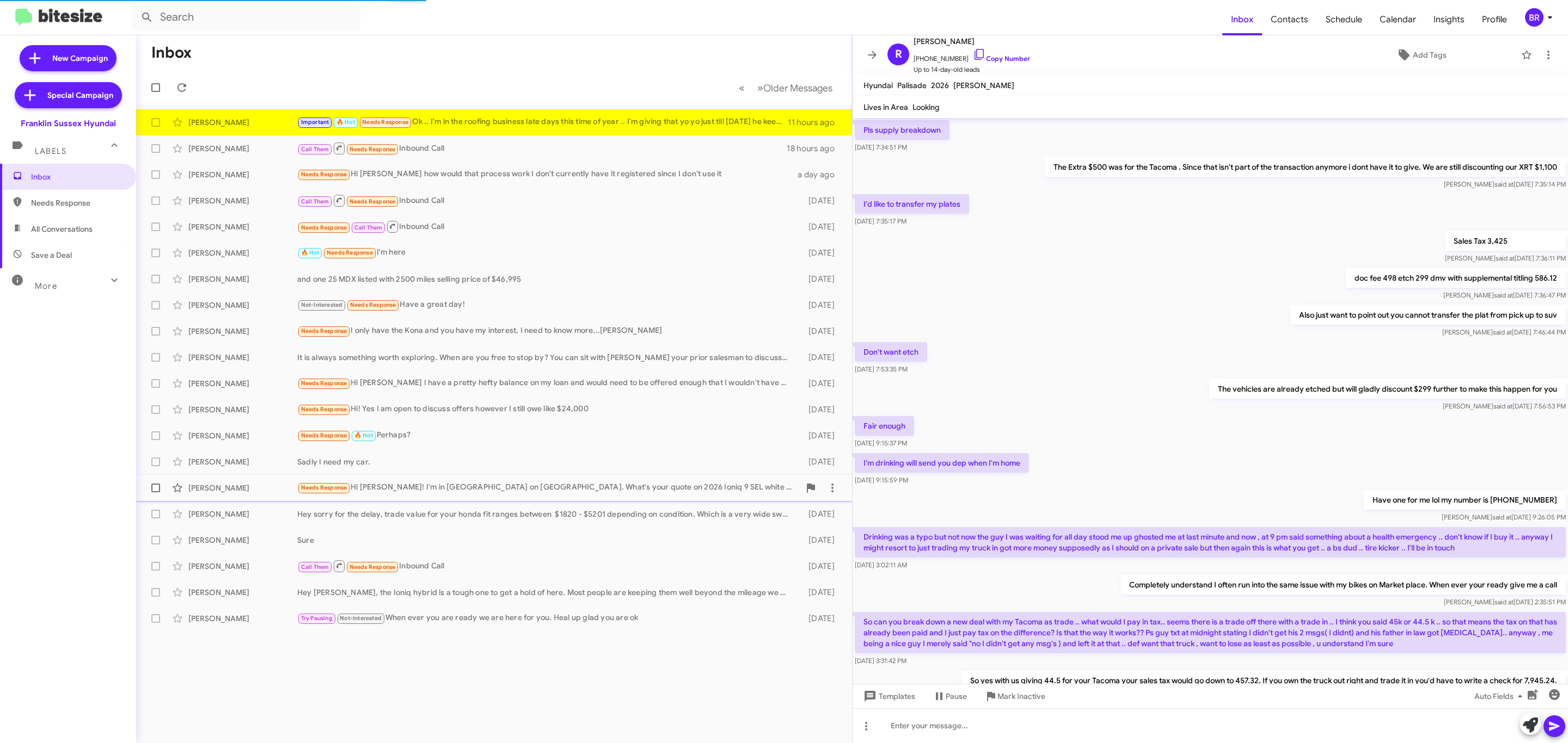
scroll to position [271, 0]
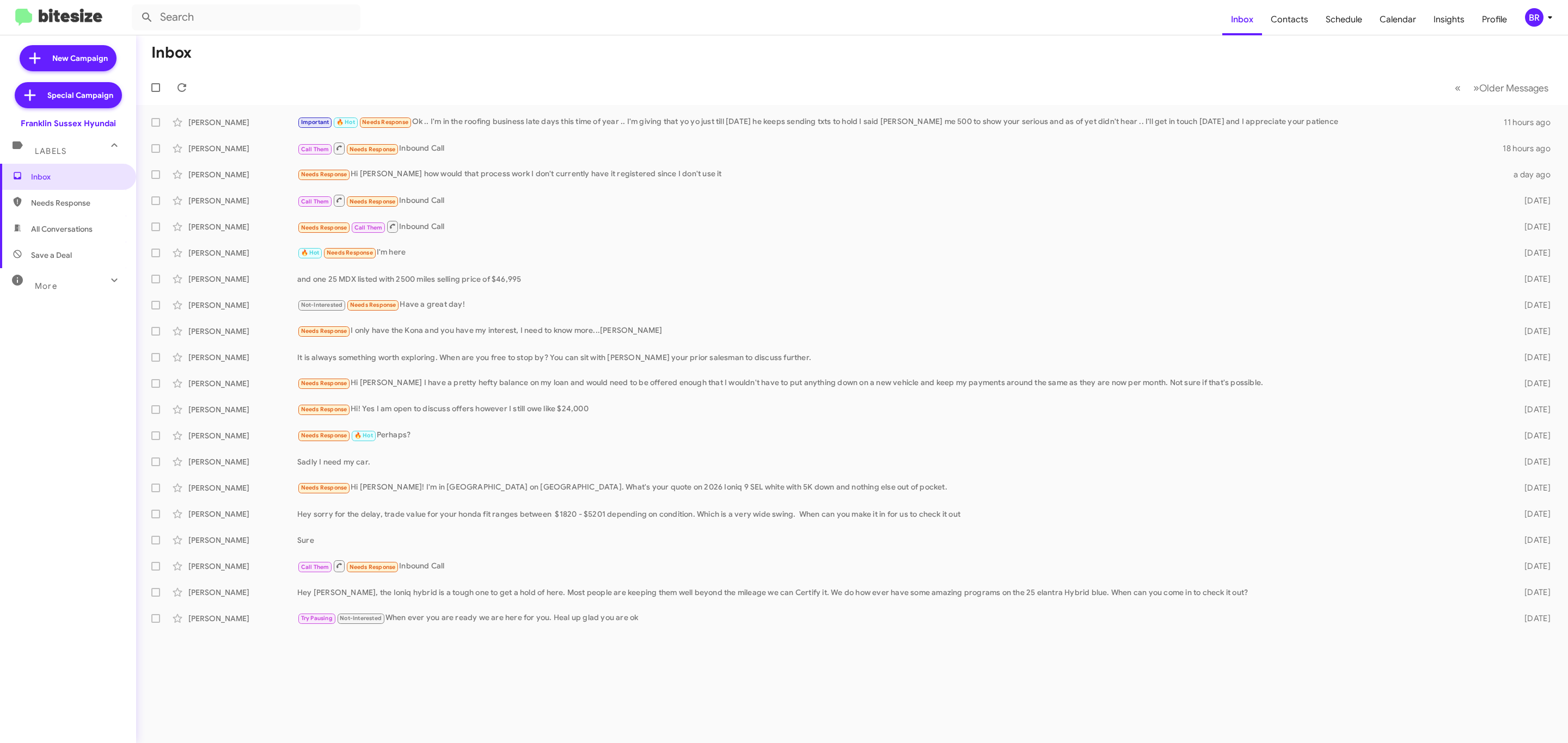
click at [1536, 15] on div "BR" at bounding box center [1534, 18] width 19 height 19
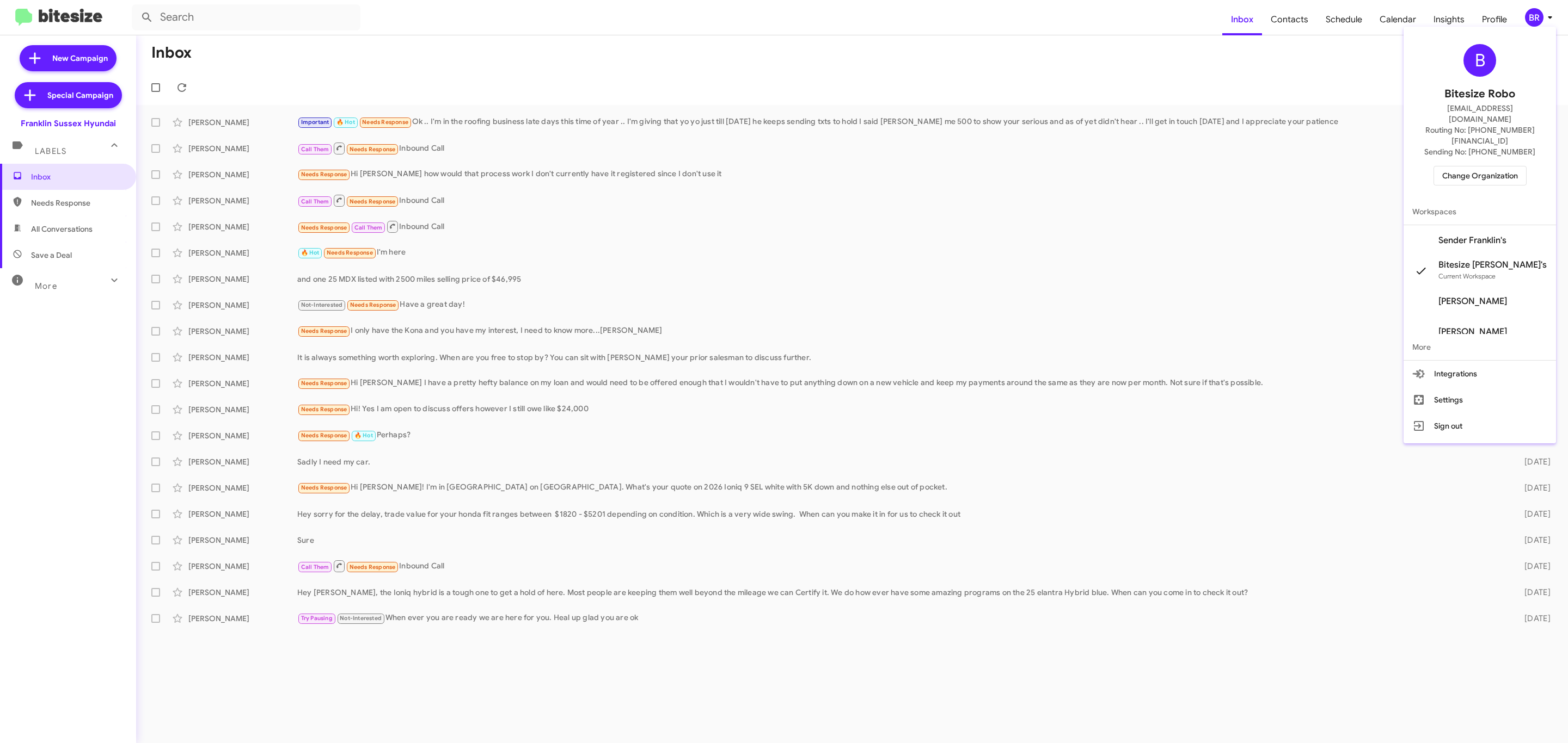
click at [1491, 167] on span "Change Organization" at bounding box center [1480, 176] width 76 height 19
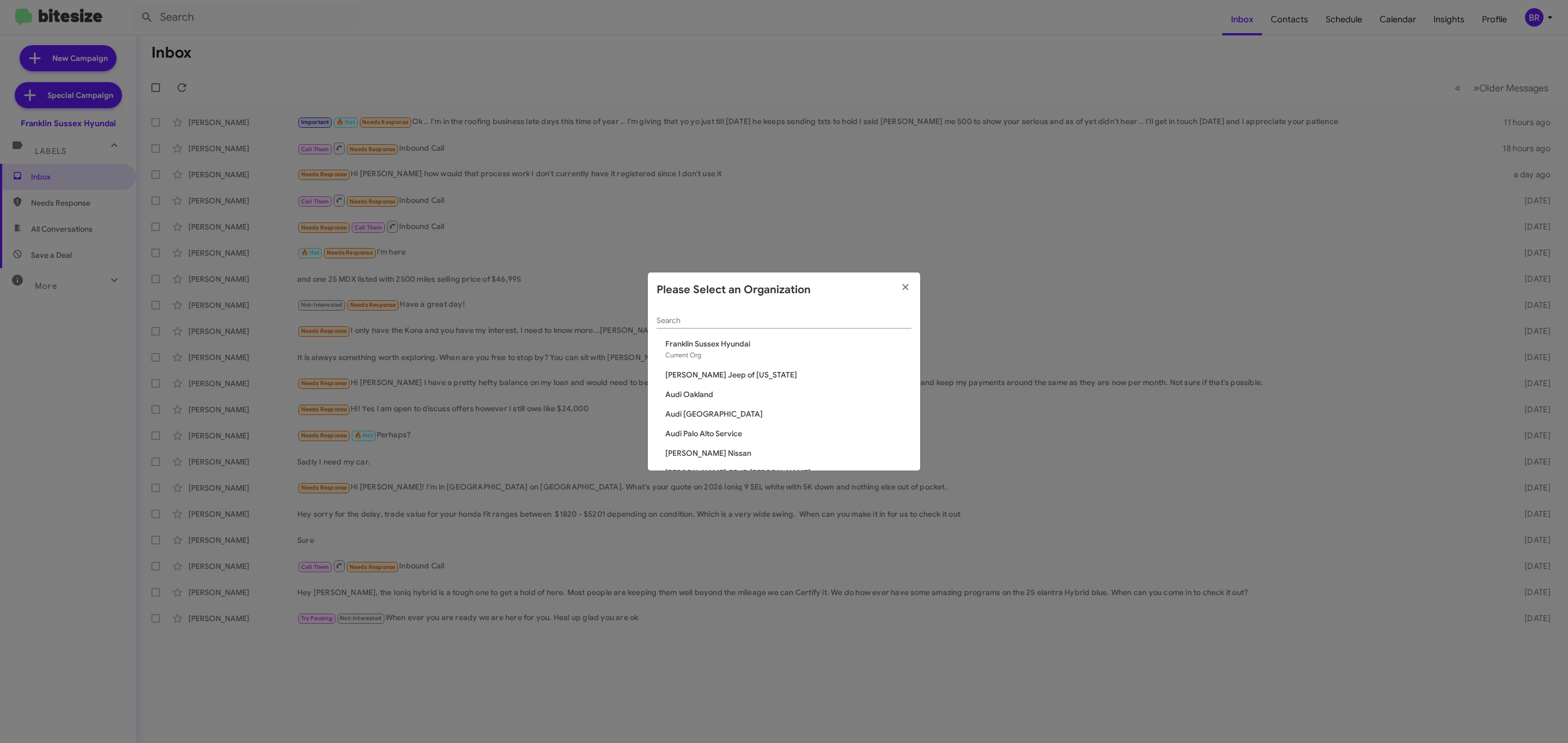
click at [804, 322] on input "Search" at bounding box center [784, 320] width 255 height 8
click at [825, 320] on input "Search" at bounding box center [784, 320] width 255 height 8
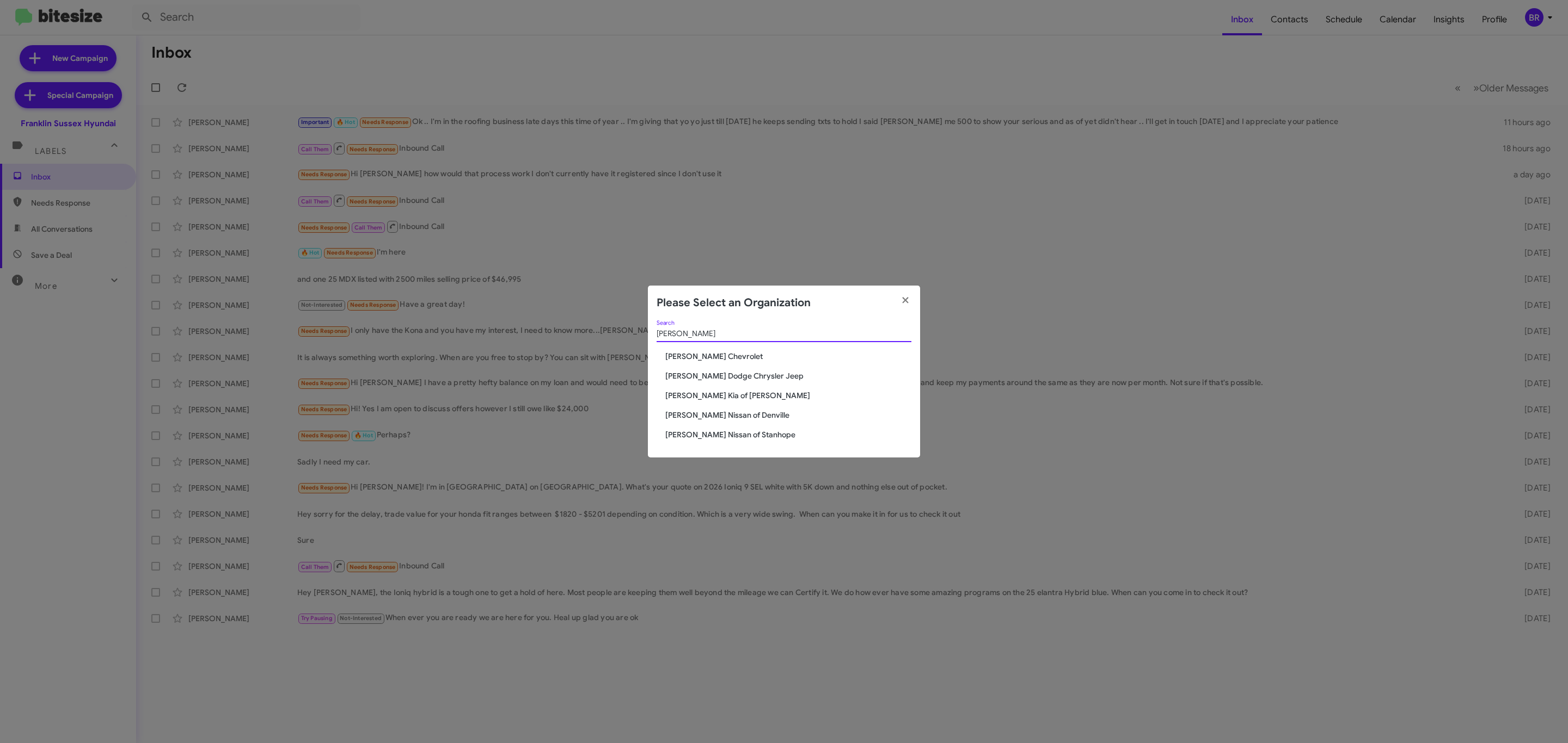
type input "[PERSON_NAME]"
click at [714, 357] on span "[PERSON_NAME] Chevrolet" at bounding box center [788, 356] width 246 height 11
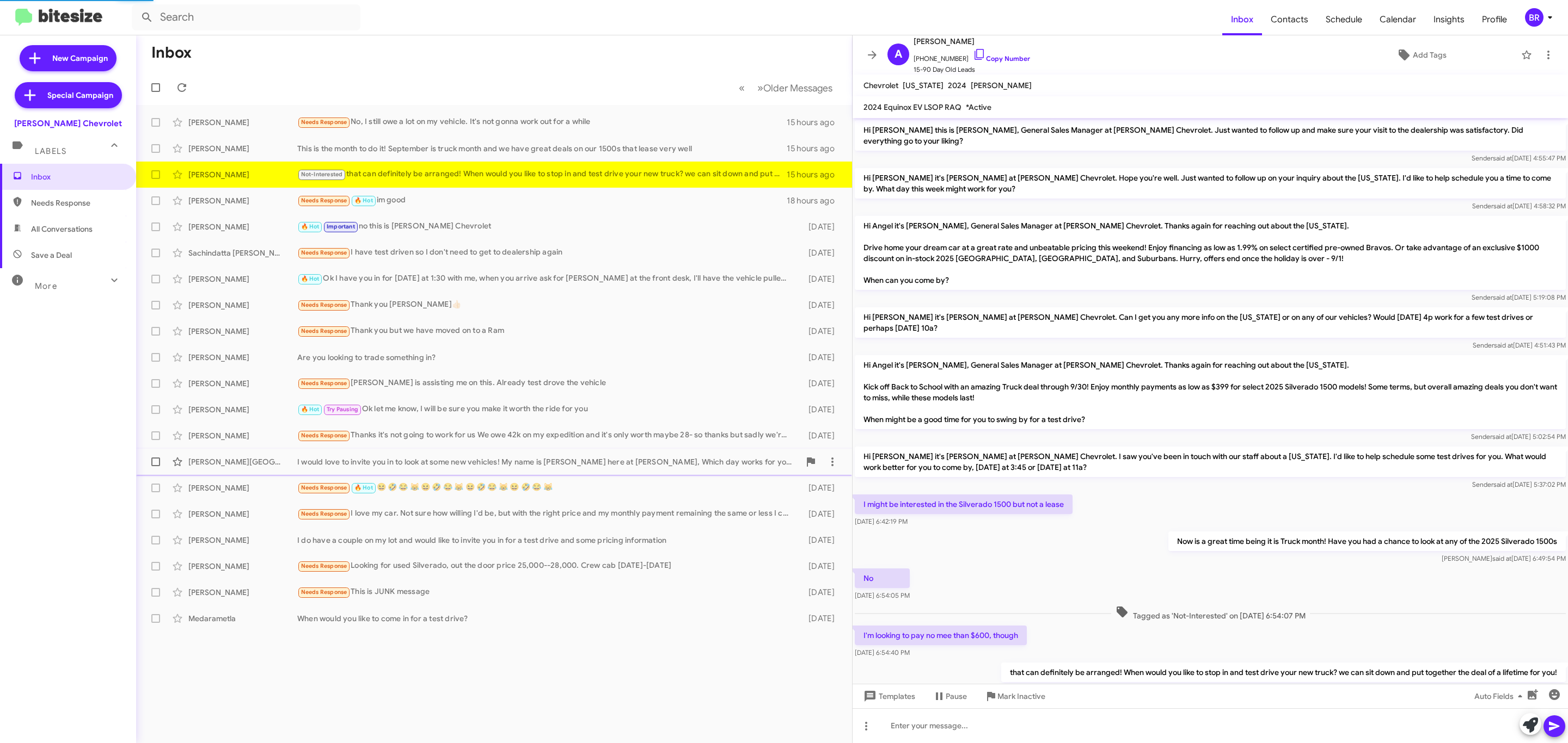
scroll to position [25, 0]
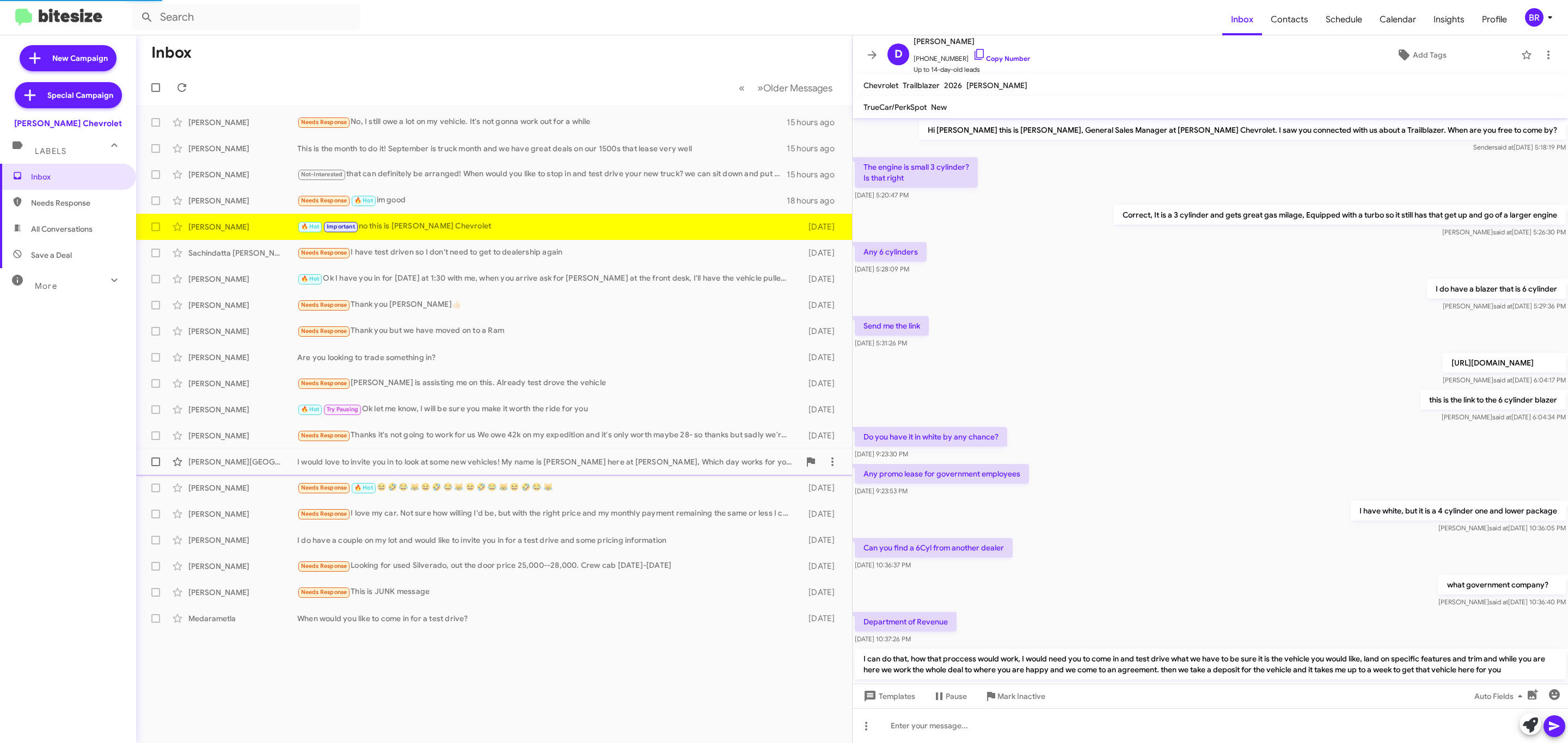
scroll to position [209, 0]
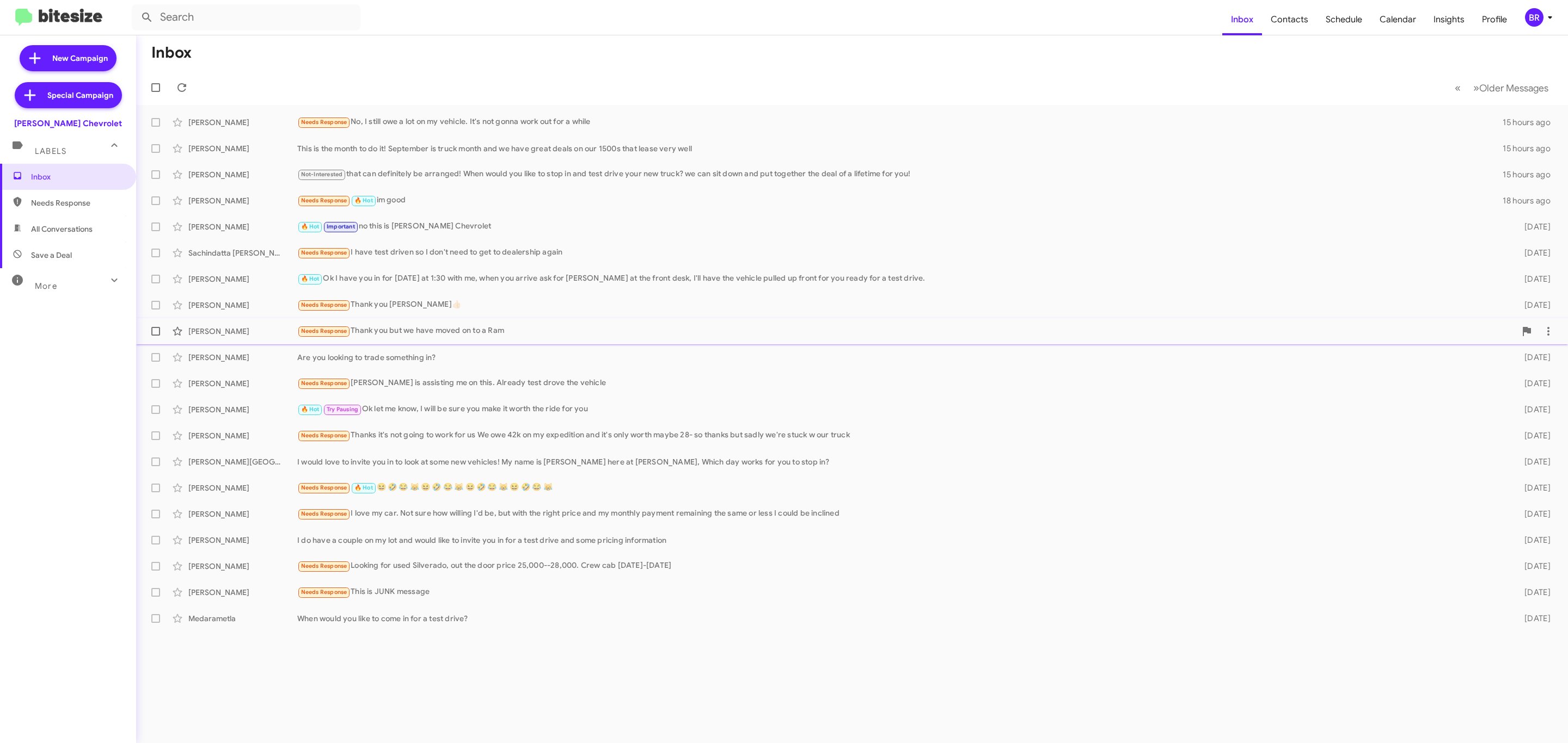
click at [462, 330] on div "Needs Response Thank you but we have moved on to a Ram" at bounding box center [906, 331] width 1218 height 12
click at [477, 307] on div "Needs Response Thank you Chris👍🏻" at bounding box center [548, 305] width 503 height 12
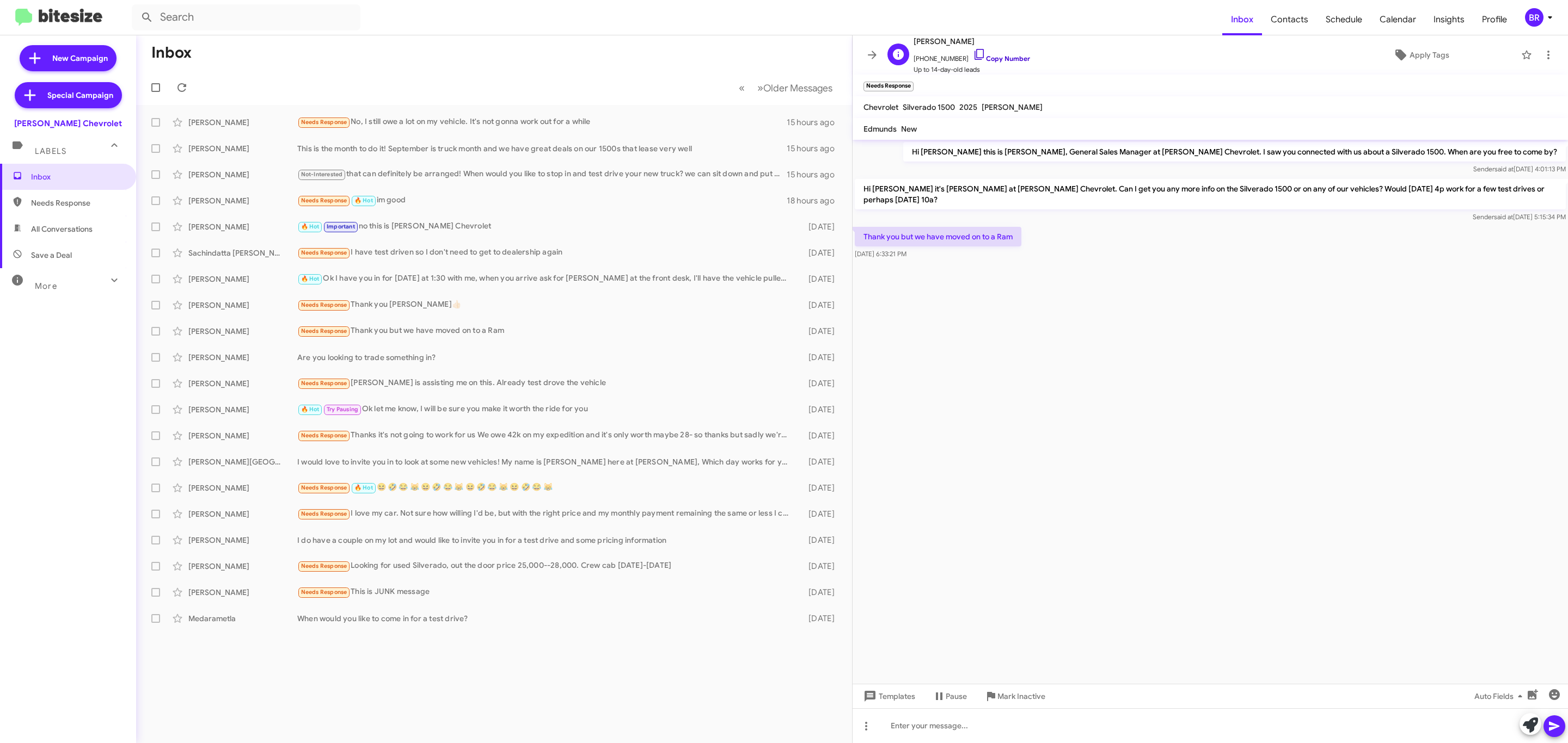
click at [1002, 58] on link "Copy Number" at bounding box center [1002, 58] width 57 height 8
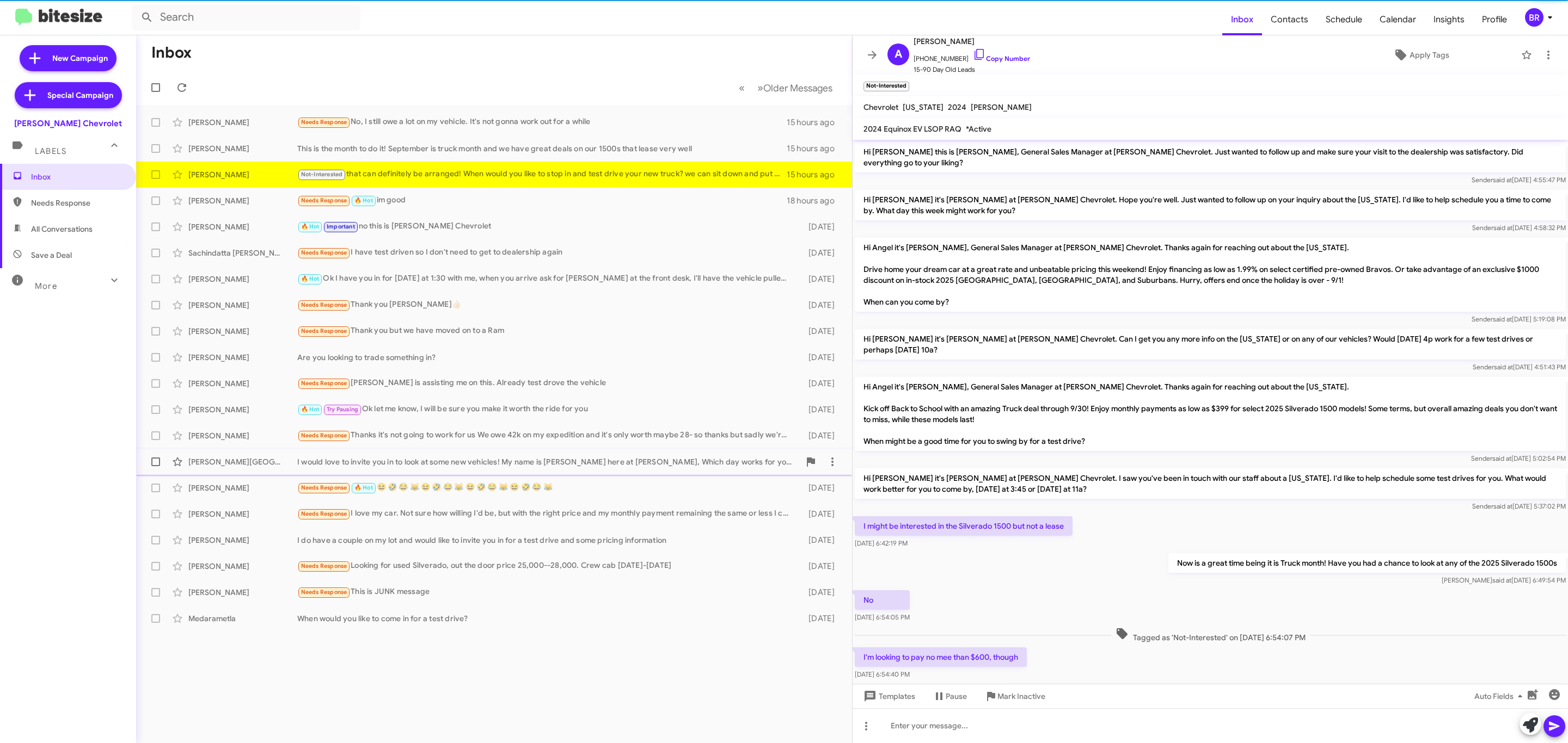
scroll to position [25, 0]
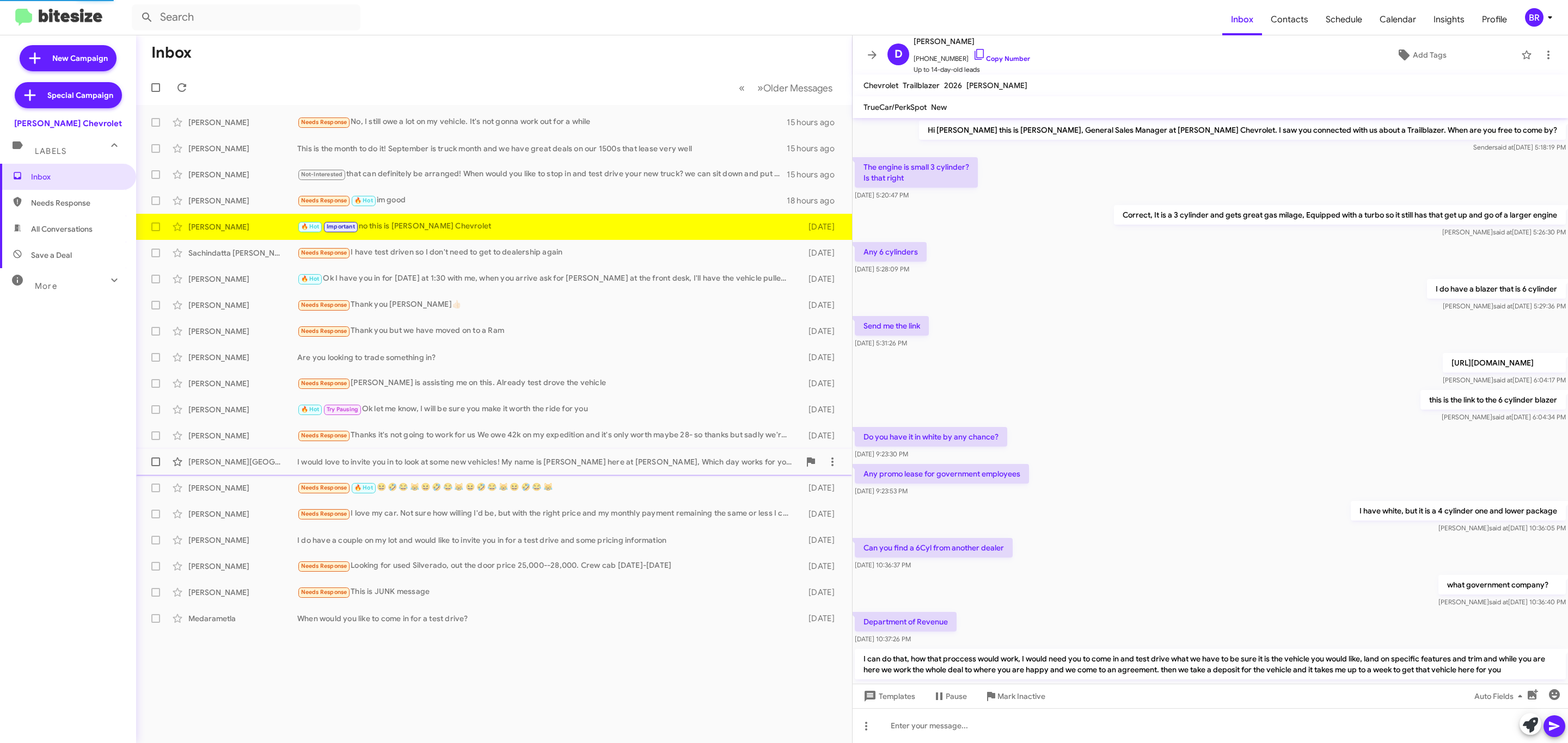
scroll to position [253, 0]
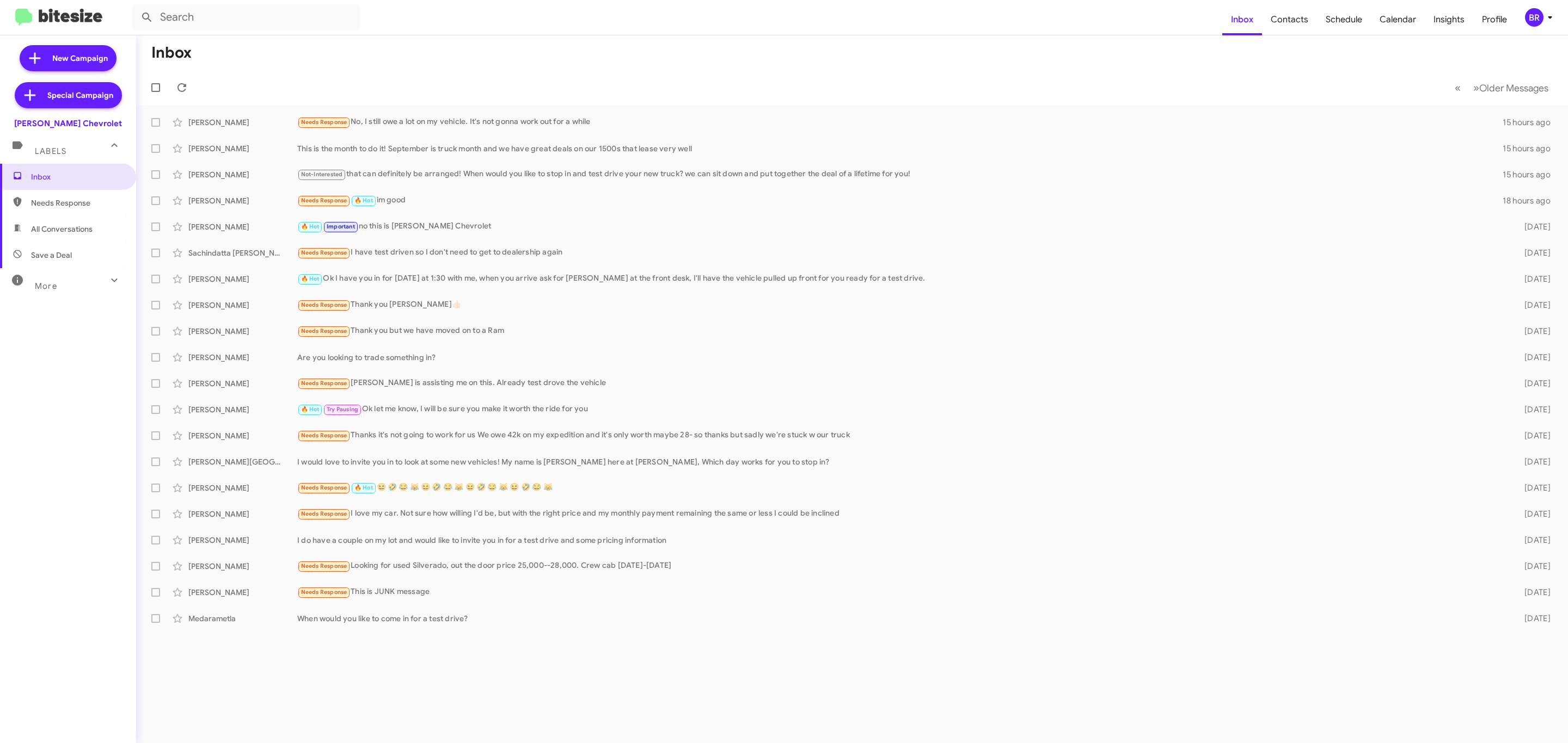
click at [1550, 17] on icon at bounding box center [1550, 18] width 4 height 3
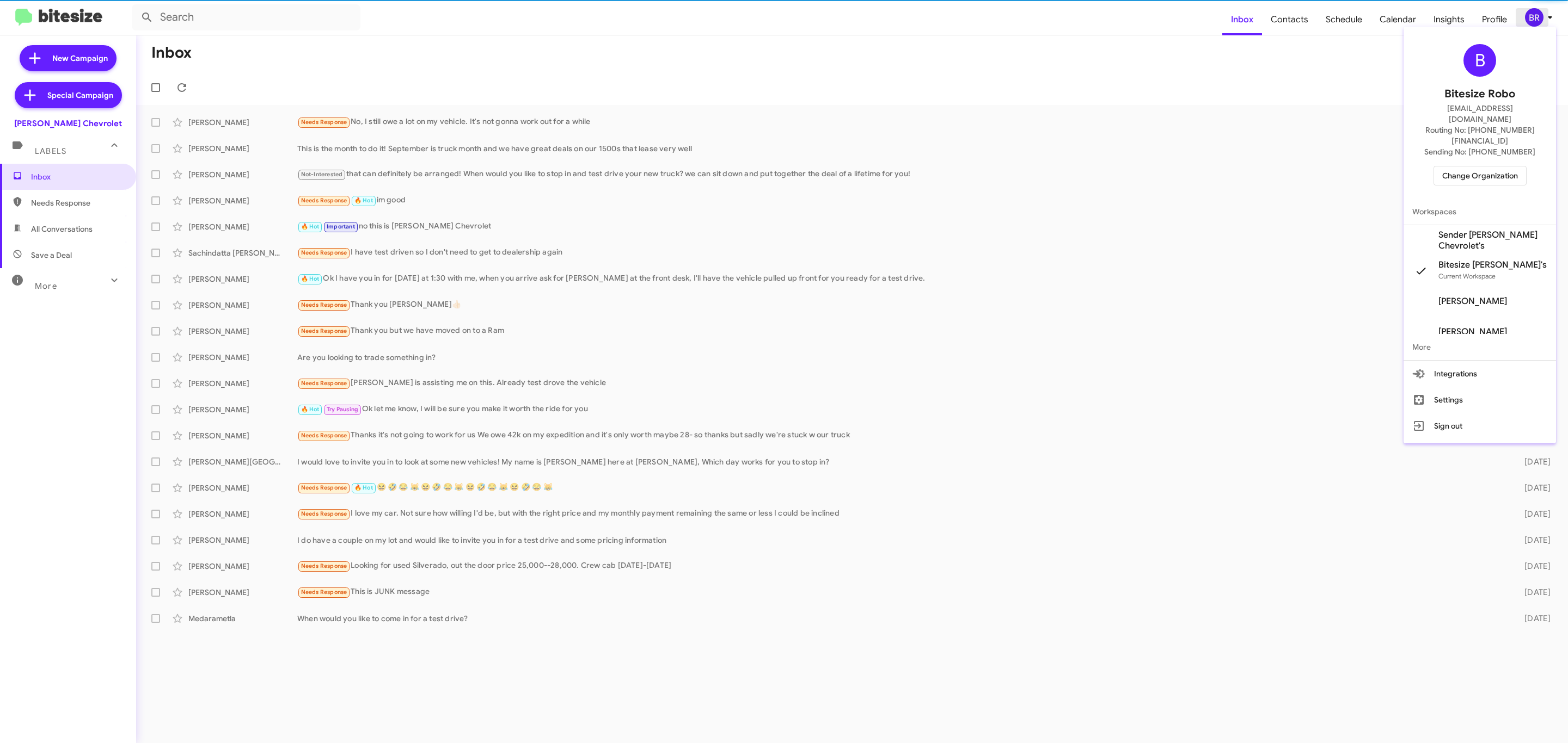
click at [1537, 22] on div at bounding box center [784, 372] width 1568 height 743
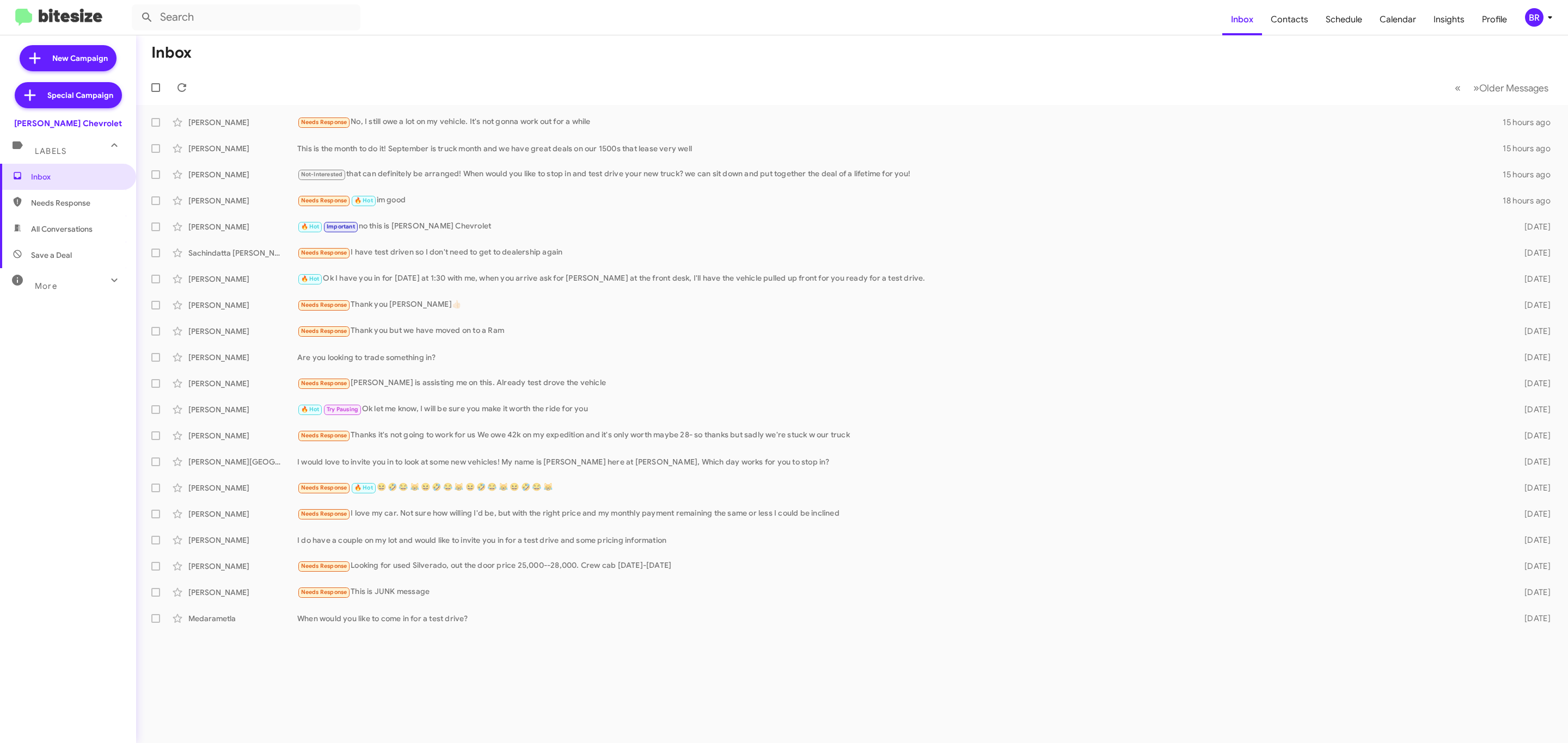
click at [1537, 22] on div "BR" at bounding box center [1534, 18] width 19 height 19
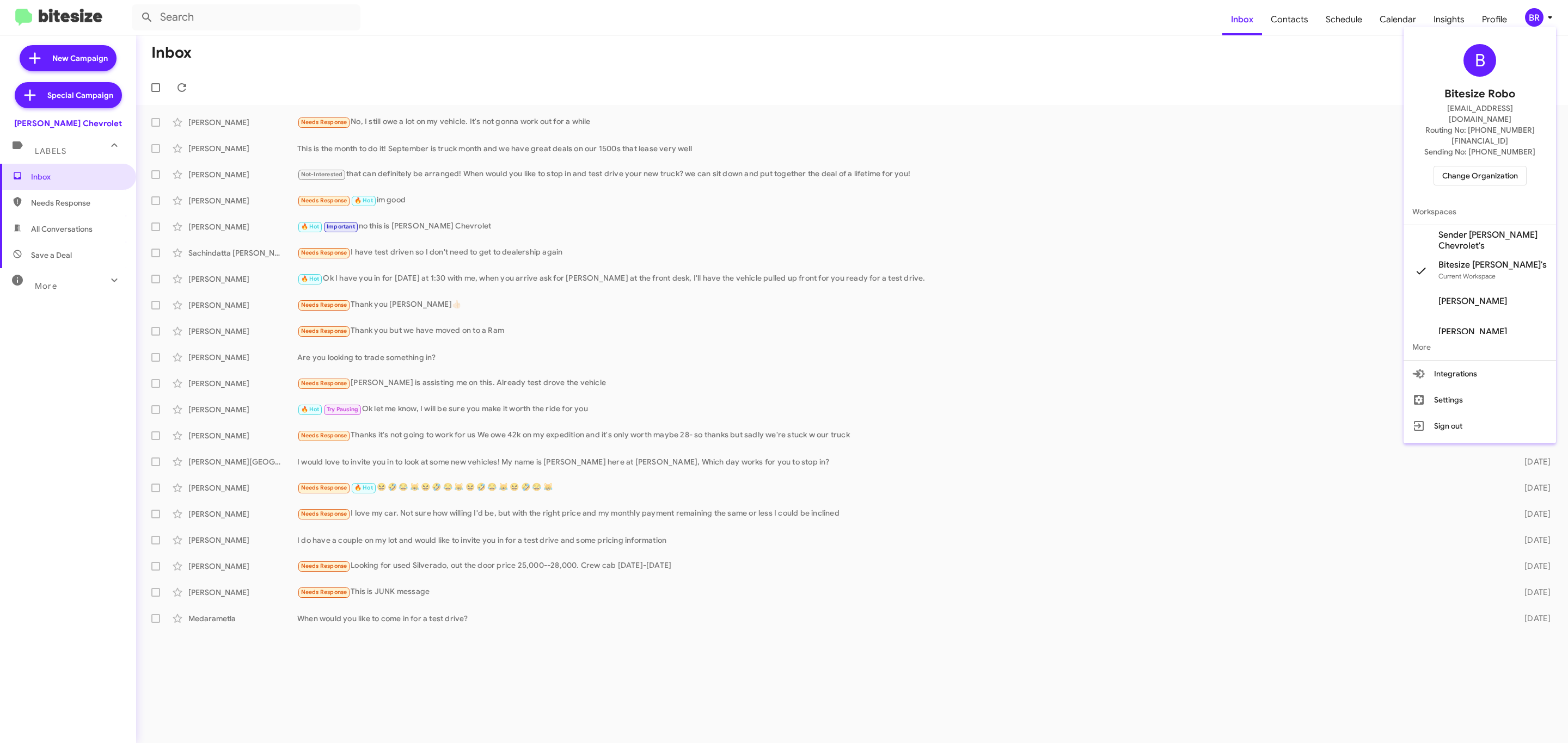
click at [1493, 167] on span "Change Organization" at bounding box center [1480, 176] width 76 height 19
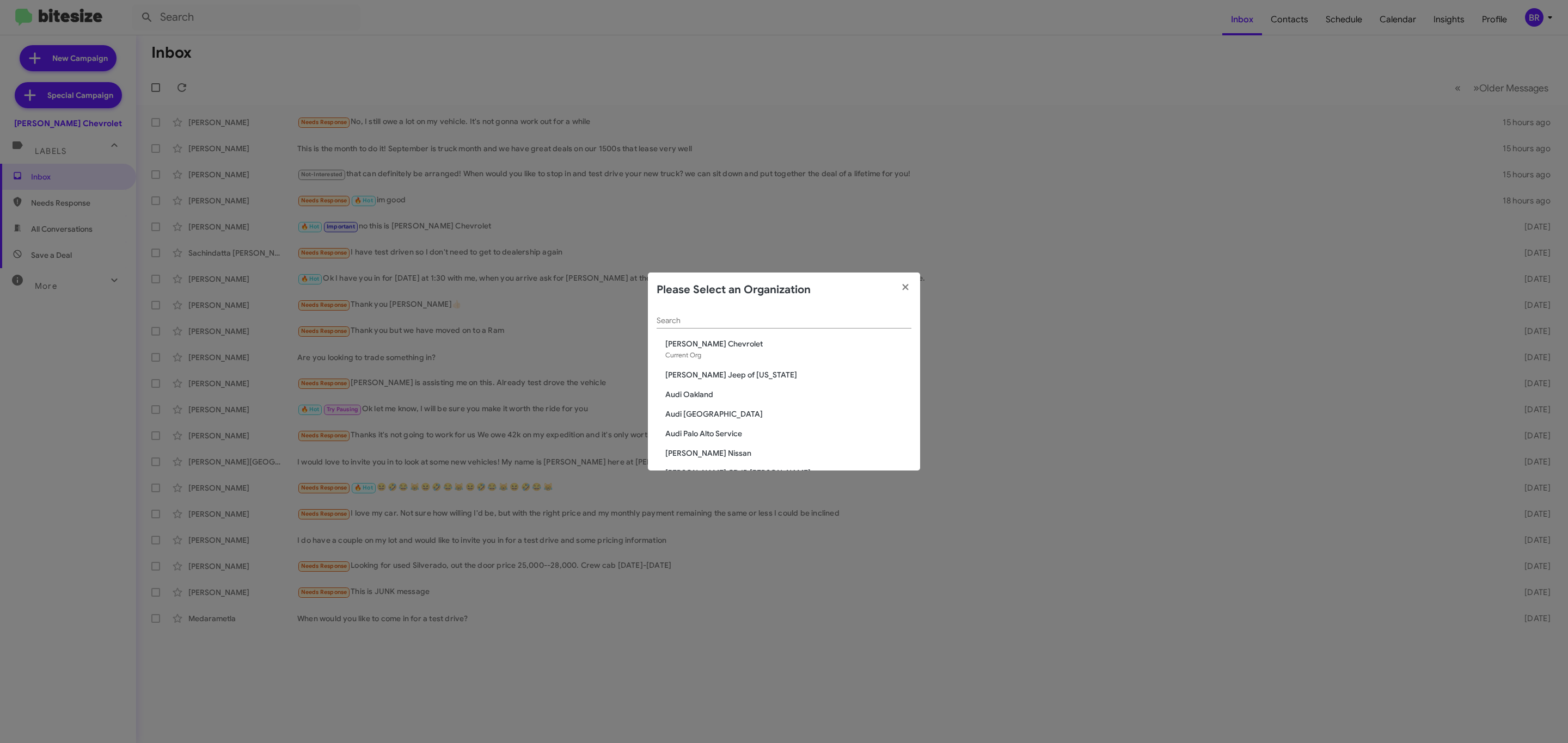
click at [742, 322] on input "Search" at bounding box center [784, 320] width 255 height 8
type input "d"
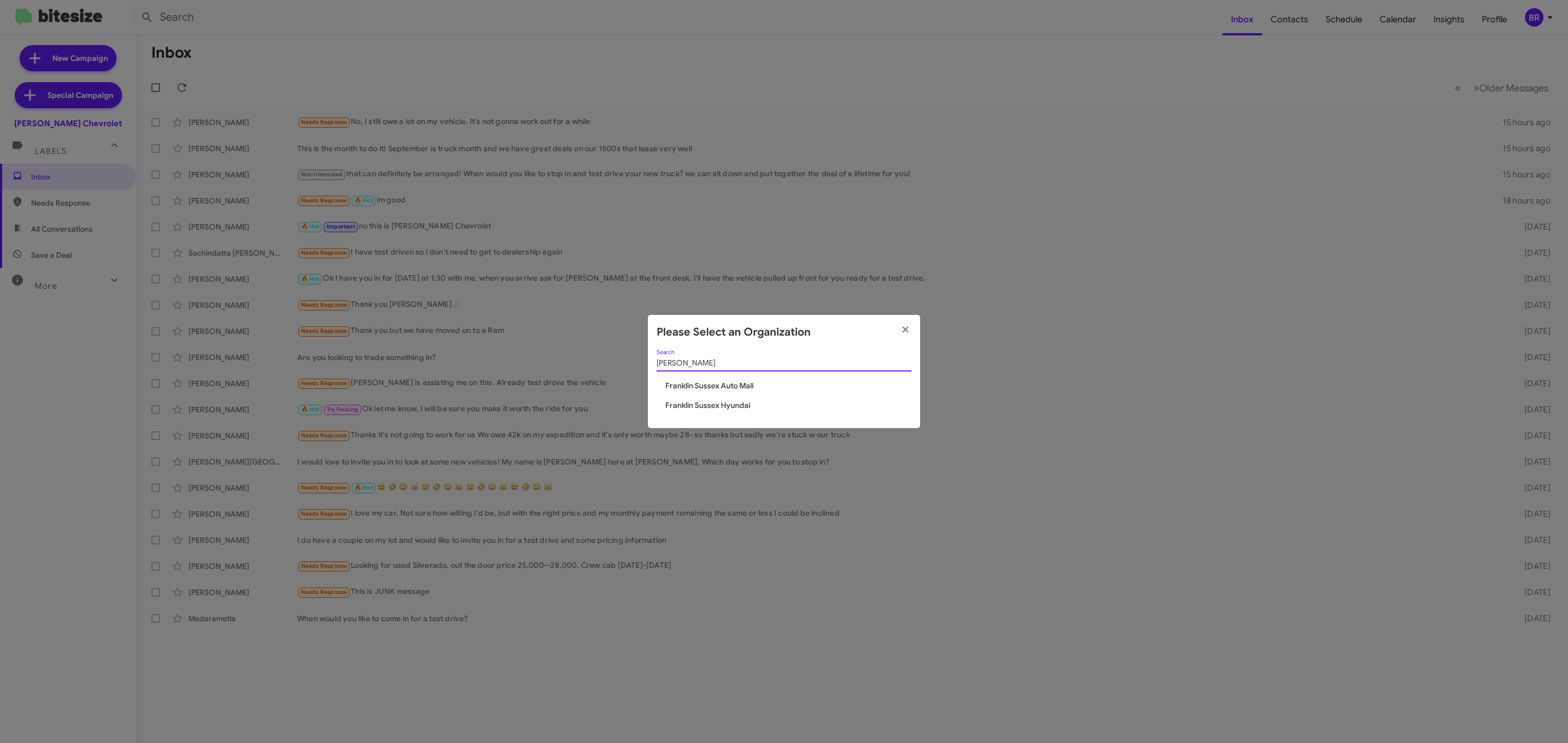
type input "frank"
click at [737, 407] on span "Franklin Sussex Hyundai" at bounding box center [788, 405] width 246 height 11
click at [732, 410] on span "Franklin Sussex Hyundai" at bounding box center [788, 405] width 246 height 11
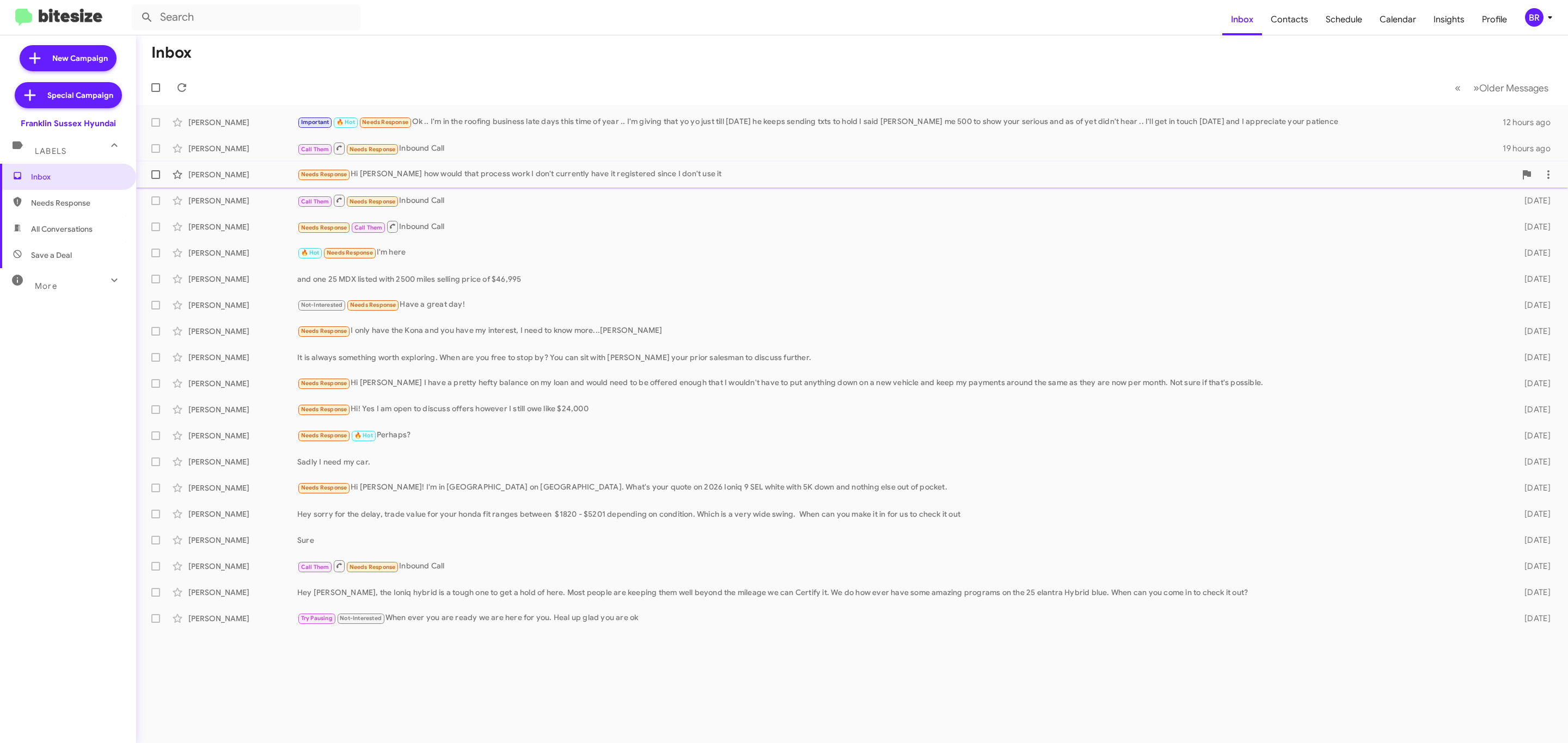
click at [544, 171] on div "Needs Response Hi [PERSON_NAME] how would that process work I don't currently h…" at bounding box center [906, 174] width 1218 height 12
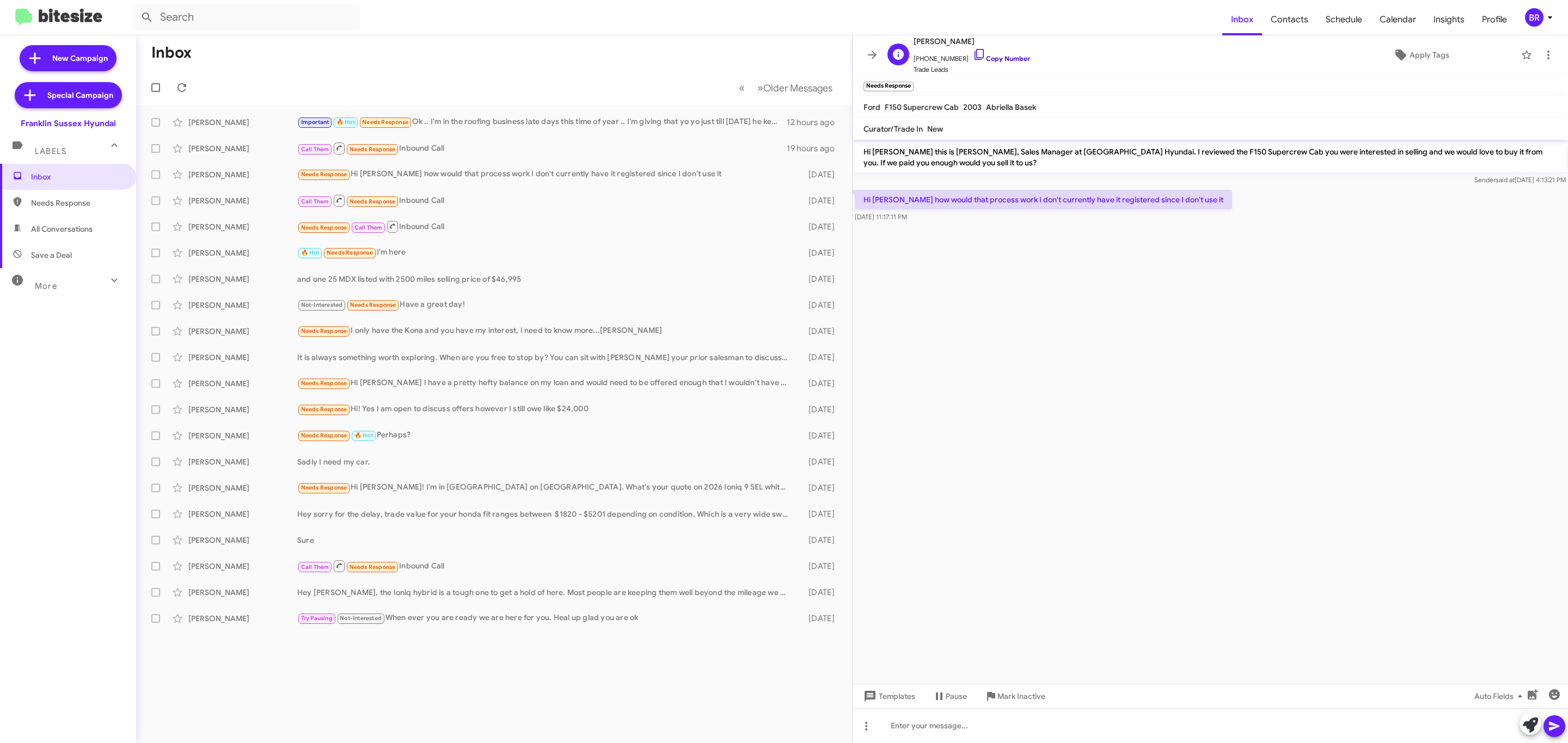
click at [1004, 56] on link "Copy Number" at bounding box center [1002, 58] width 57 height 8
click at [1540, 47] on button at bounding box center [1549, 55] width 22 height 22
click at [1536, 29] on div at bounding box center [784, 372] width 1568 height 743
click at [1550, 17] on icon at bounding box center [1550, 18] width 4 height 3
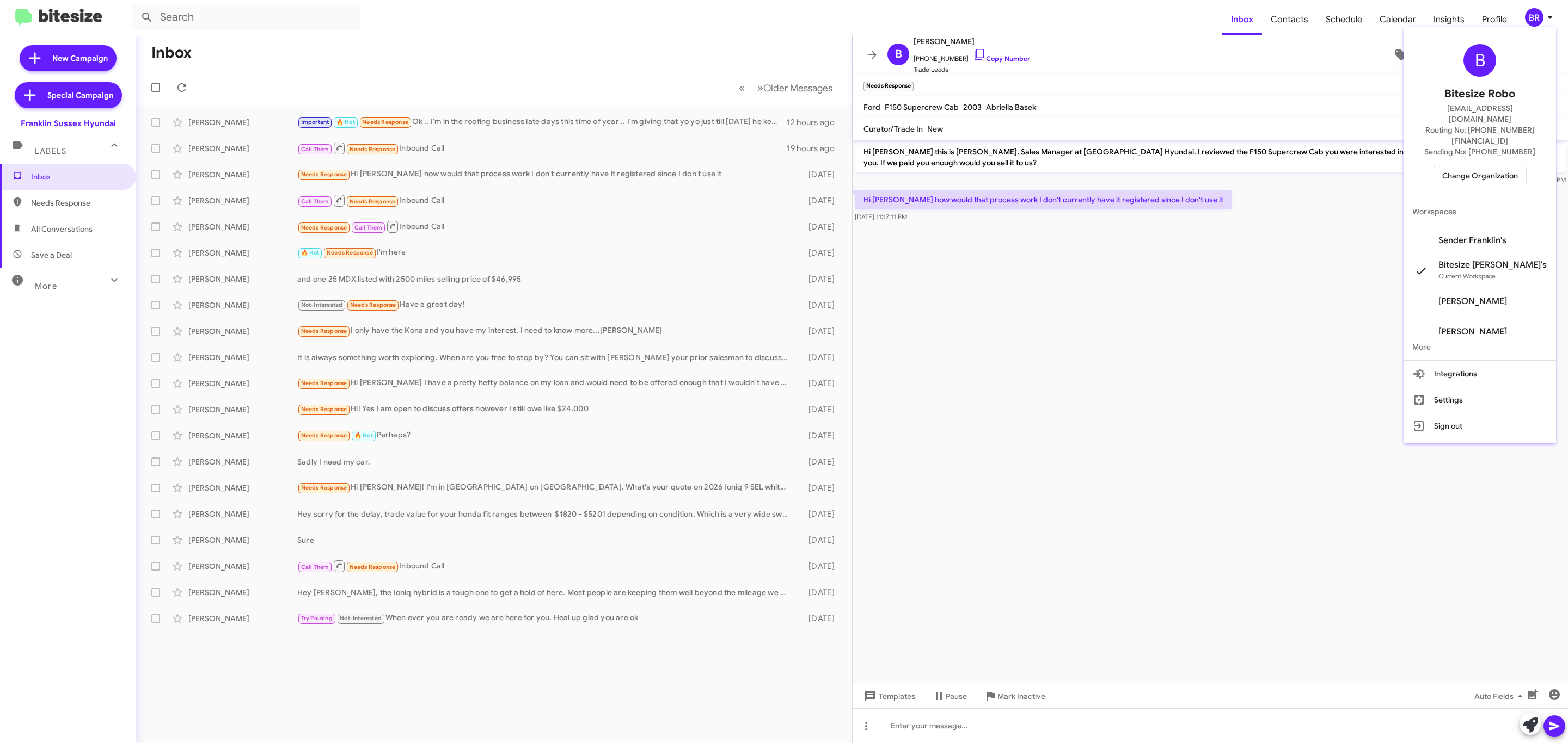
click at [1497, 167] on span "Change Organization" at bounding box center [1480, 176] width 76 height 19
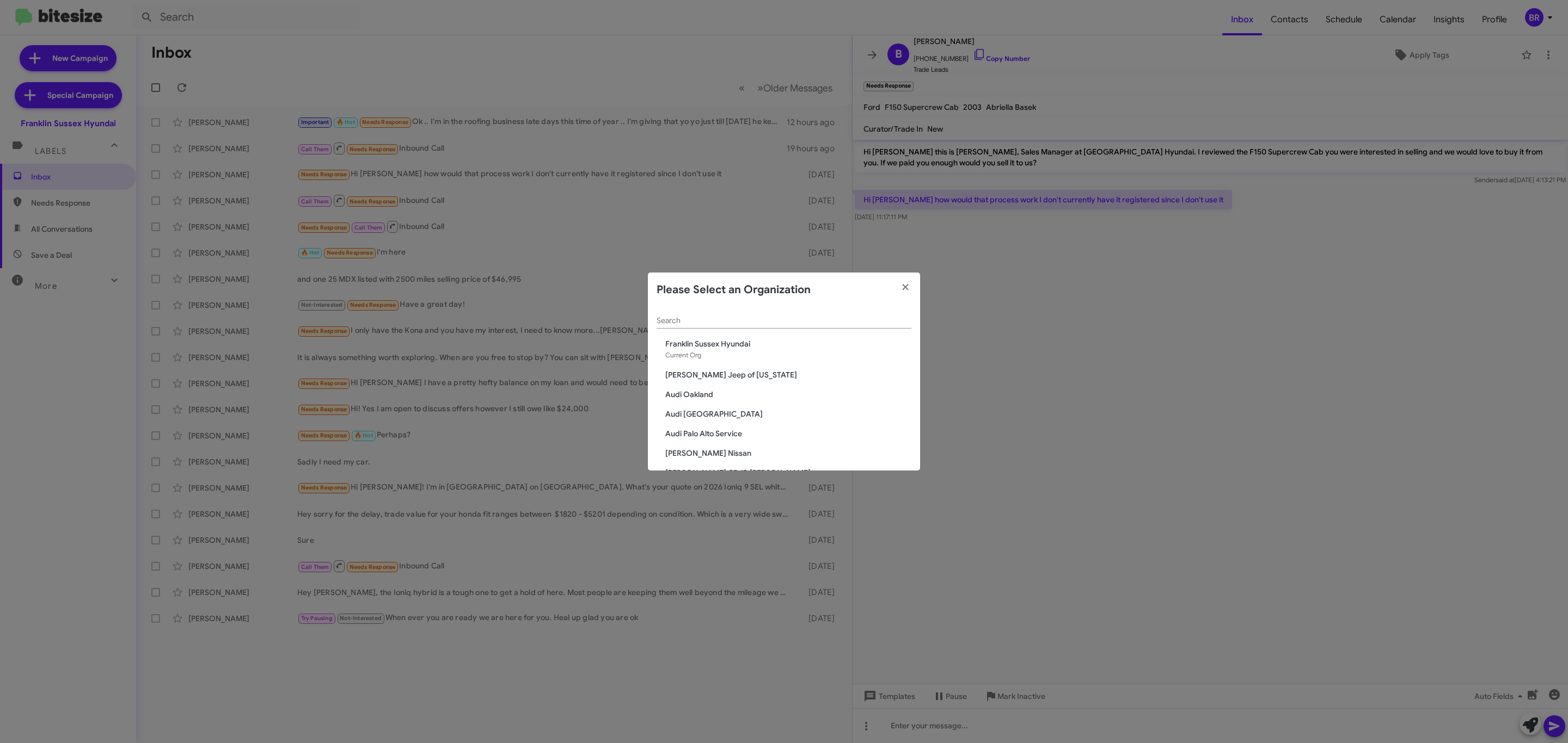
click at [812, 320] on input "Search" at bounding box center [784, 320] width 255 height 8
type input "nie"
click at [750, 305] on div "Please Select an Organization" at bounding box center [784, 290] width 272 height 35
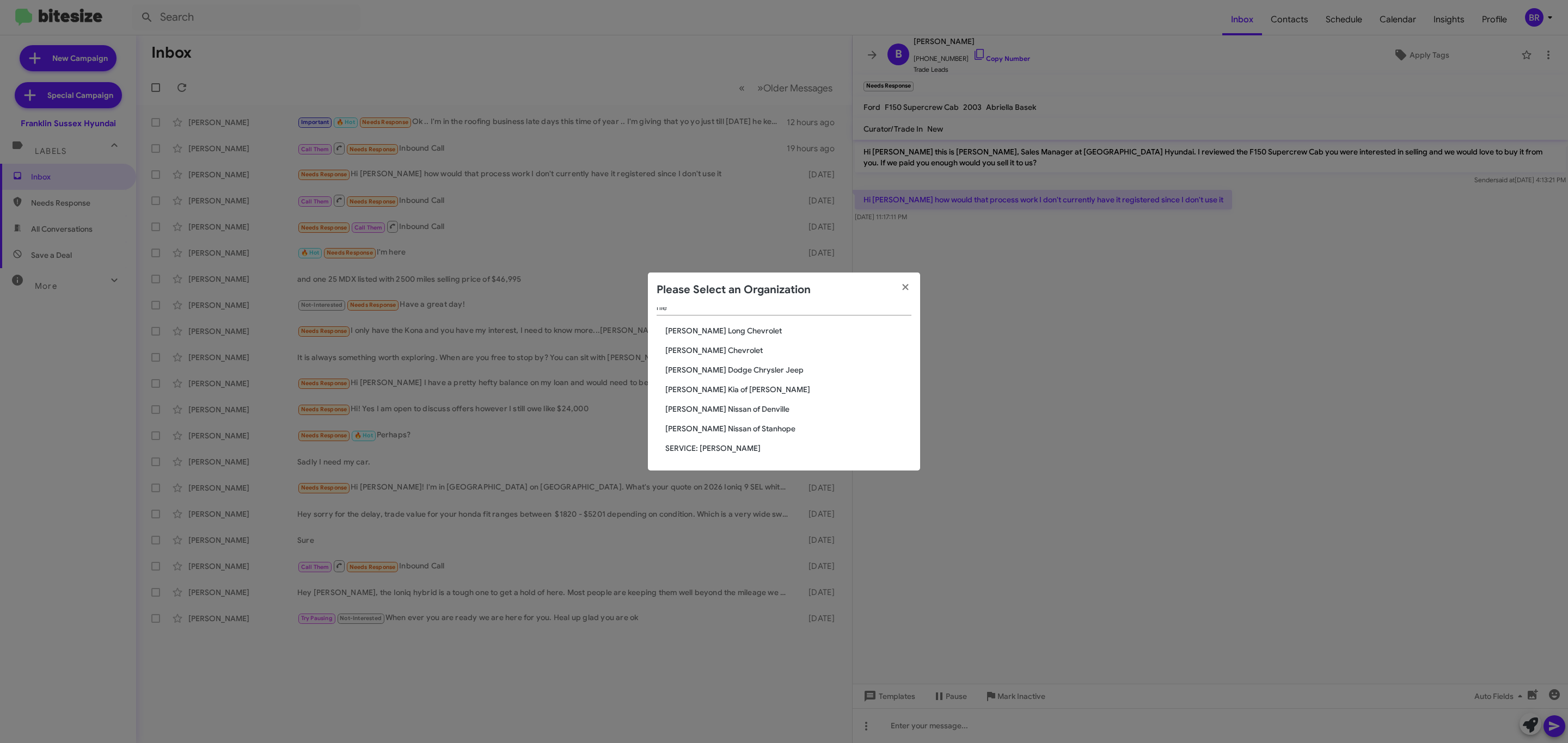
click at [780, 371] on span "[PERSON_NAME] Dodge Chrysler Jeep" at bounding box center [788, 370] width 246 height 11
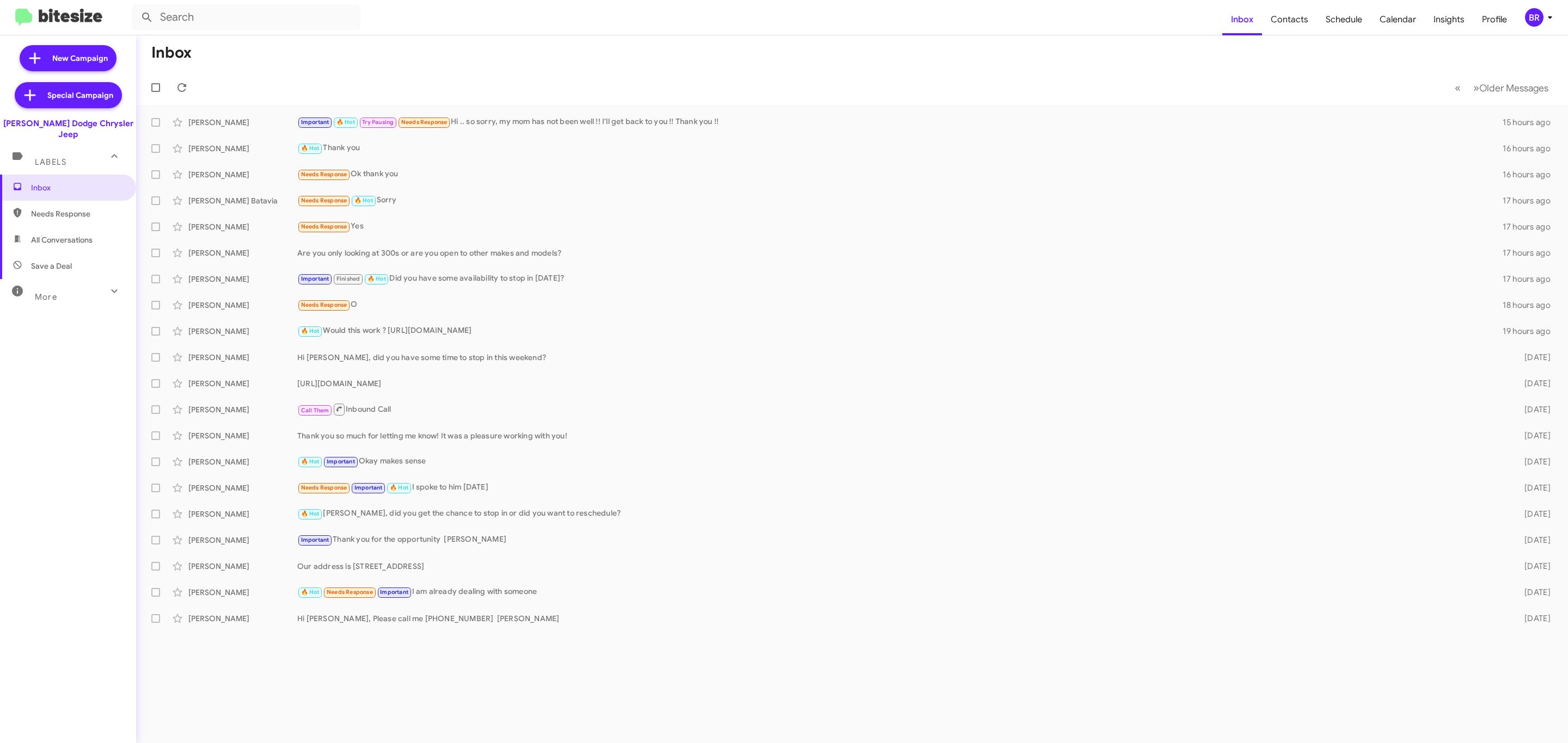
click at [1534, 17] on div "BR" at bounding box center [1534, 18] width 19 height 19
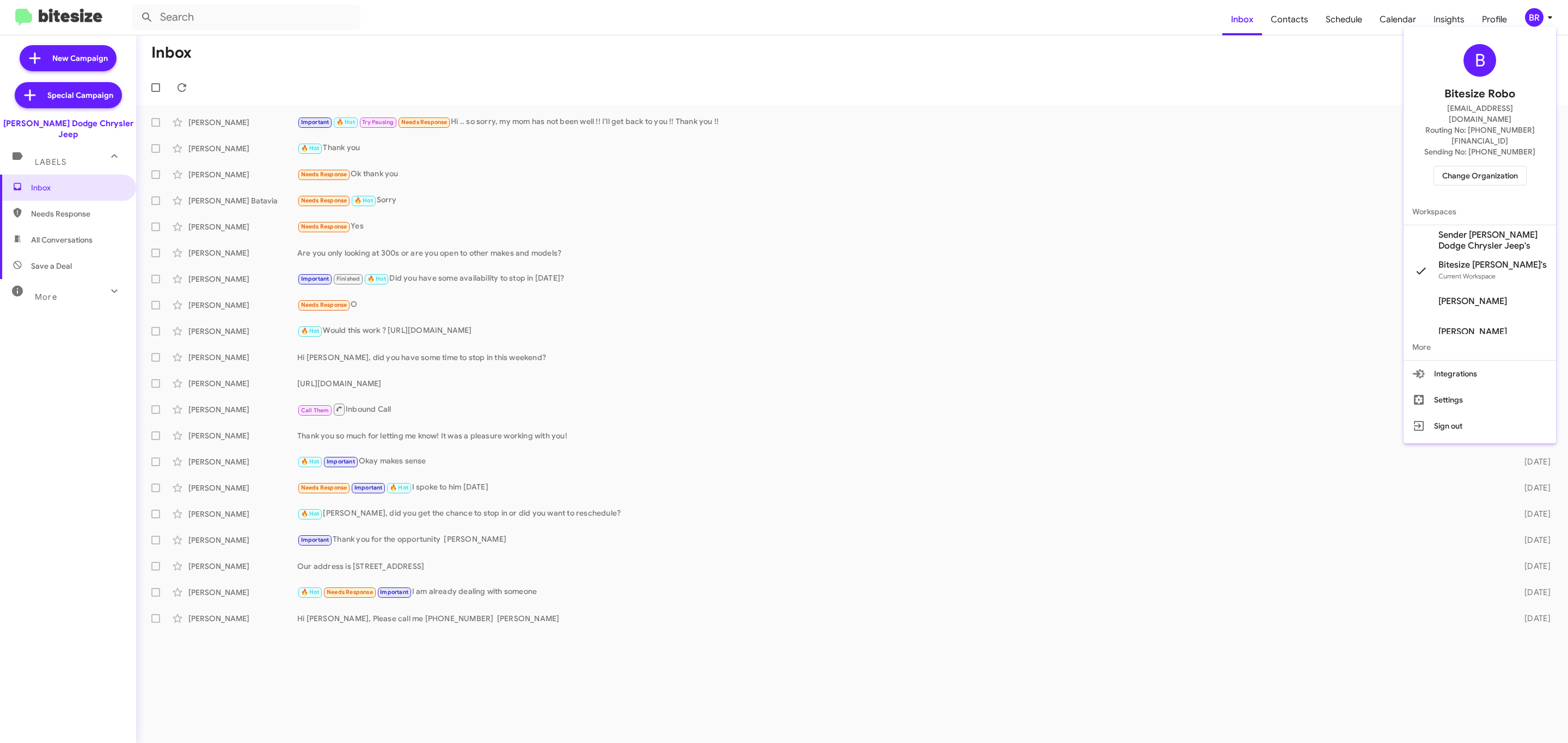
click at [1464, 167] on span "Change Organization" at bounding box center [1480, 176] width 76 height 19
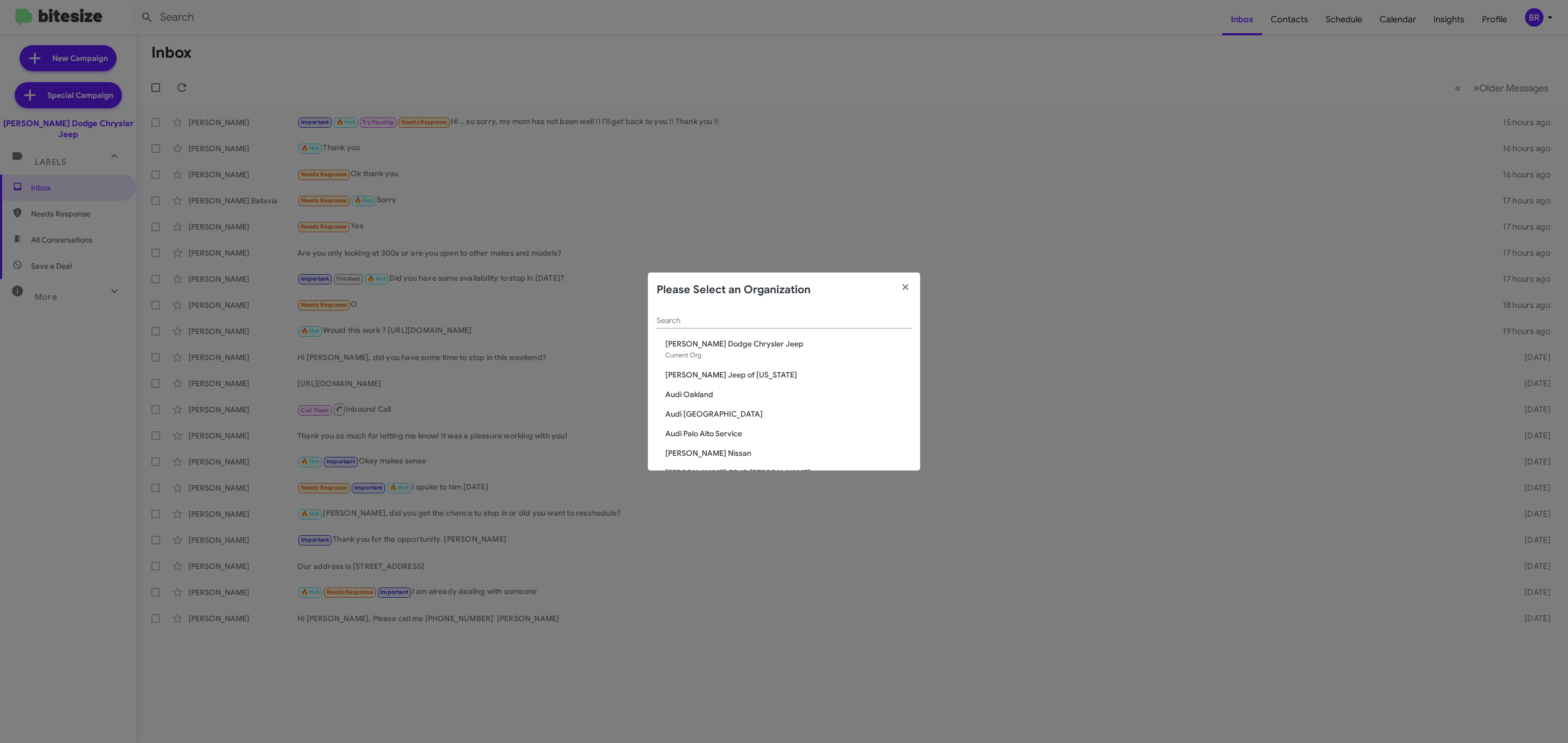
click at [792, 320] on input "Search" at bounding box center [784, 320] width 255 height 8
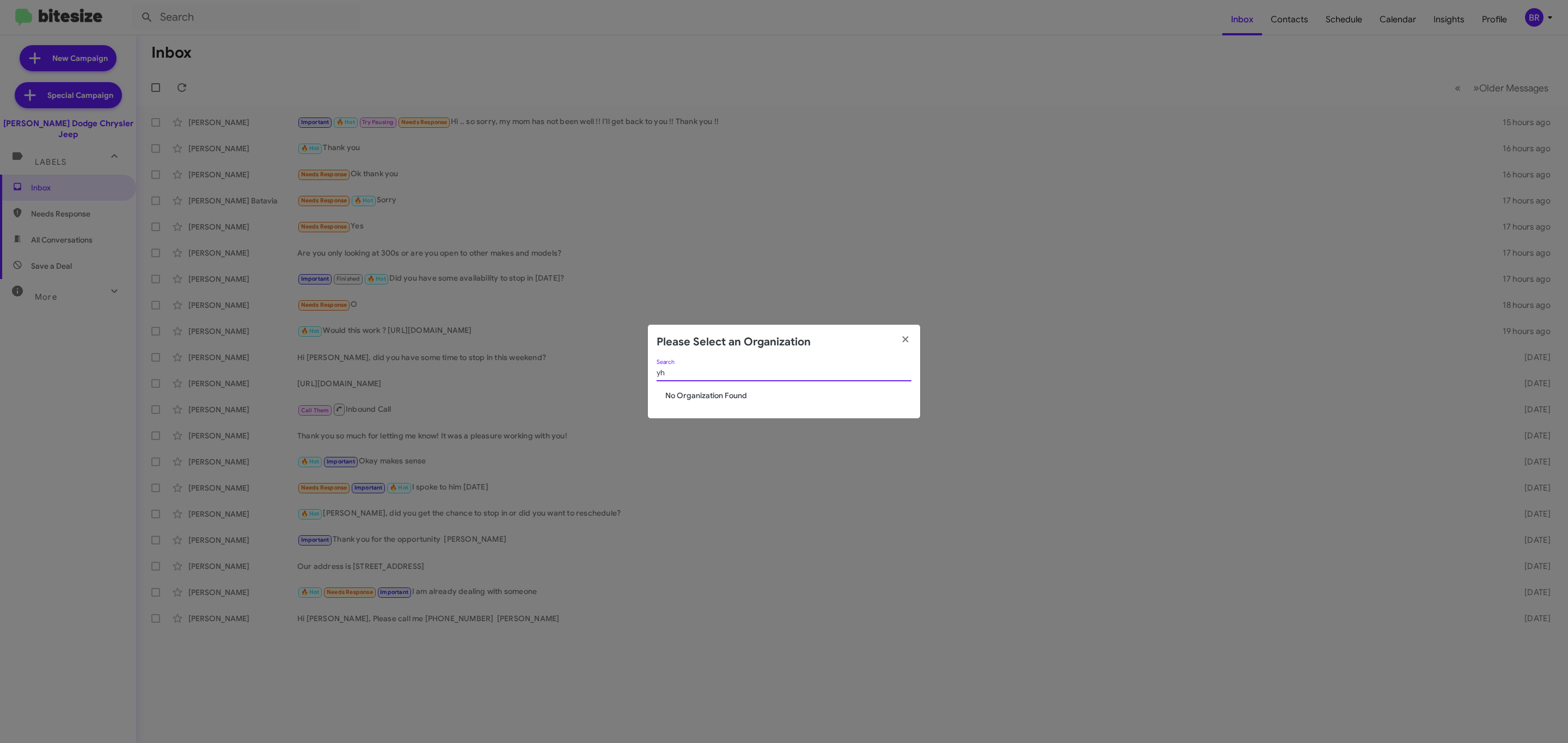
type input "y"
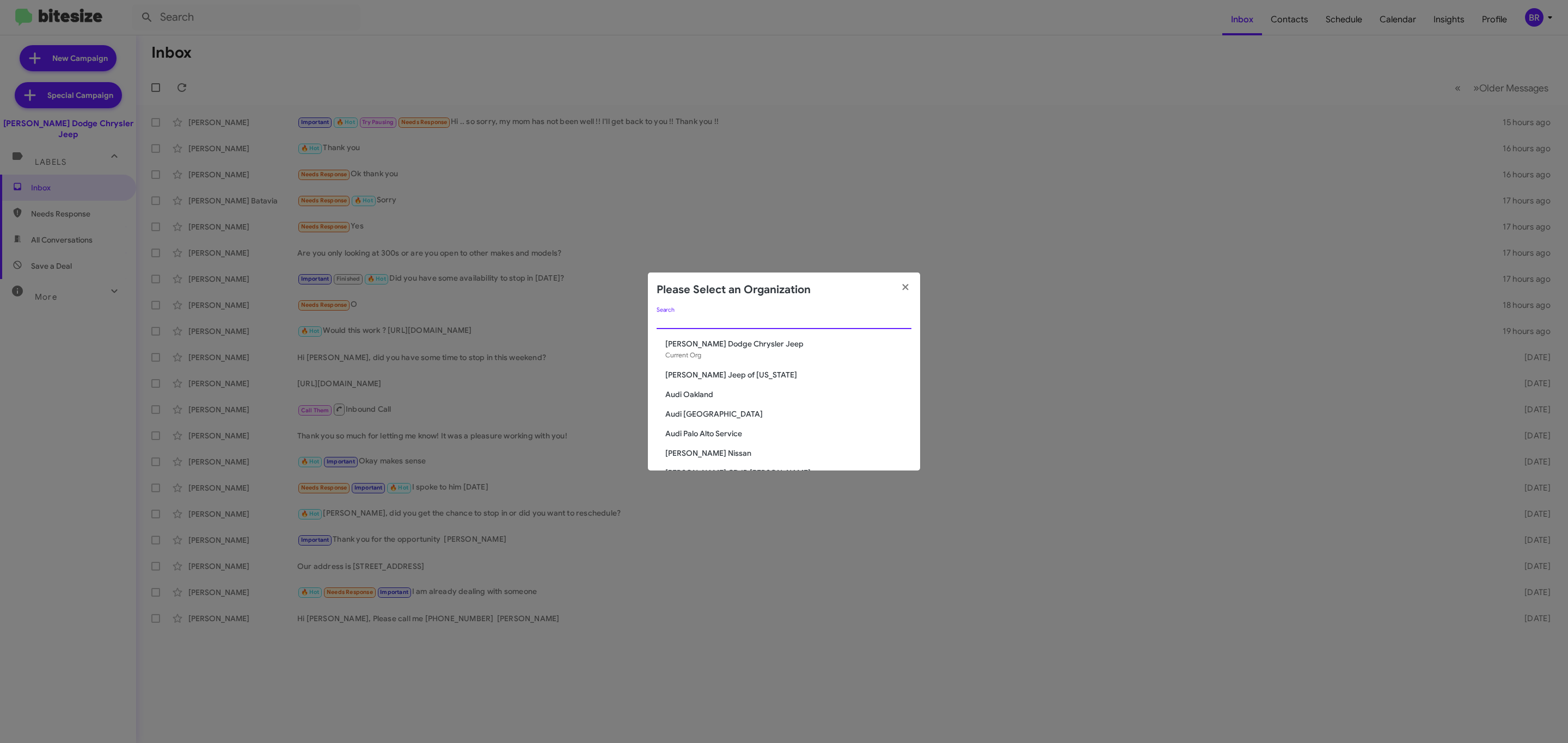
click at [1203, 83] on modal-container "Please Select an Organization Search [PERSON_NAME] Dodge Chrysler Jeep Current …" at bounding box center [784, 372] width 1568 height 743
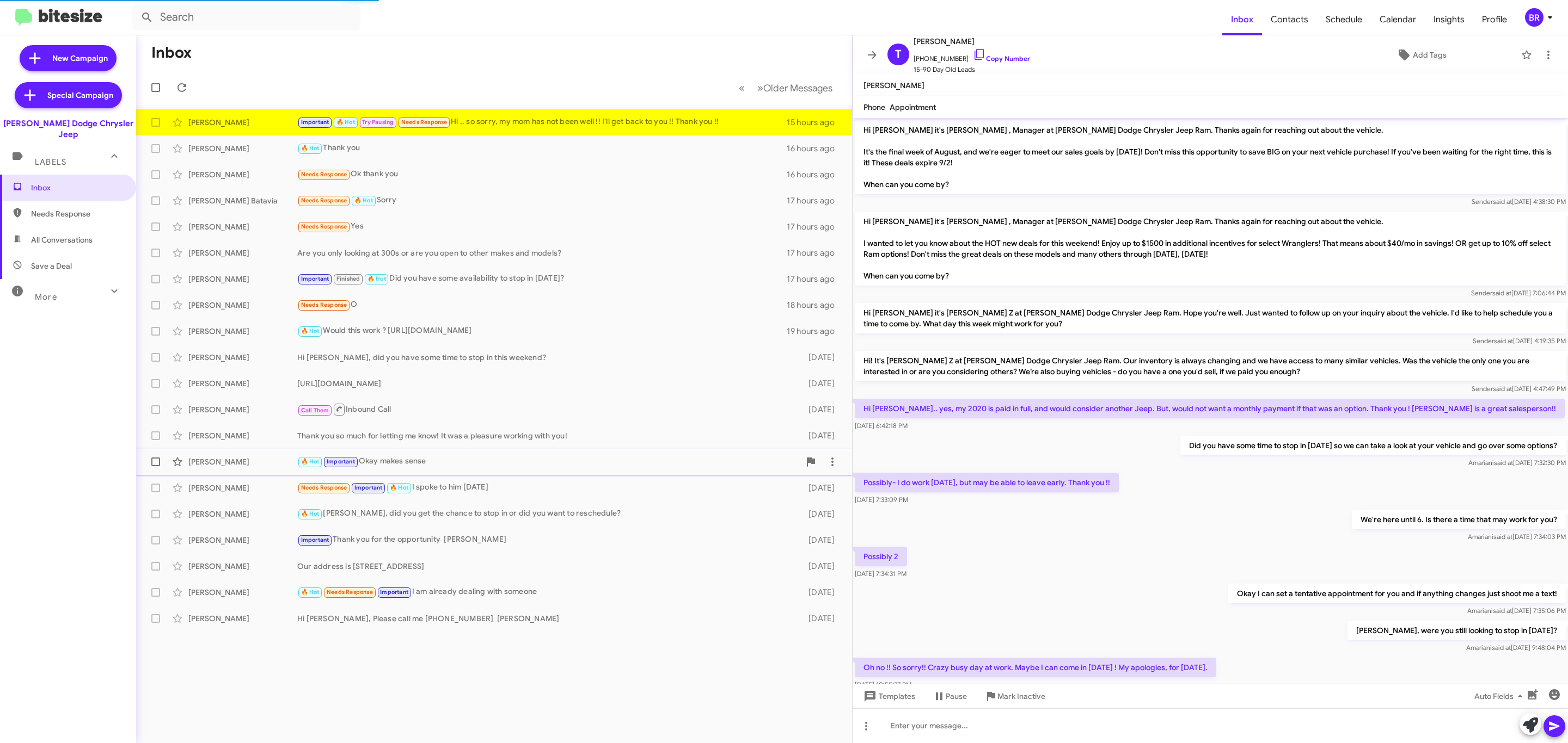
scroll to position [239, 0]
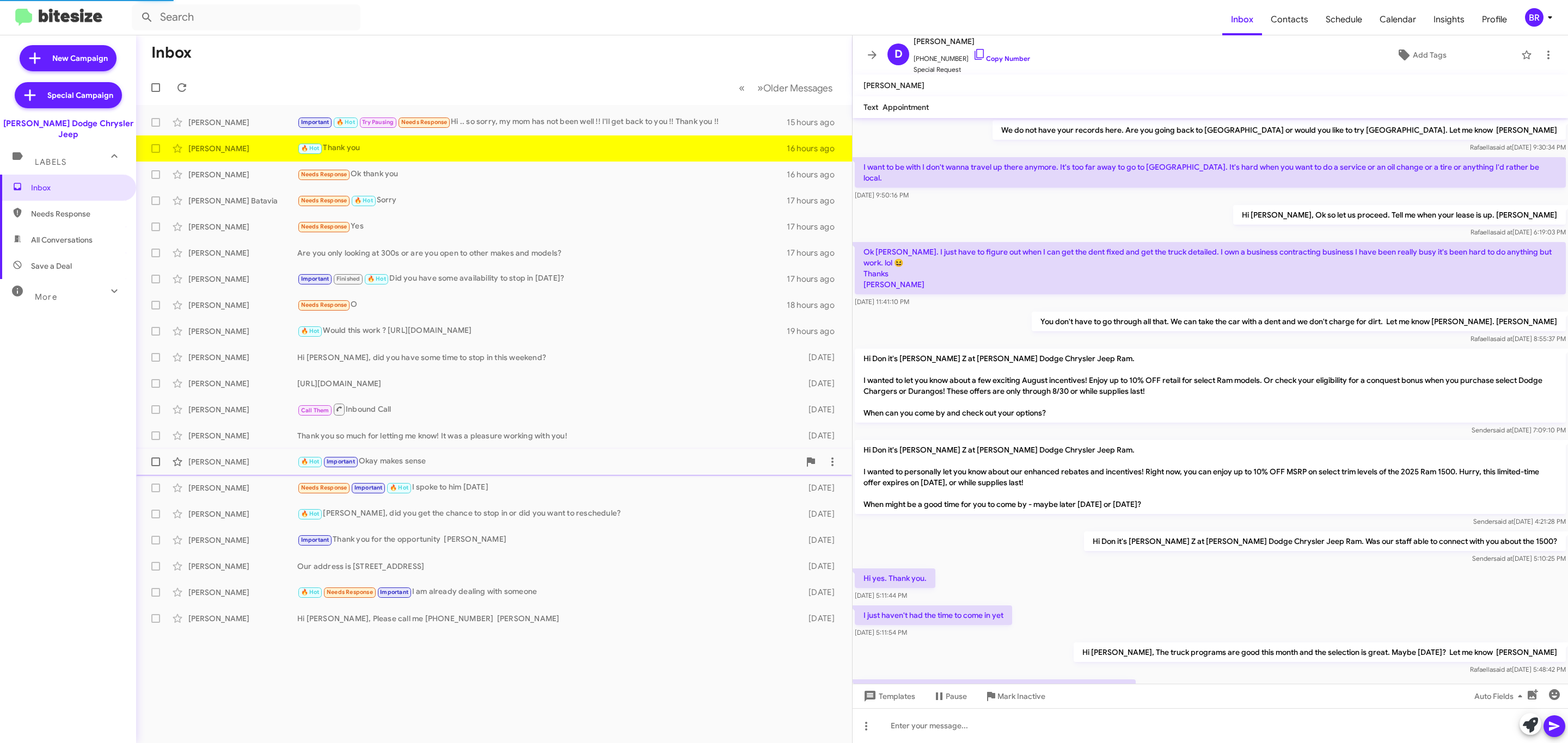
scroll to position [575, 0]
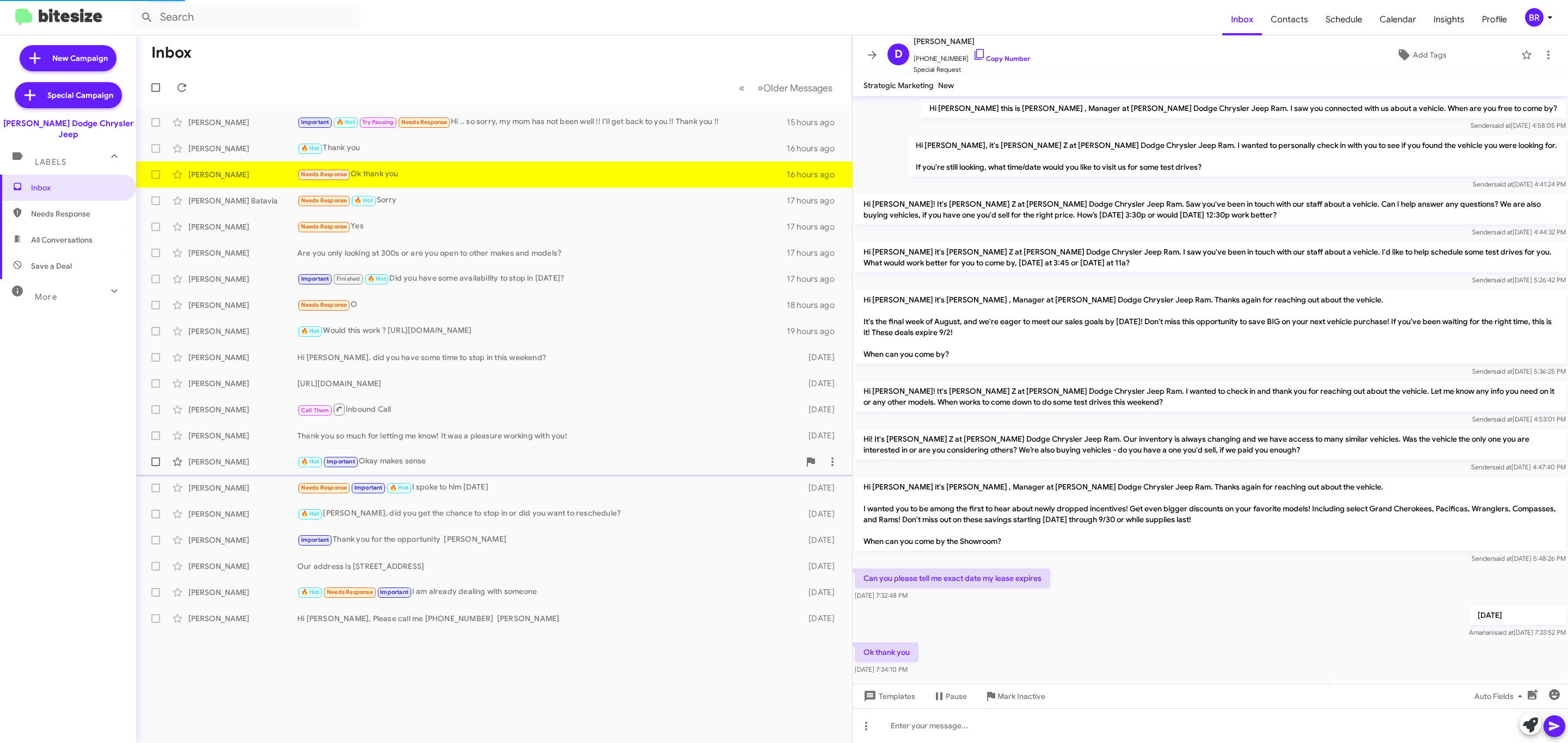
scroll to position [181, 0]
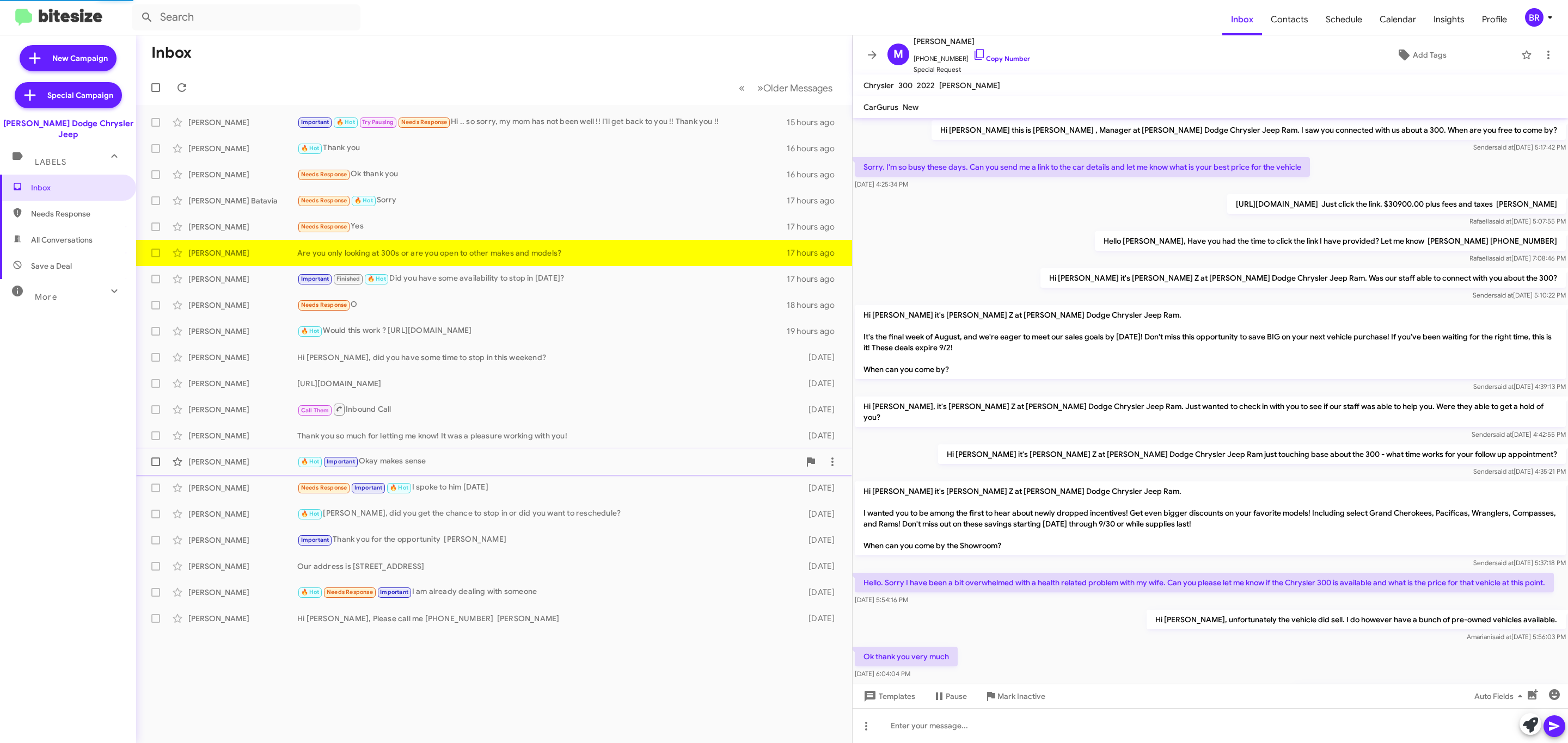
scroll to position [80, 0]
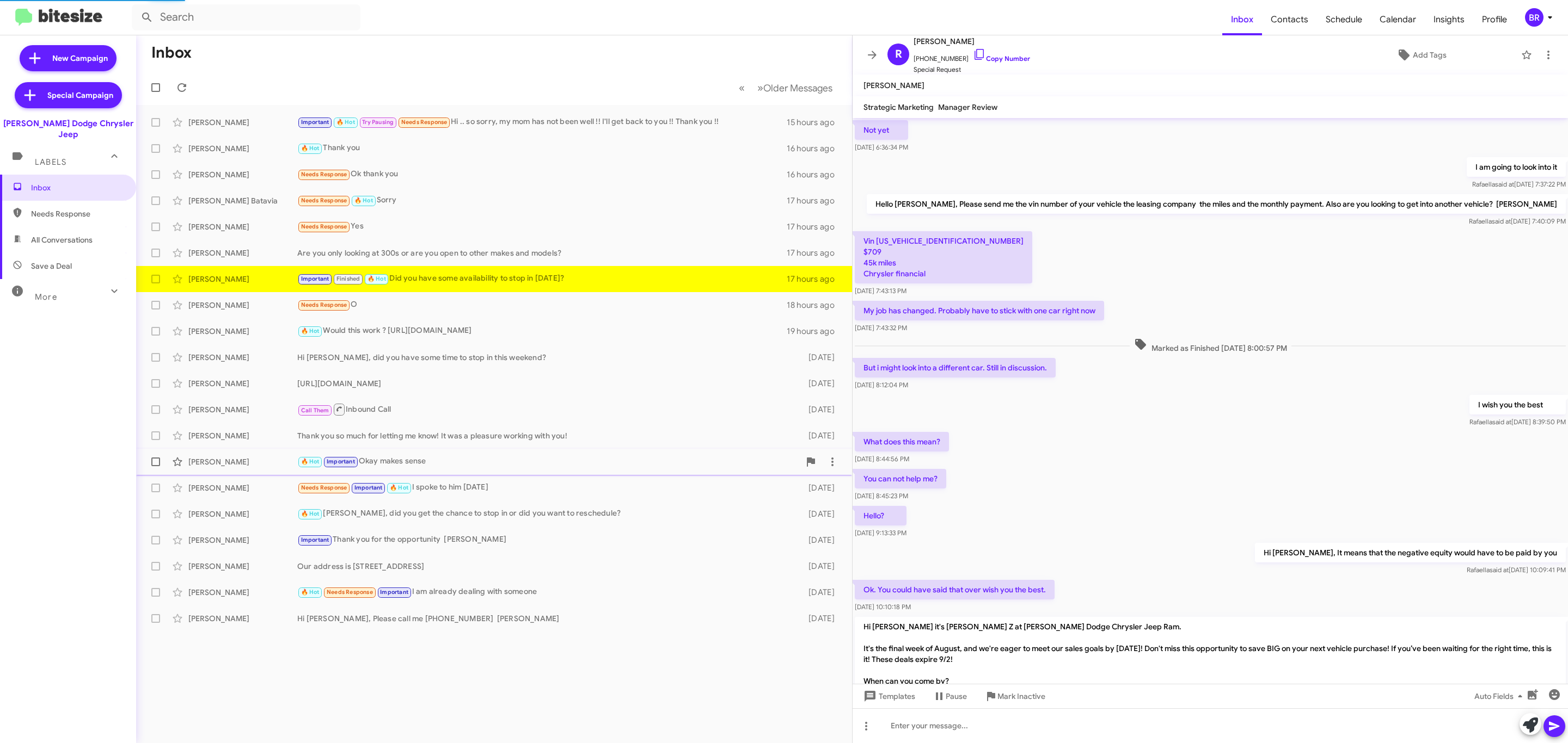
scroll to position [353, 0]
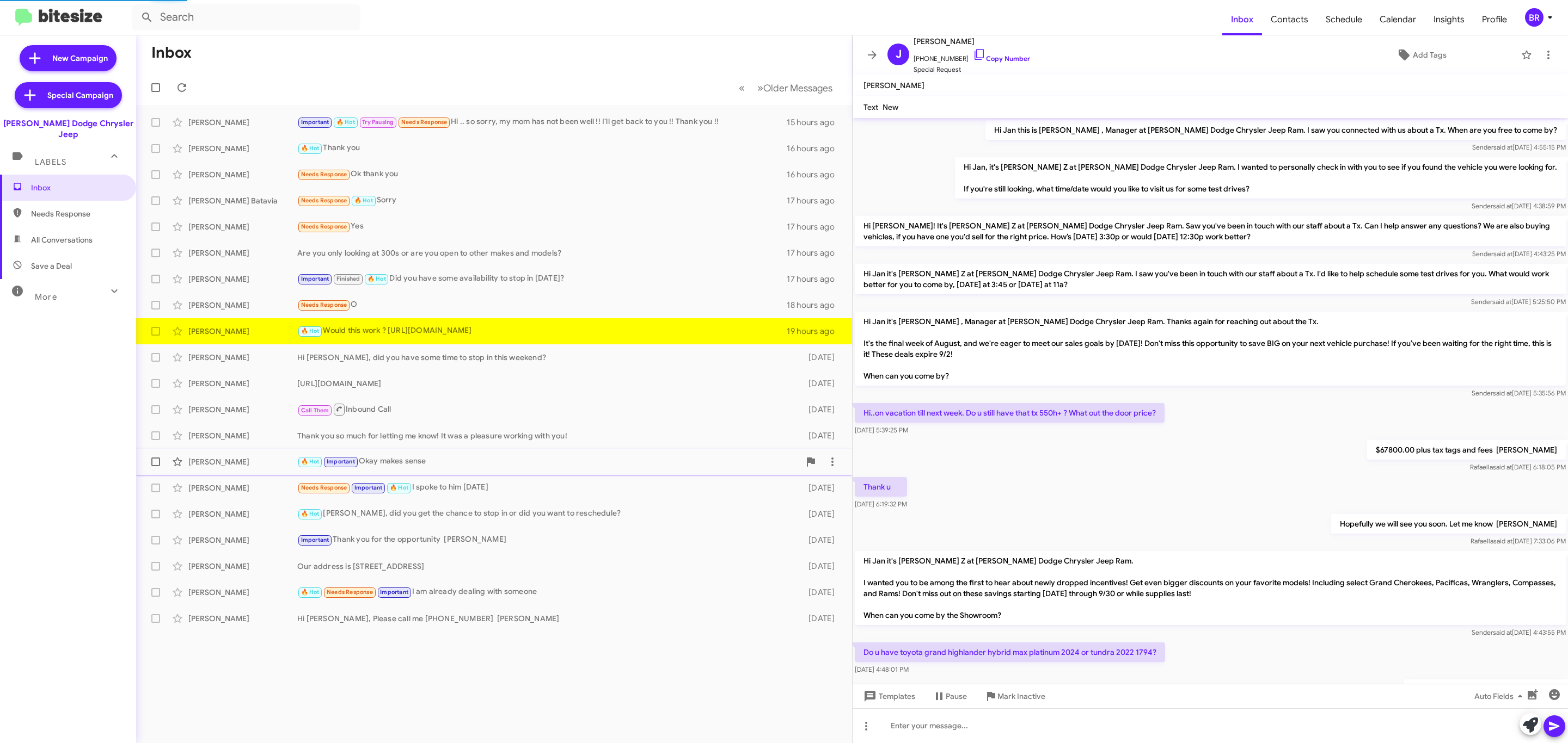
scroll to position [63, 0]
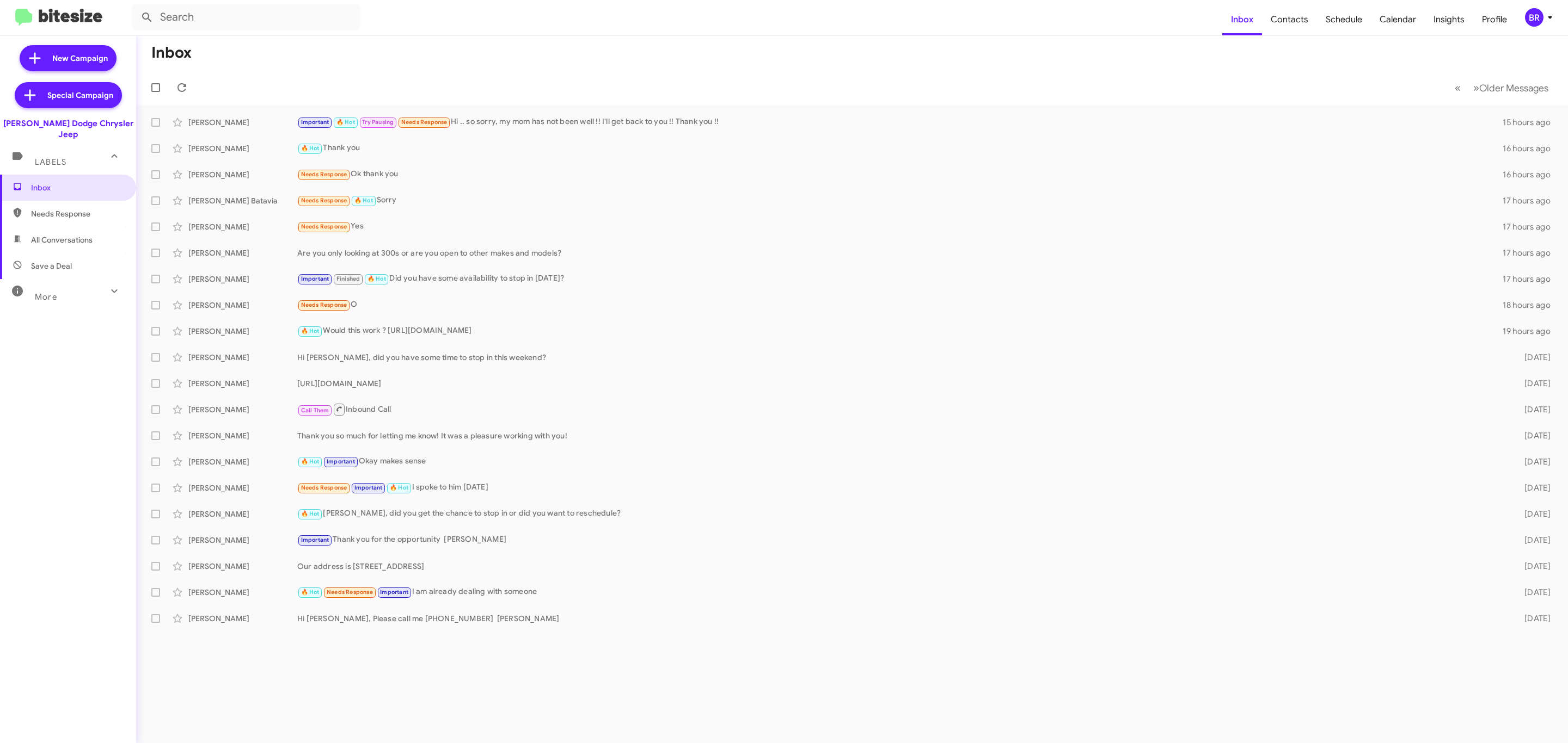
click at [1528, 18] on div "BR" at bounding box center [1534, 18] width 19 height 19
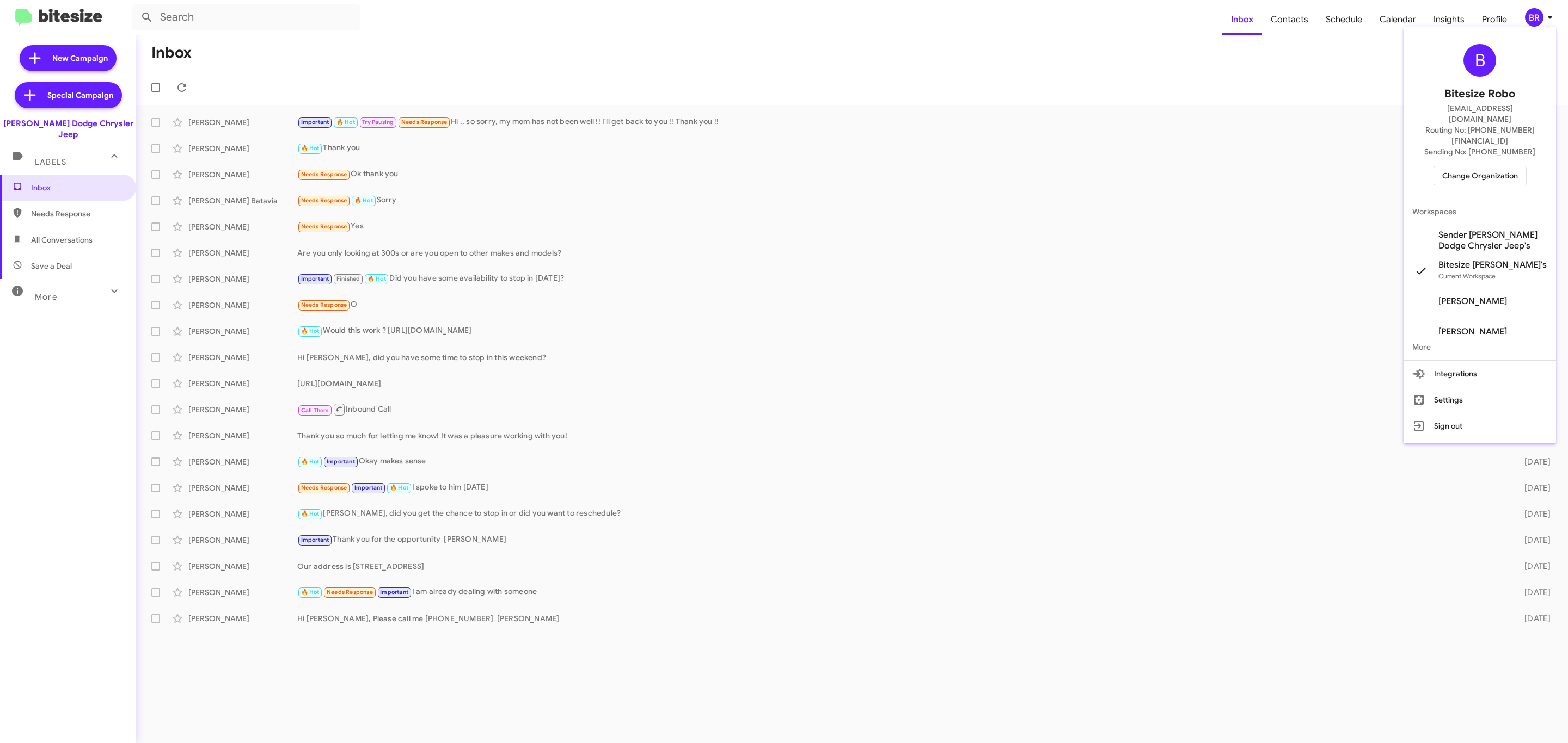
click at [1471, 167] on span "Change Organization" at bounding box center [1480, 176] width 76 height 19
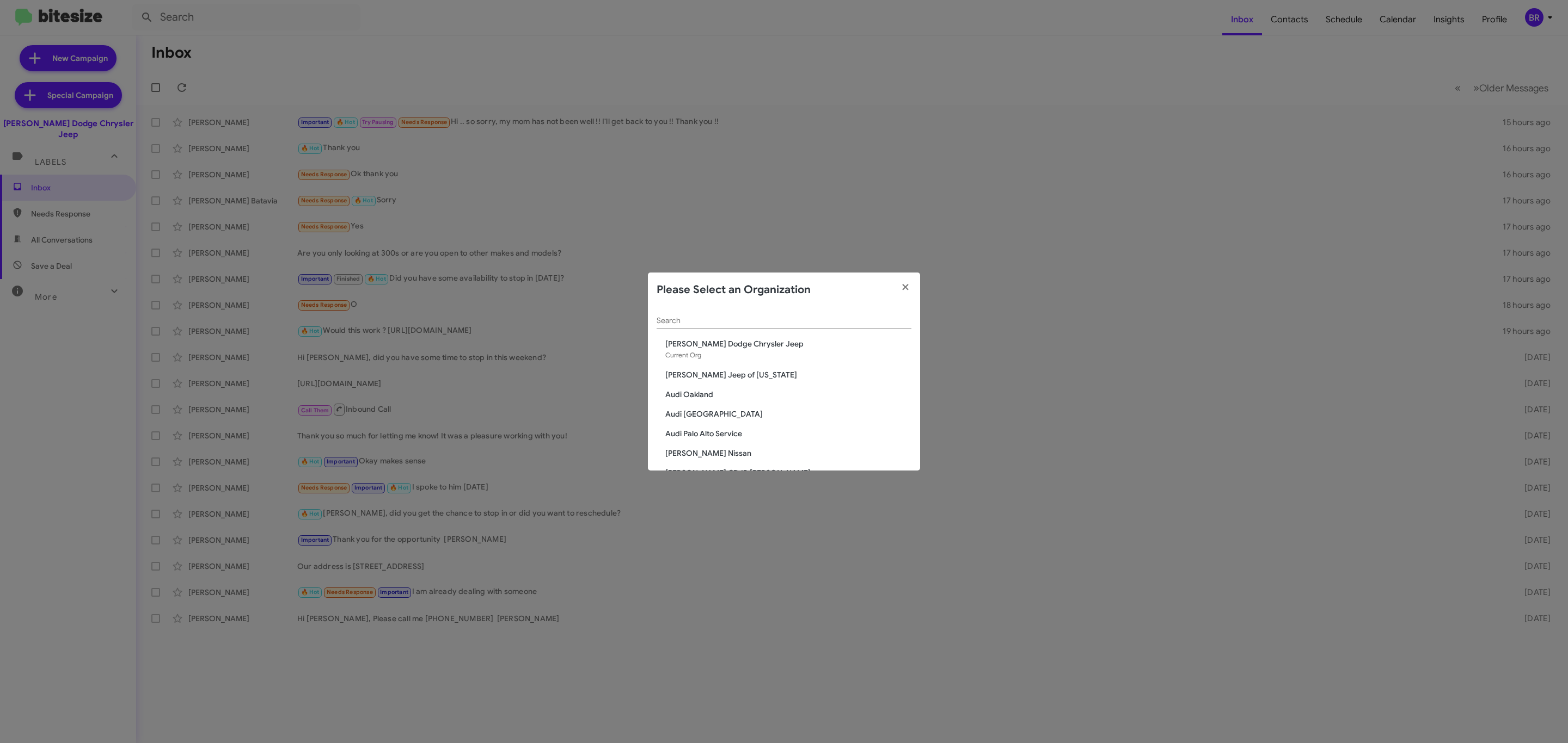
click at [794, 317] on input "Search" at bounding box center [784, 320] width 255 height 8
type input "nie"
click at [733, 412] on span "[PERSON_NAME] Kia of [PERSON_NAME]" at bounding box center [788, 414] width 246 height 11
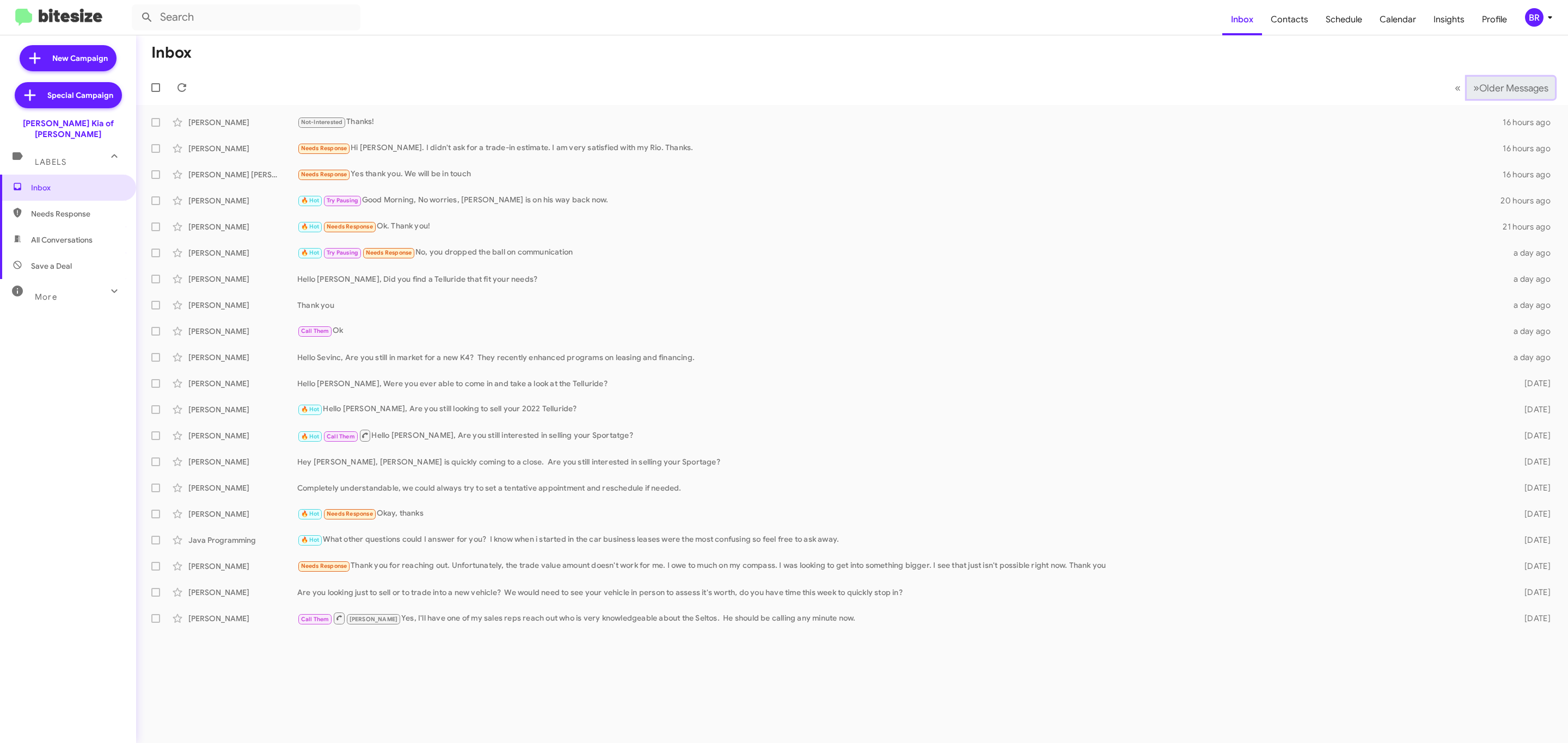
click at [1499, 83] on span "Older Messages" at bounding box center [1514, 88] width 69 height 12
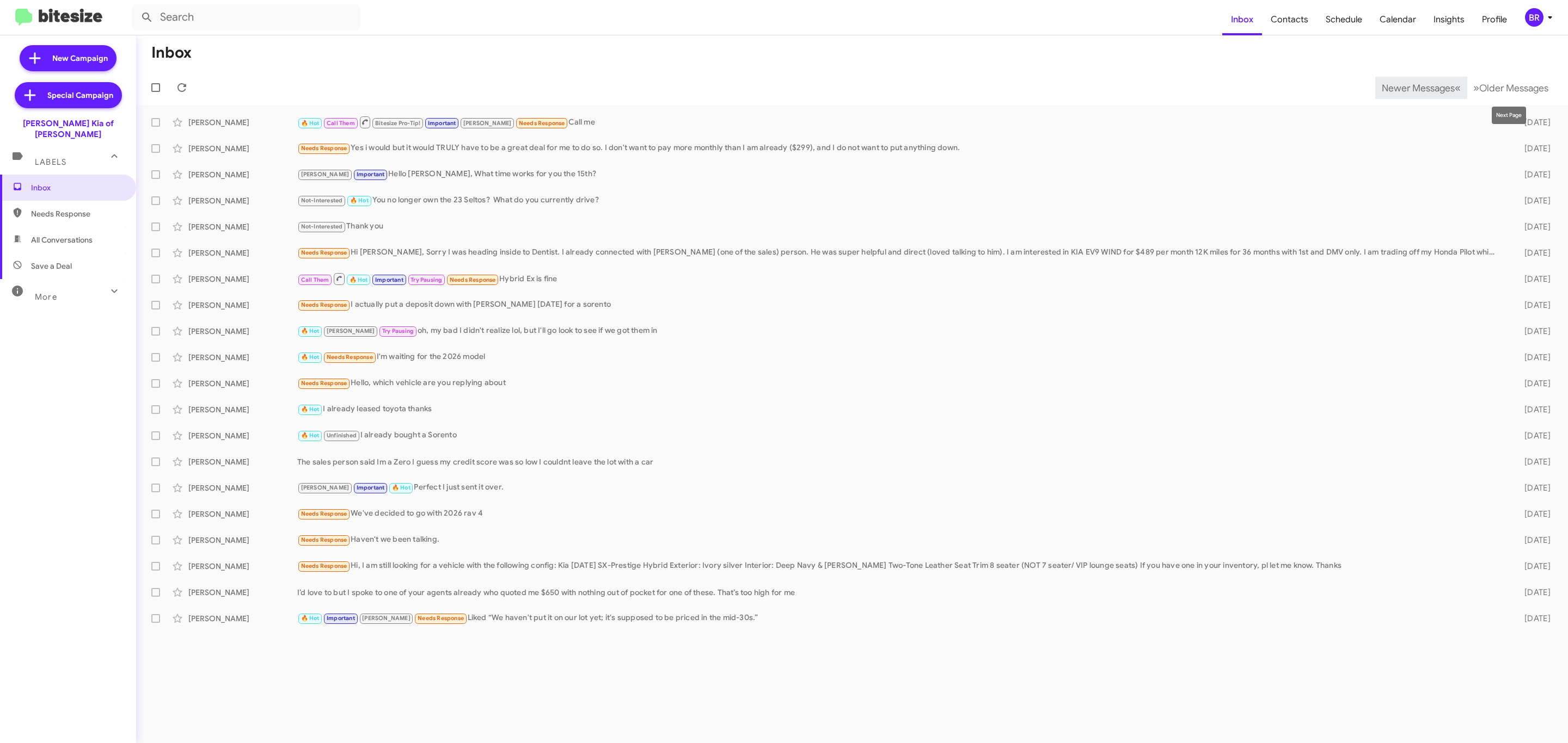
click at [1405, 87] on span "Newer Messages" at bounding box center [1418, 88] width 73 height 12
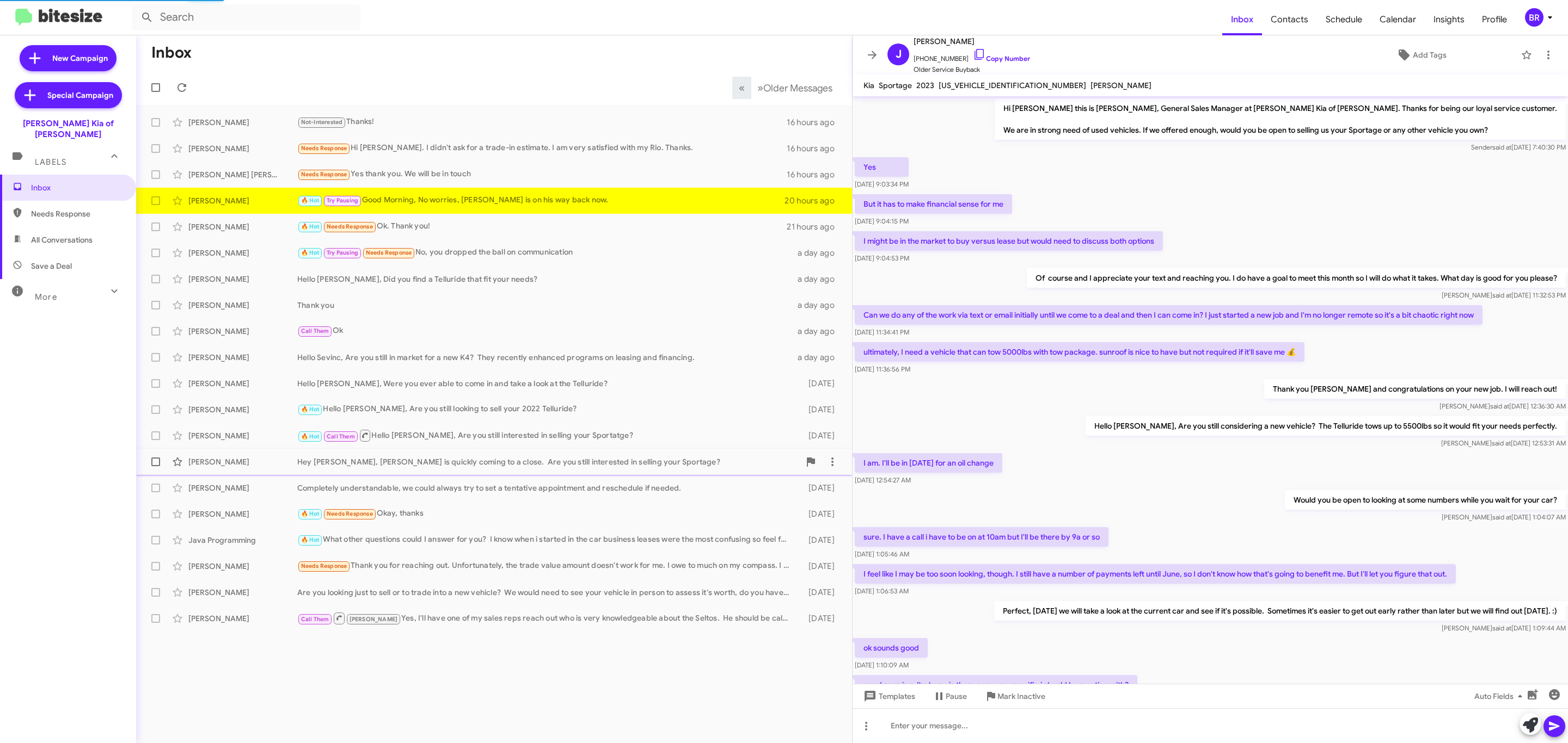
scroll to position [108, 0]
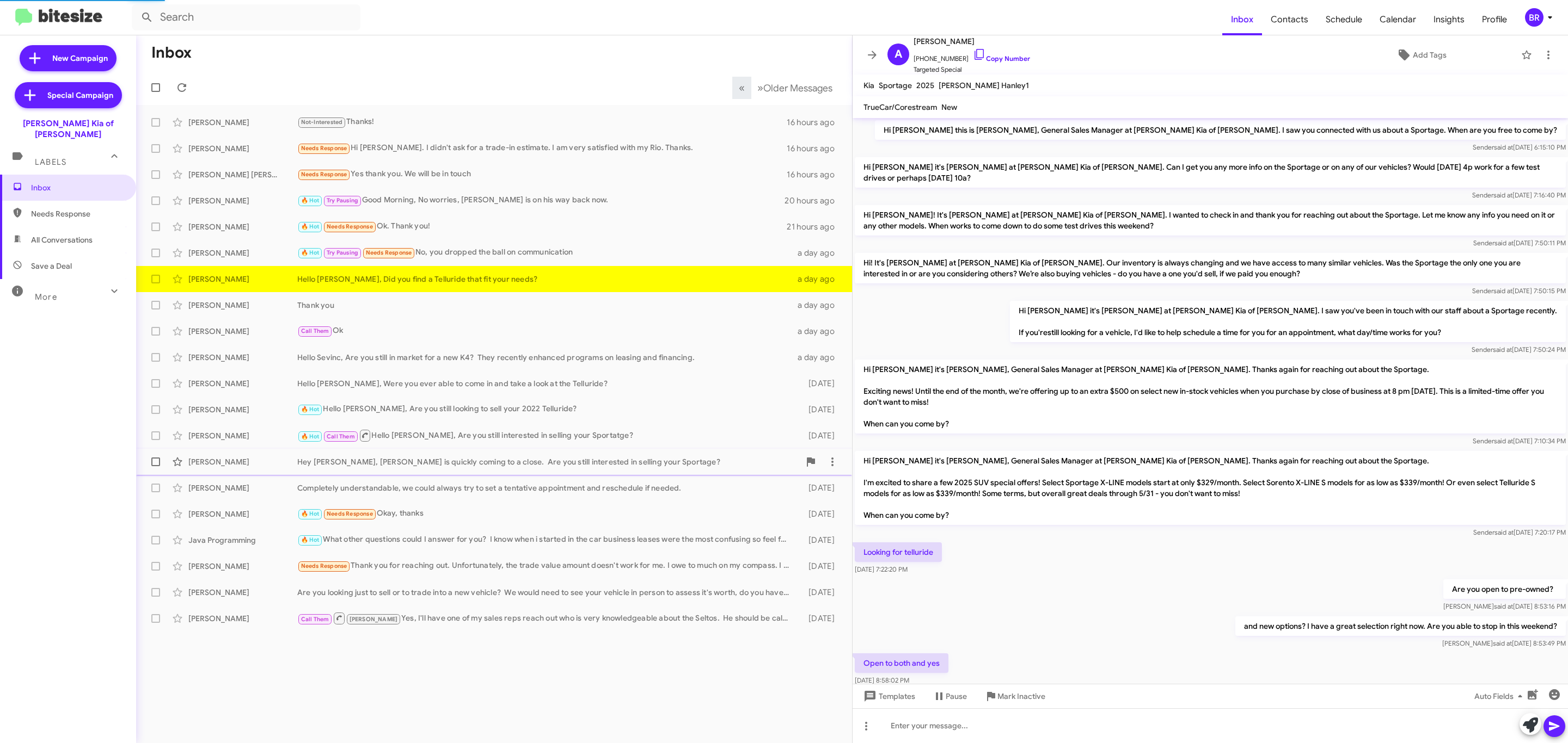
scroll to position [113, 0]
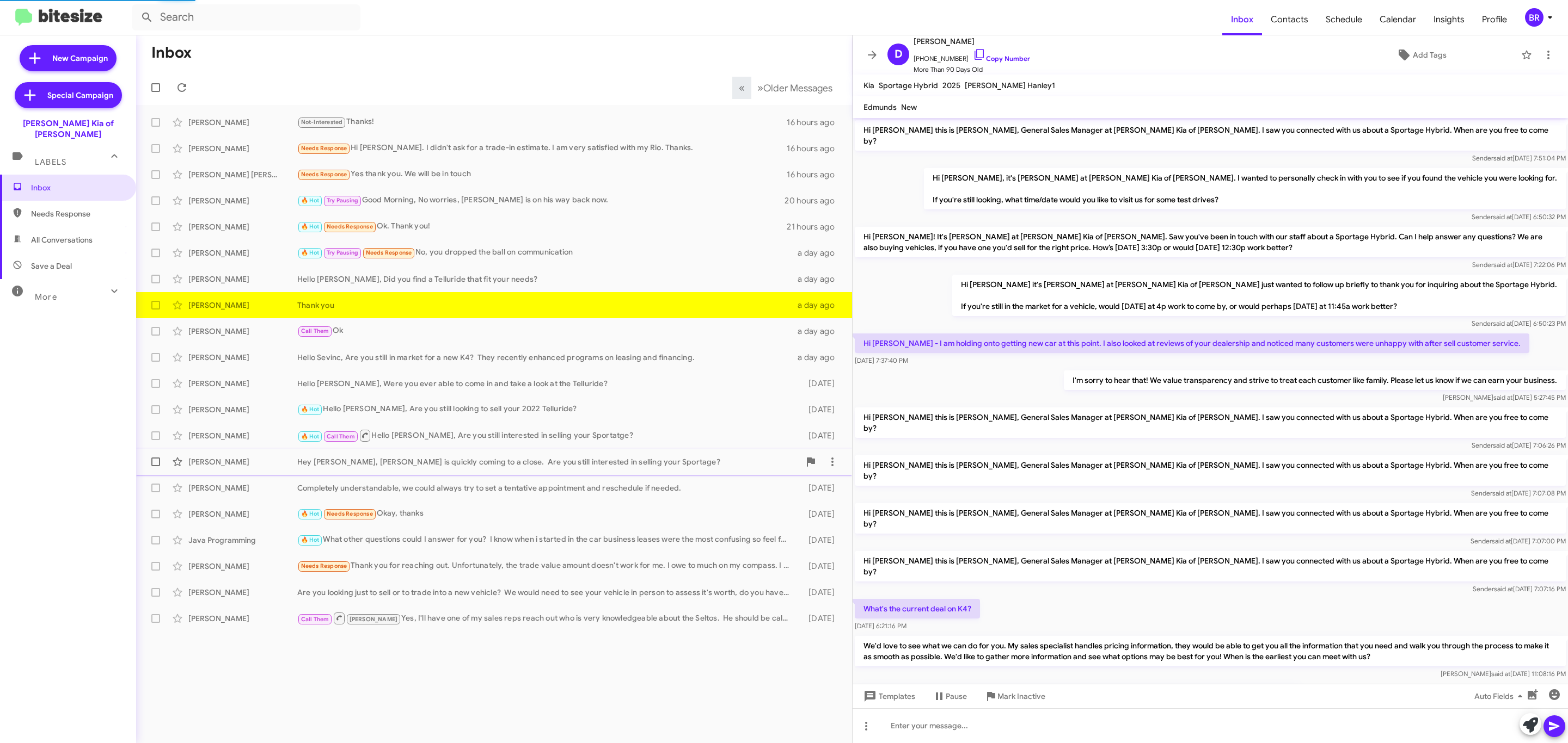
scroll to position [214, 0]
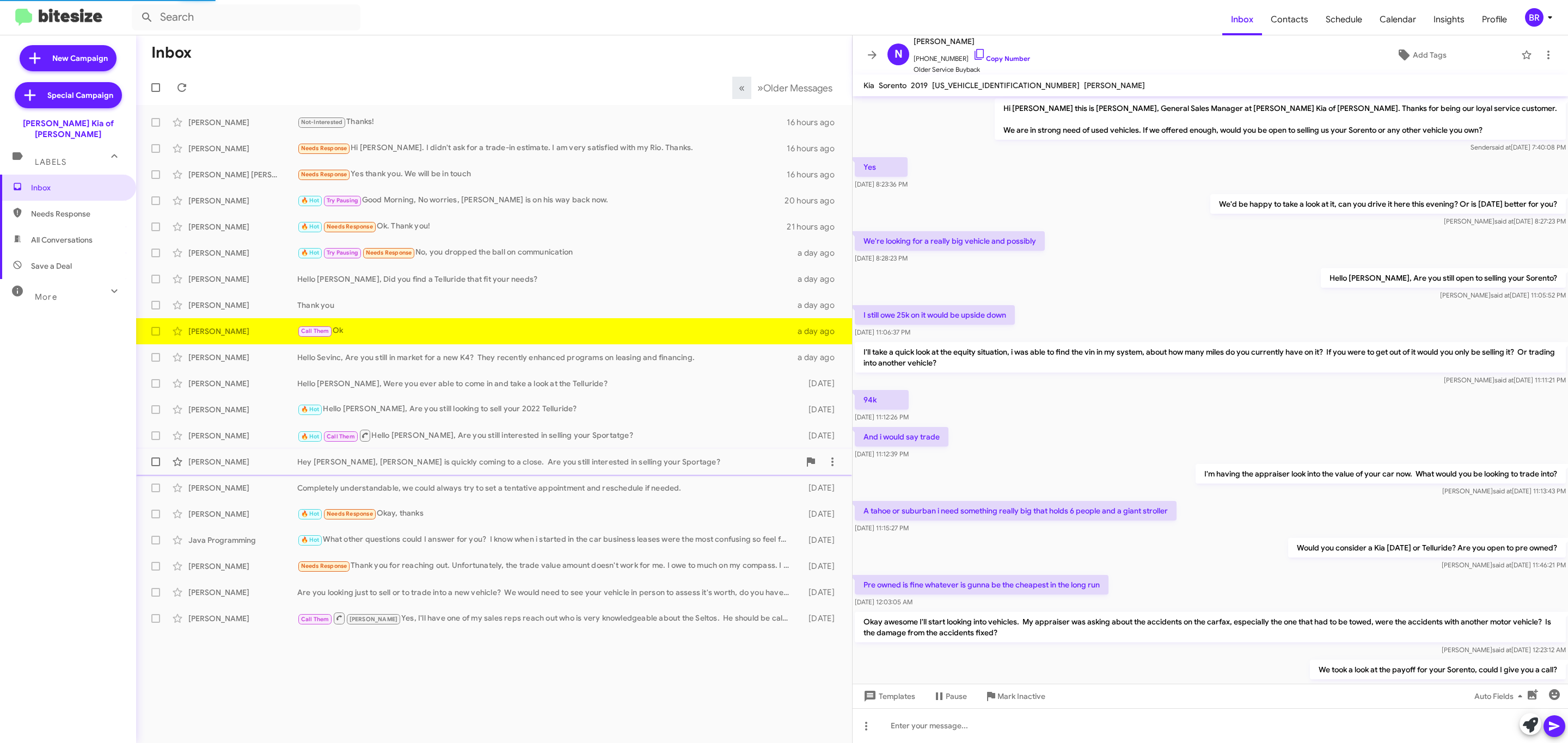
scroll to position [170, 0]
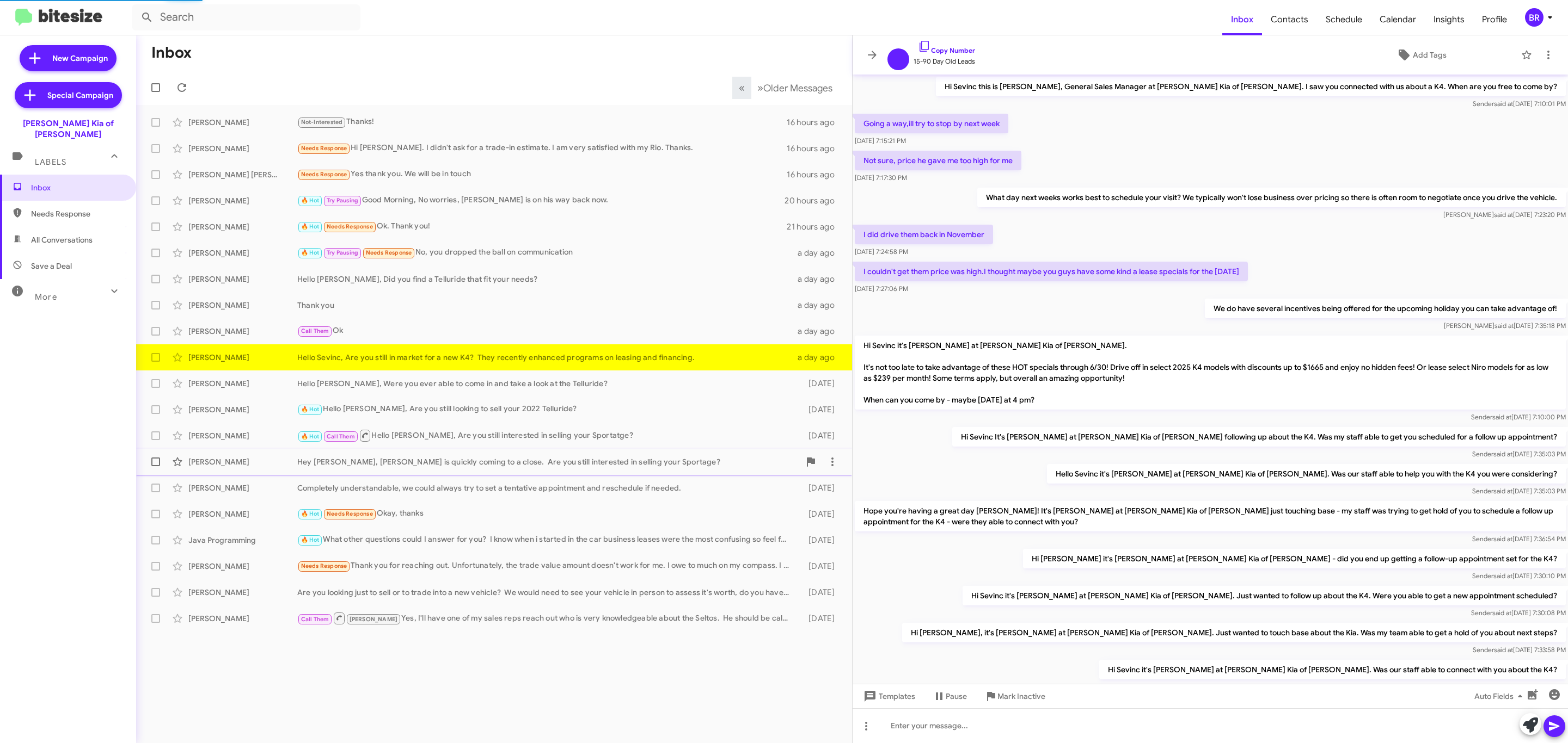
scroll to position [253, 0]
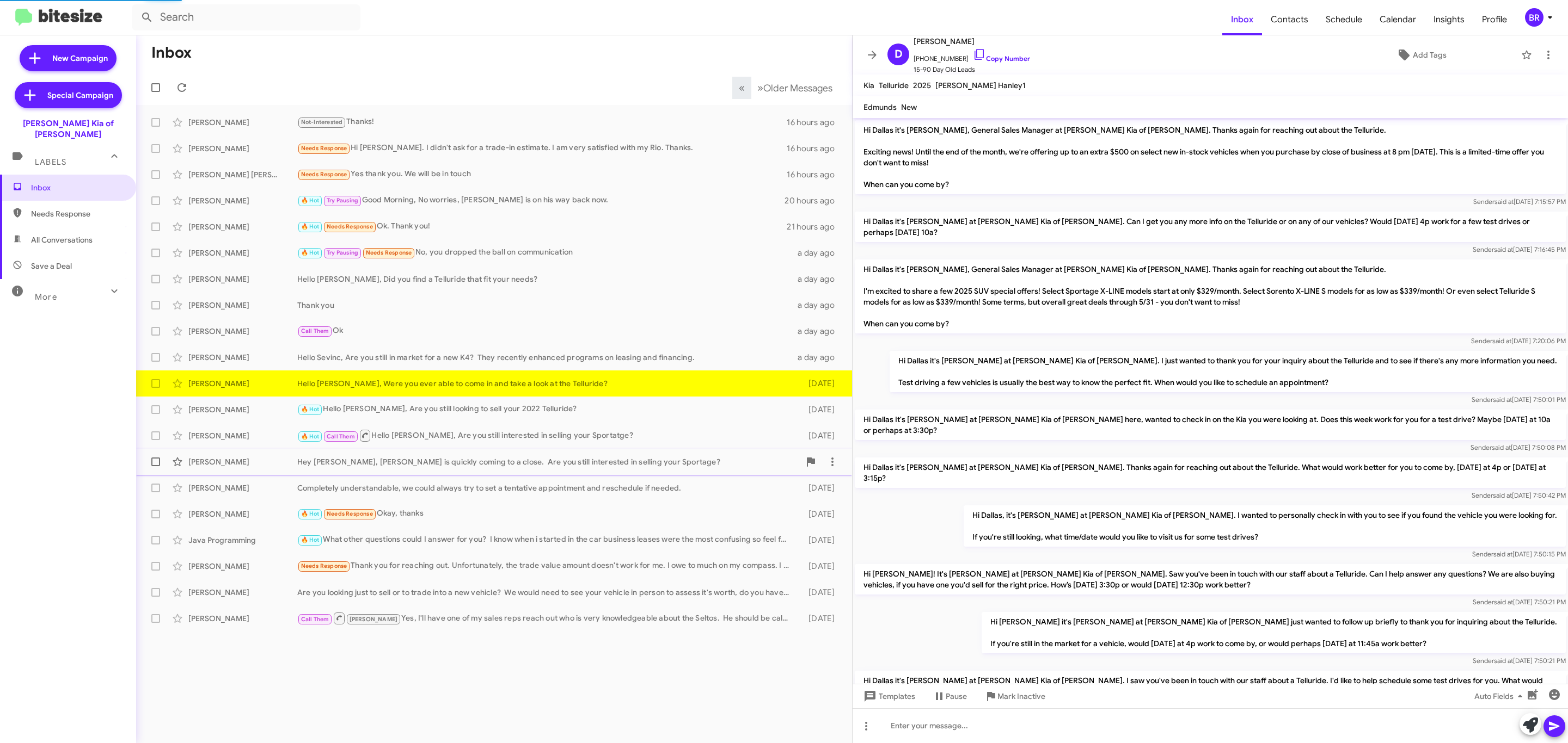
scroll to position [268, 0]
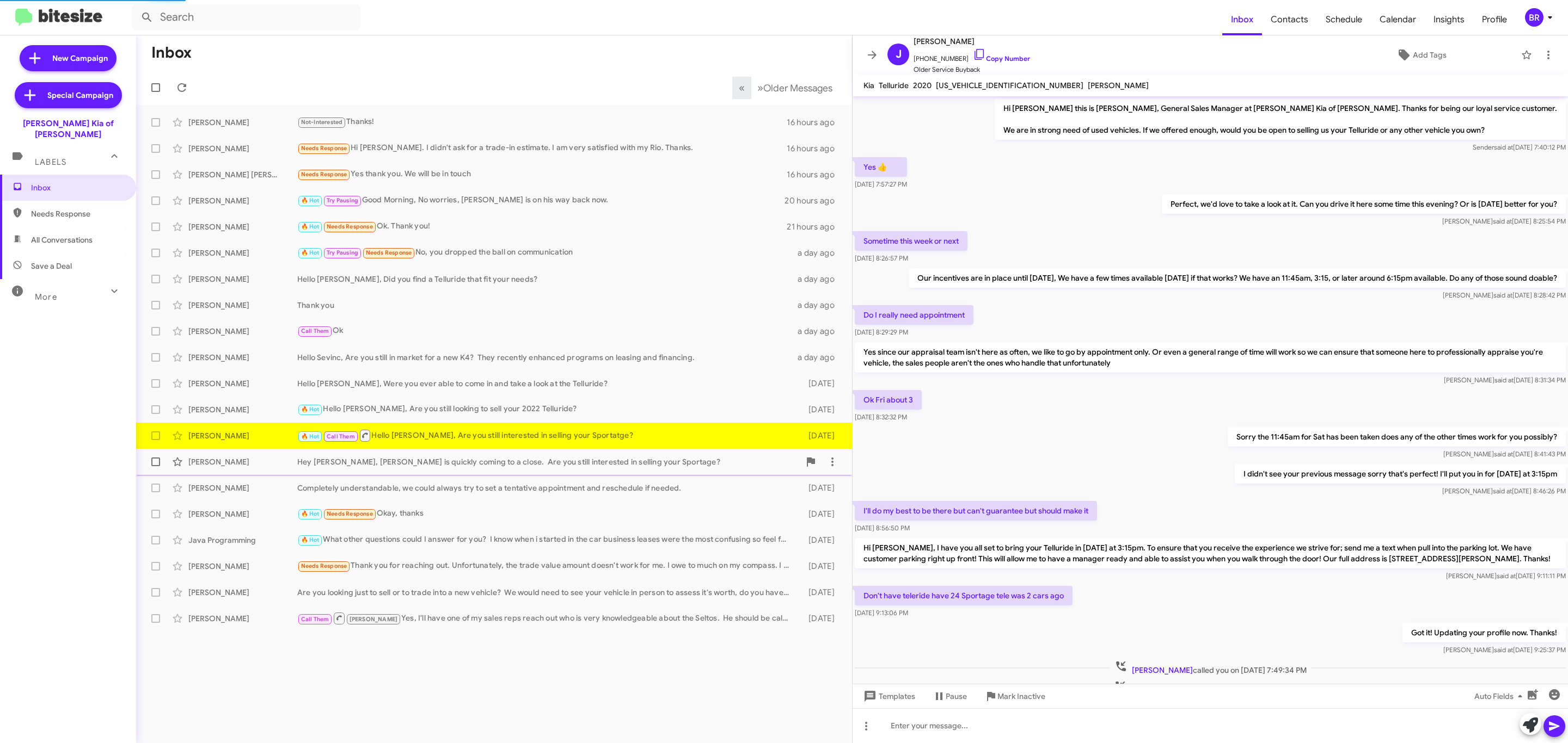
scroll to position [98, 0]
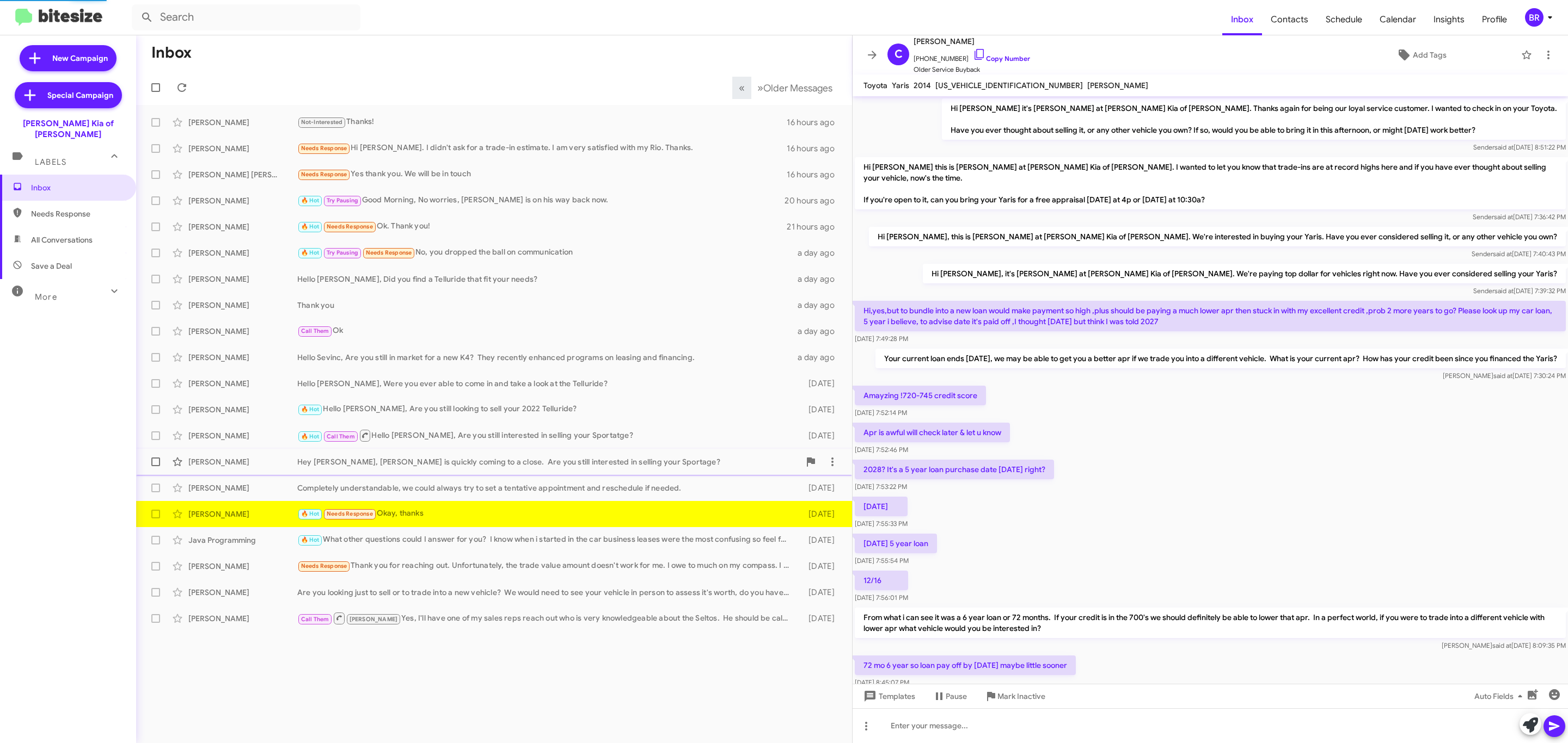
scroll to position [281, 0]
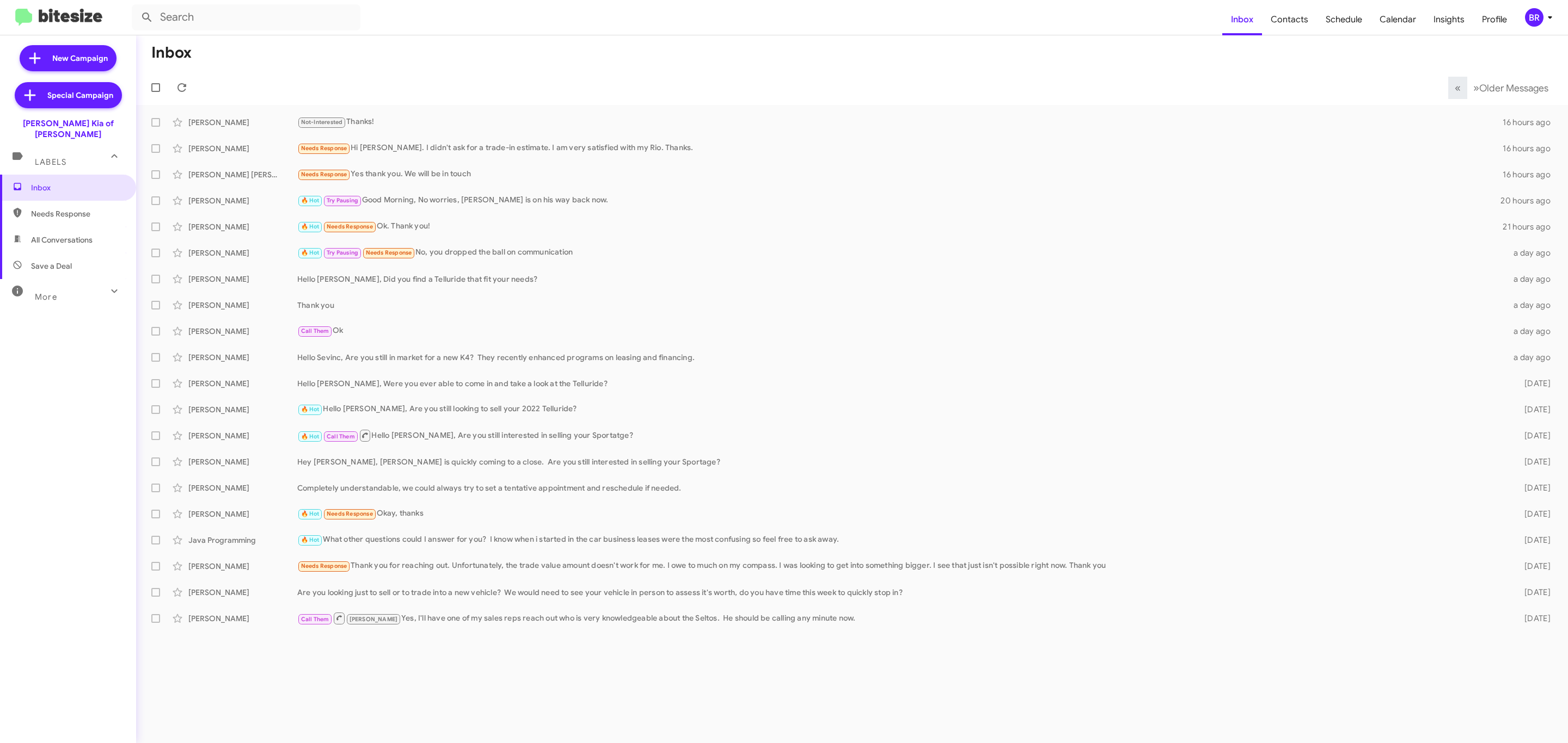
click at [1536, 18] on div "BR" at bounding box center [1534, 18] width 19 height 19
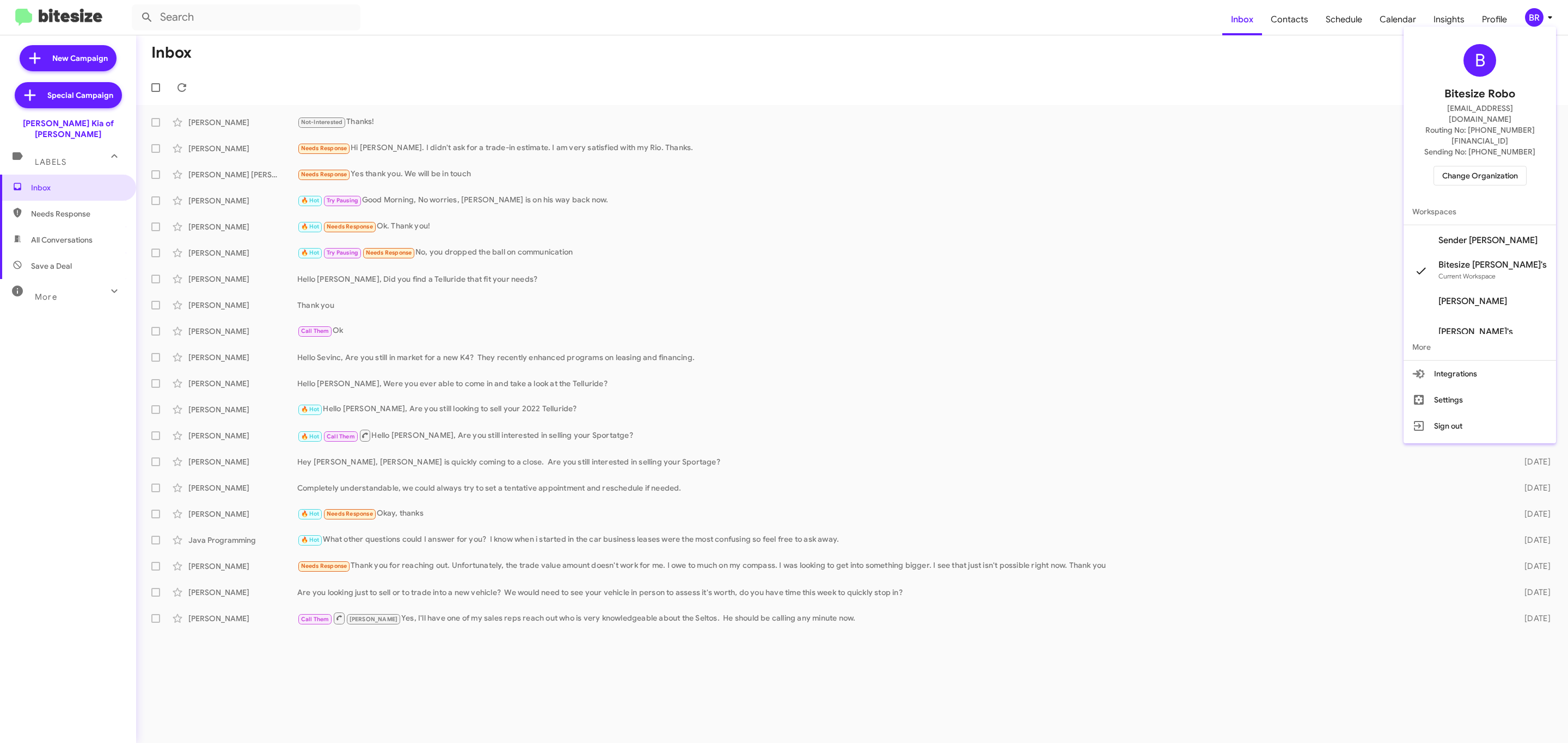
click at [1464, 167] on span "Change Organization" at bounding box center [1480, 176] width 76 height 19
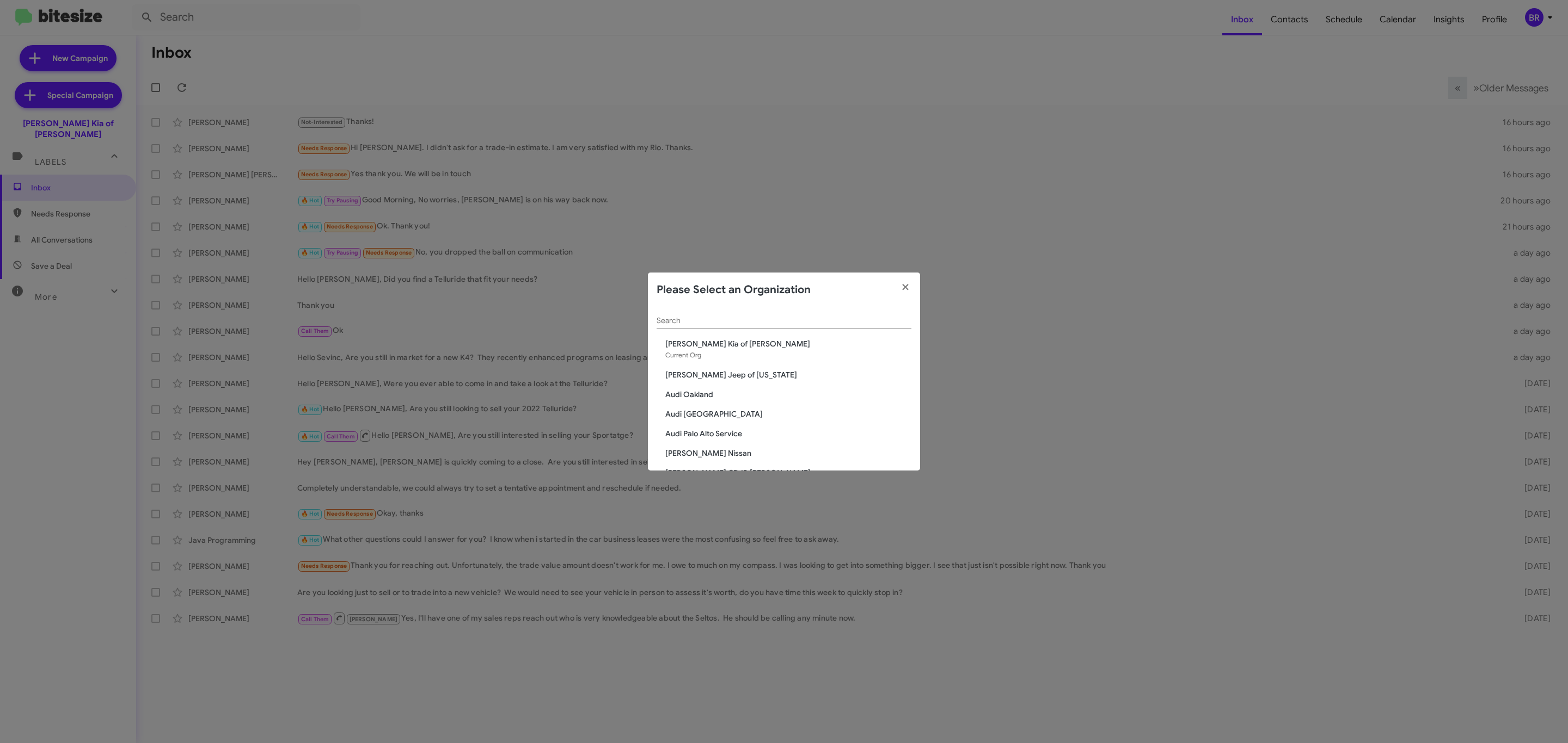
click at [782, 320] on input "Search" at bounding box center [784, 320] width 255 height 8
click at [756, 390] on span "[PERSON_NAME] Nissan of Denville" at bounding box center [788, 394] width 246 height 11
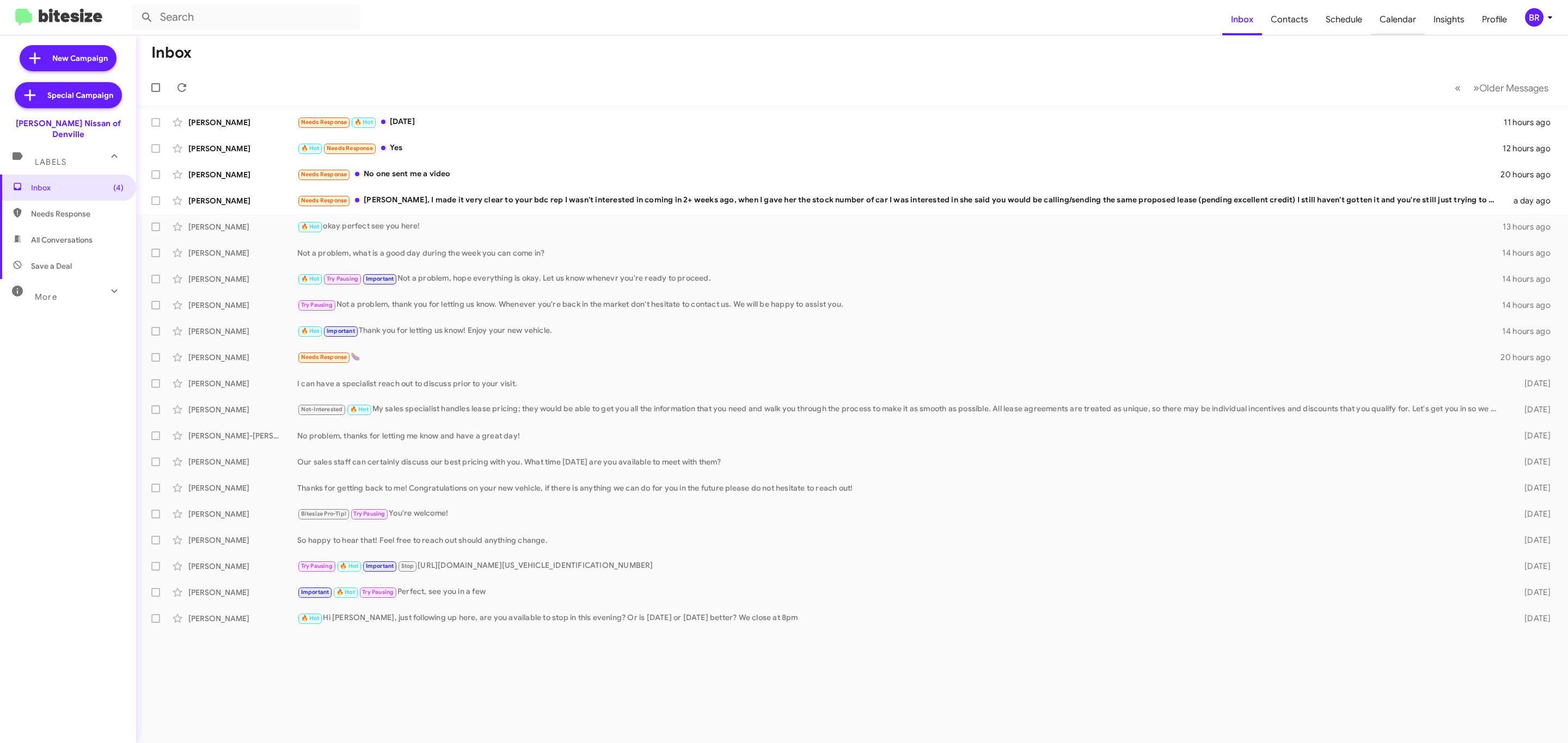
click at [1382, 8] on span "Calendar" at bounding box center [1397, 19] width 54 height 32
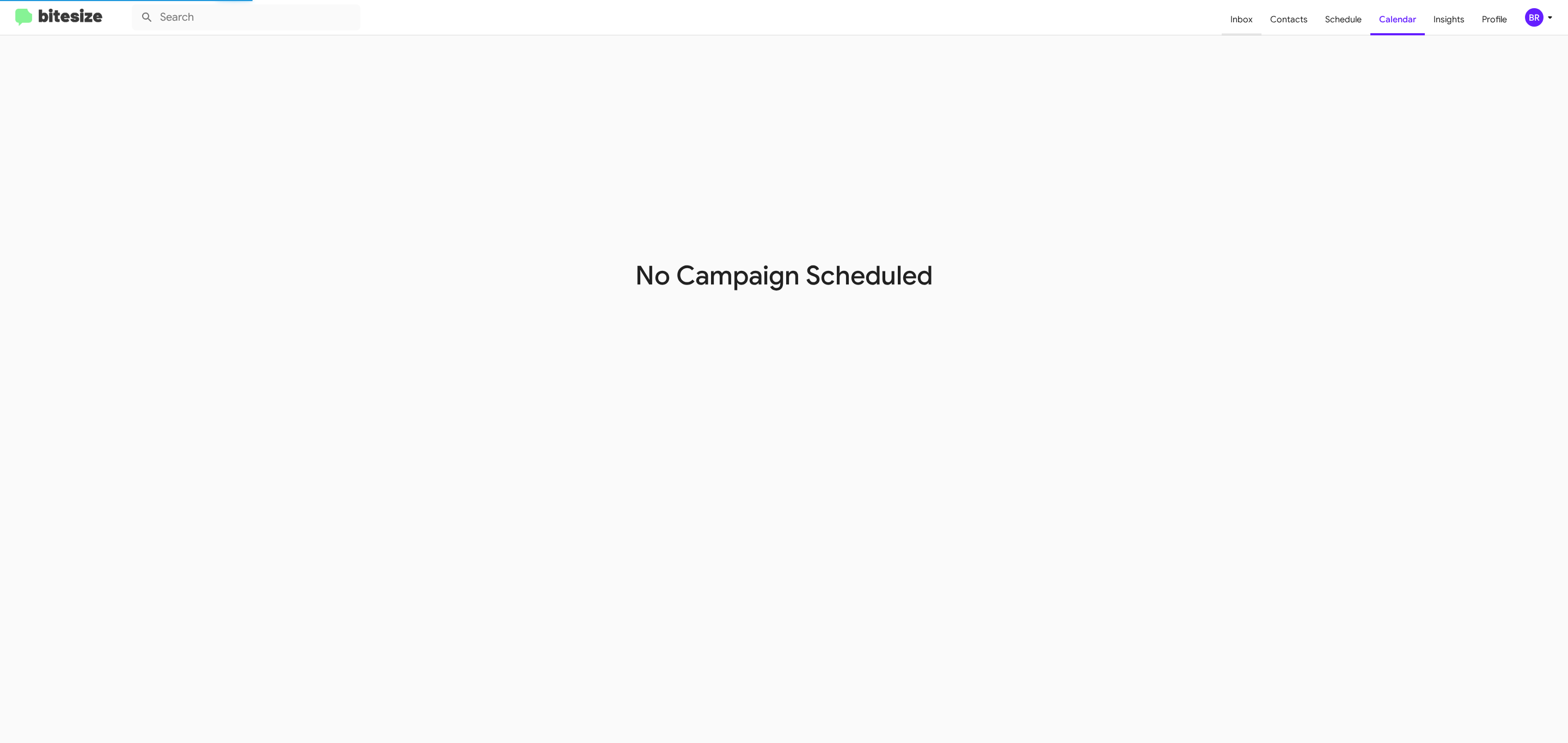
click at [1253, 16] on span "Inbox" at bounding box center [1241, 19] width 40 height 32
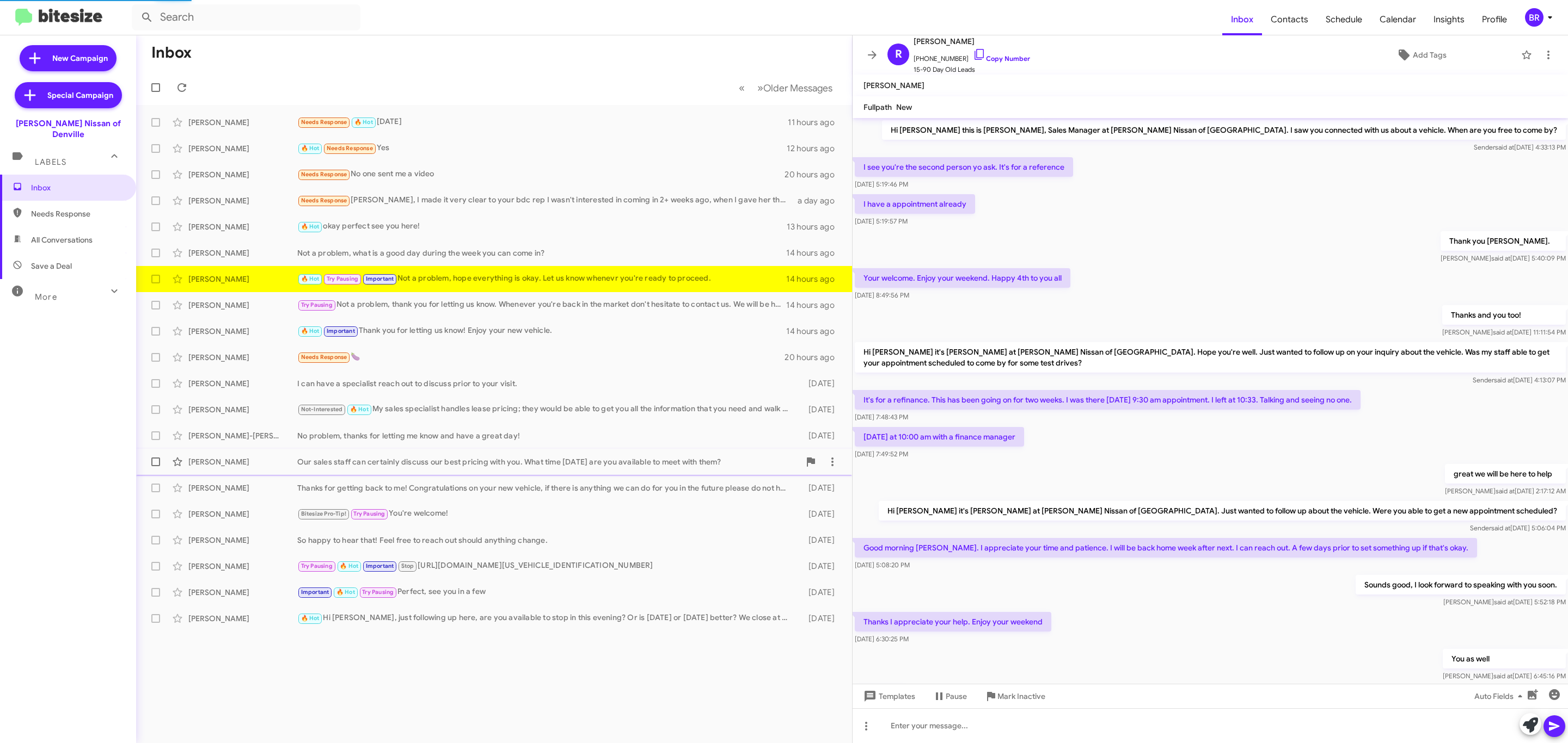
scroll to position [239, 0]
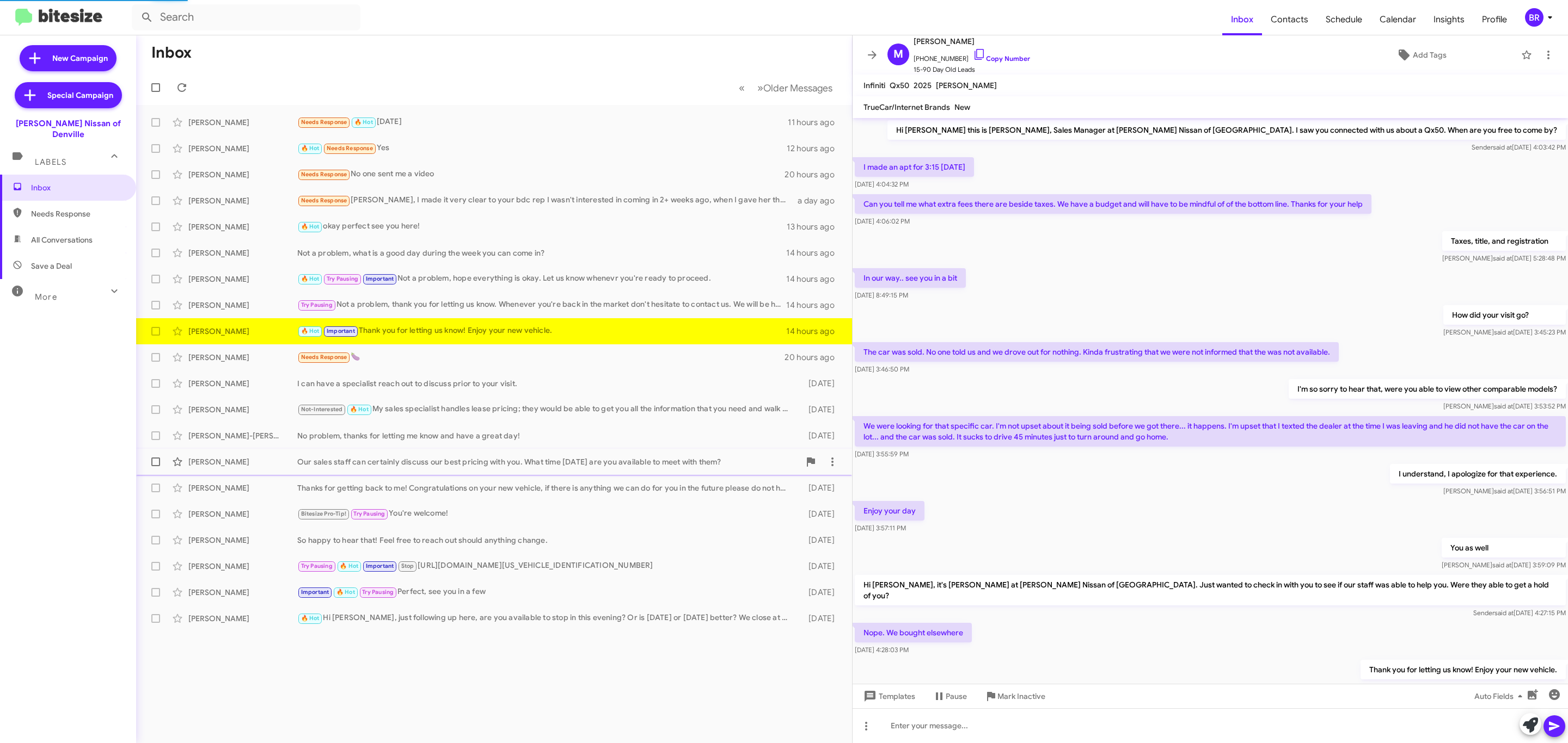
scroll to position [40, 0]
